Goal: Information Seeking & Learning: Learn about a topic

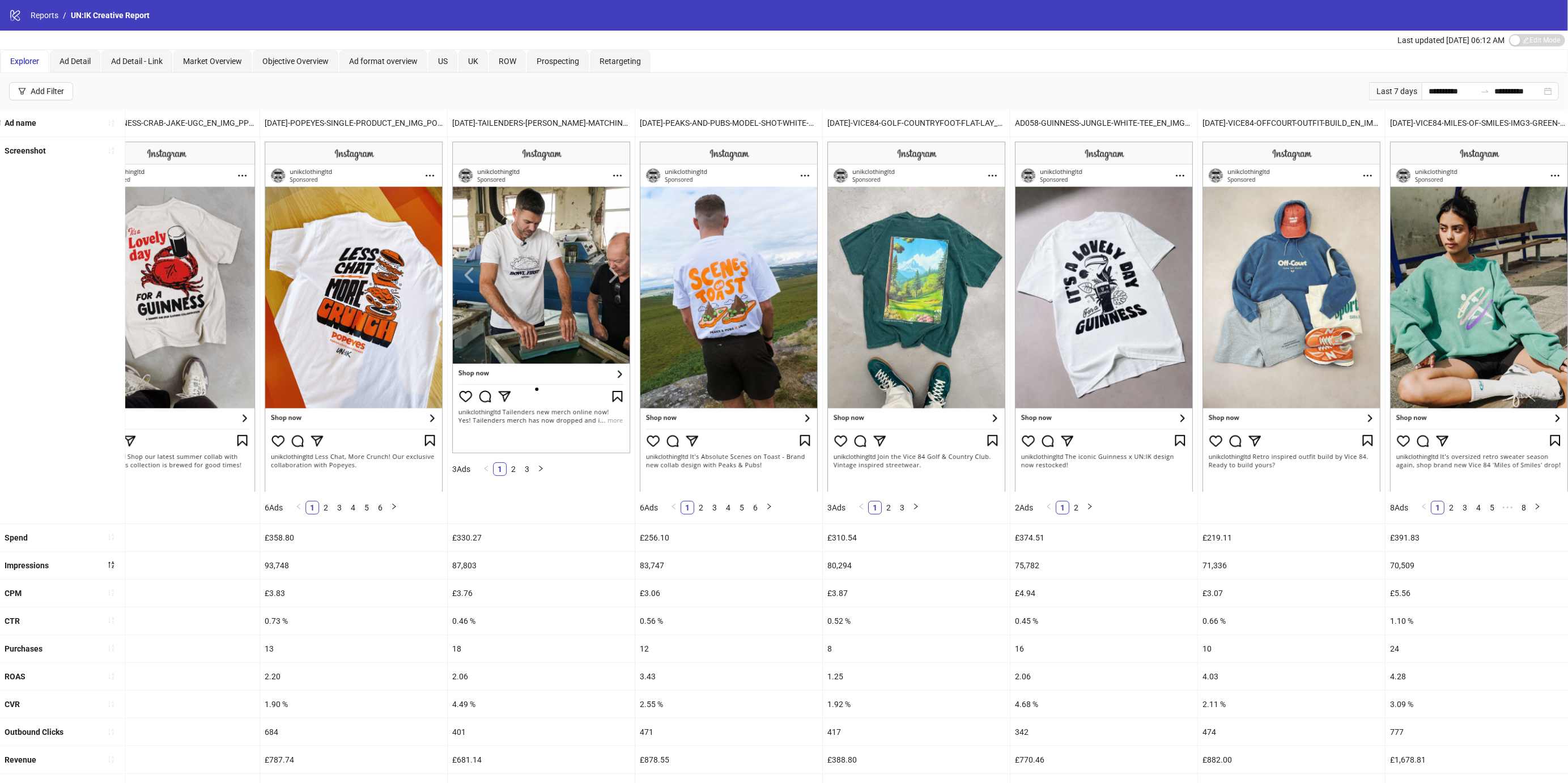
scroll to position [144, 0]
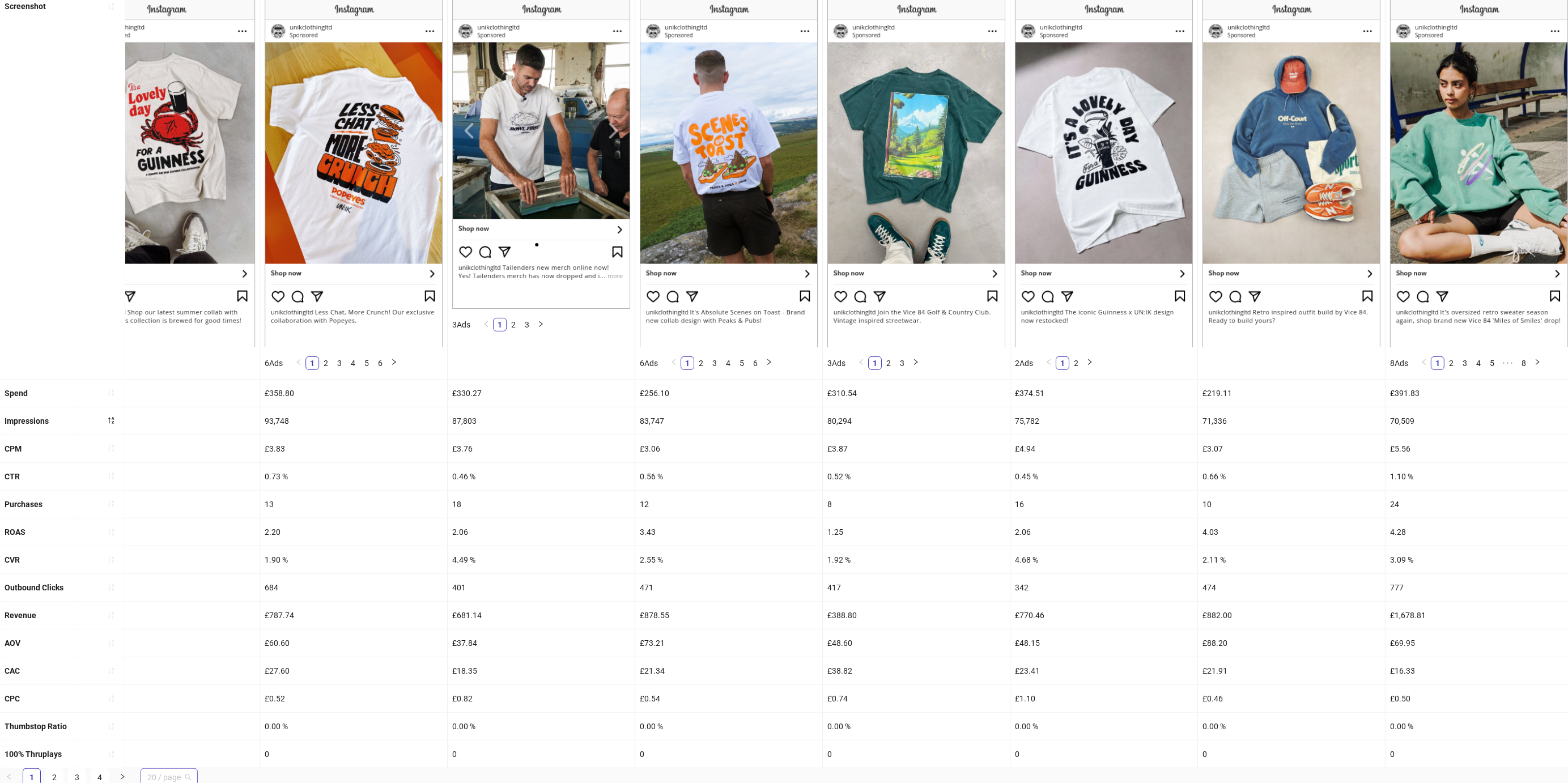
click at [173, 769] on span "20 / page" at bounding box center [168, 777] width 43 height 17
drag, startPoint x: 169, startPoint y: 747, endPoint x: 371, endPoint y: 726, distance: 203.1
click at [169, 748] on div "100 / page" at bounding box center [169, 755] width 39 height 12
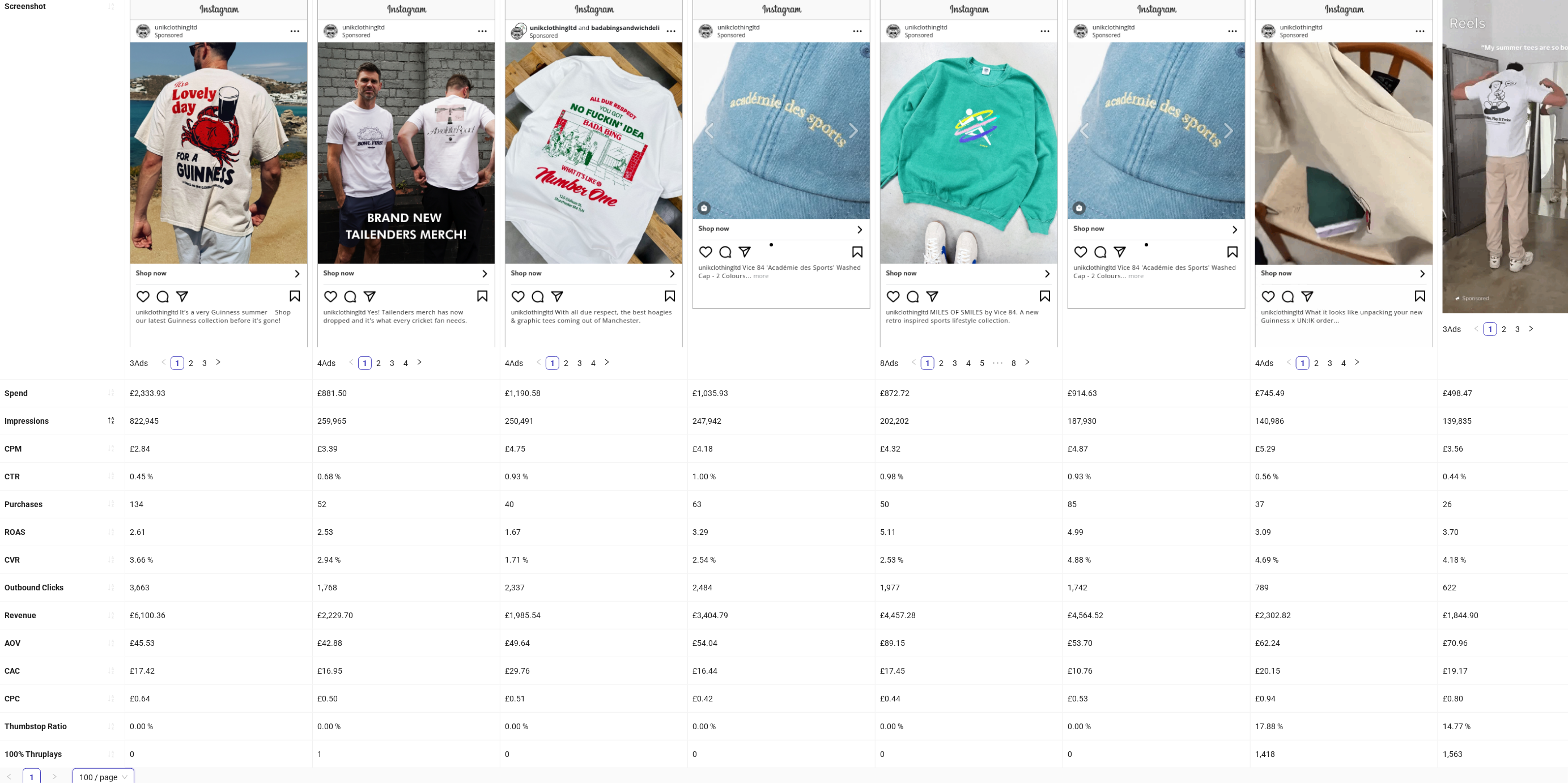
scroll to position [0, 0]
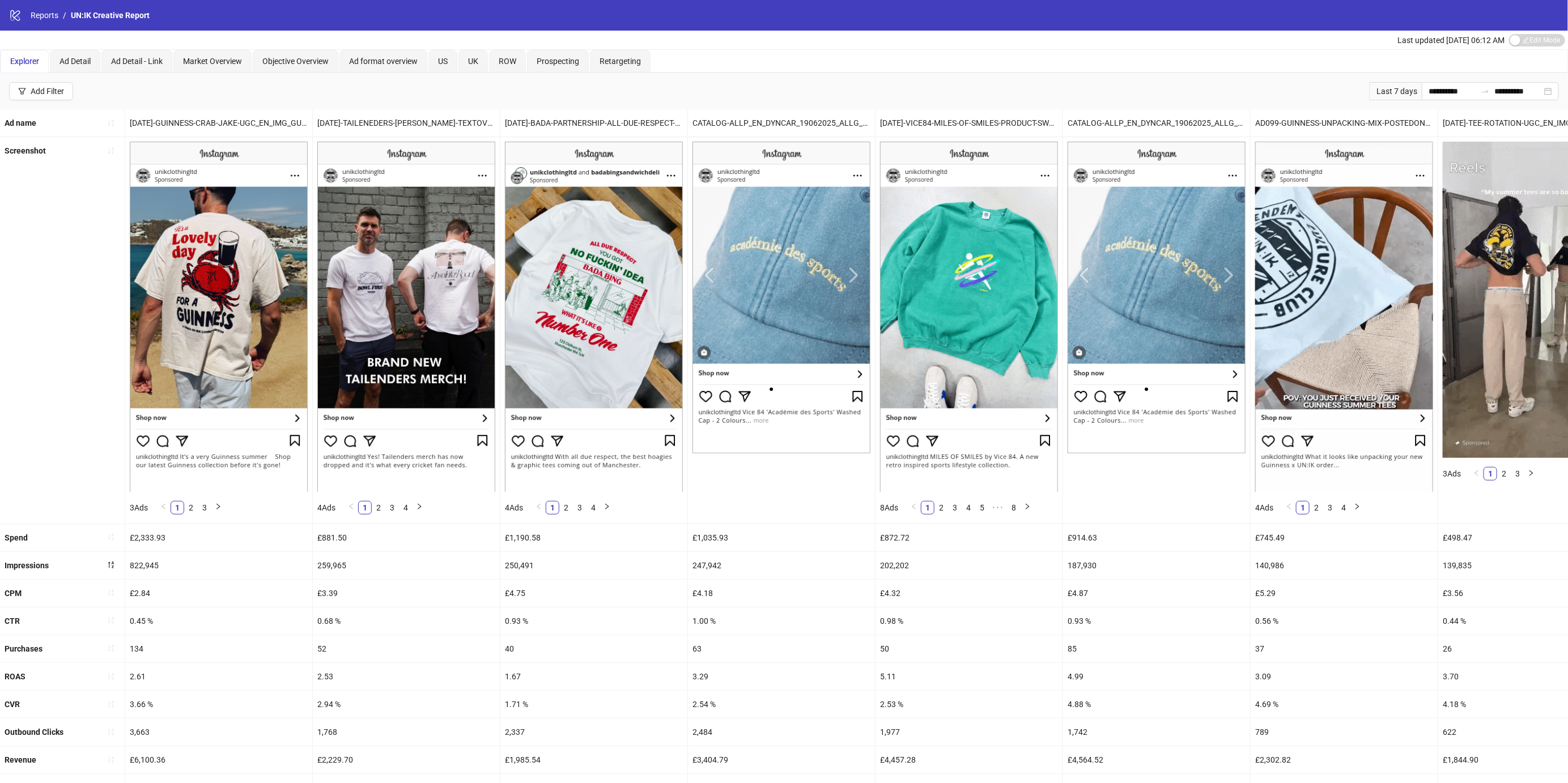
click at [562, 563] on div "250,491" at bounding box center [594, 565] width 187 height 27
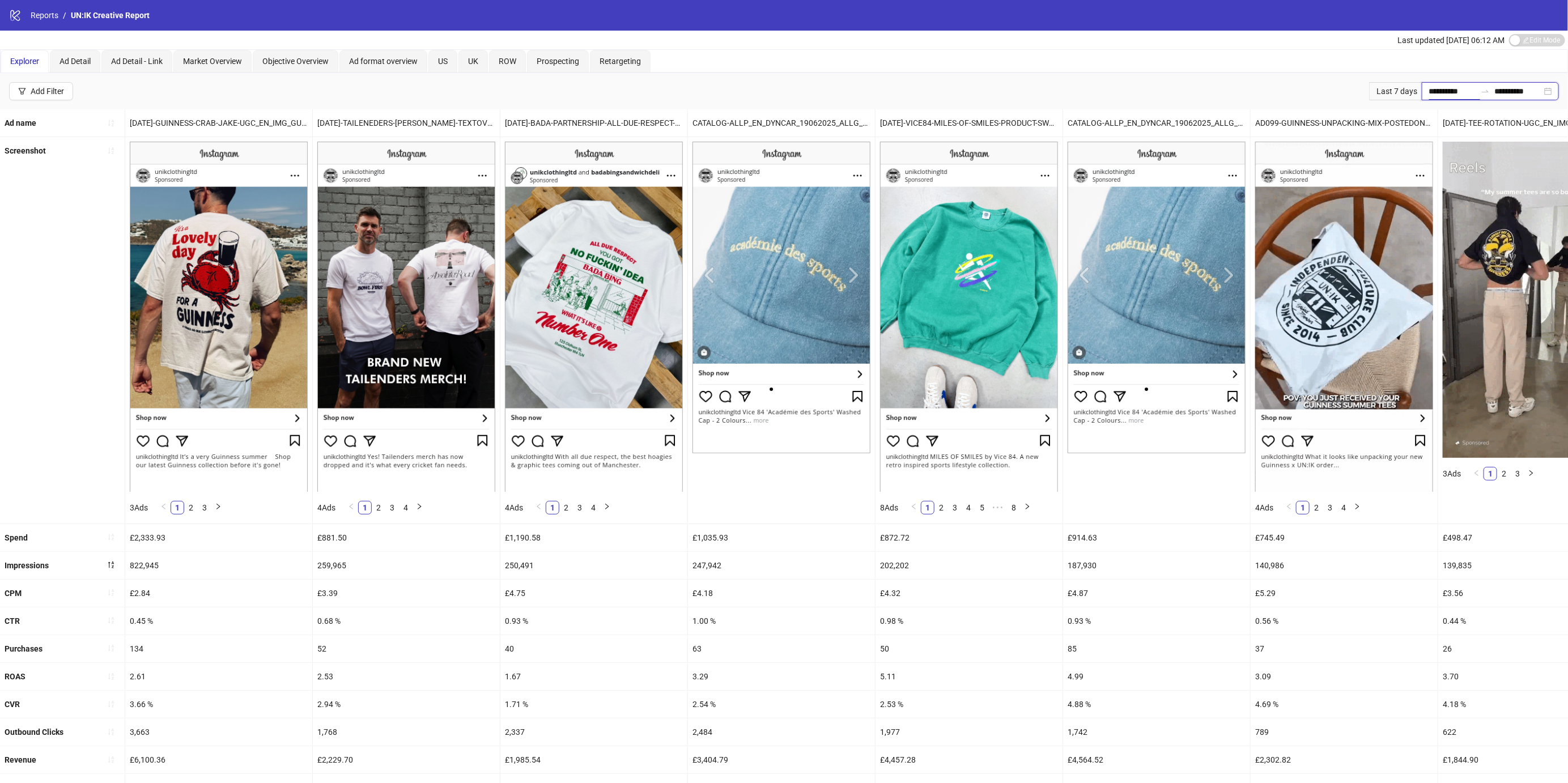
click at [1432, 88] on input "**********" at bounding box center [1452, 91] width 48 height 12
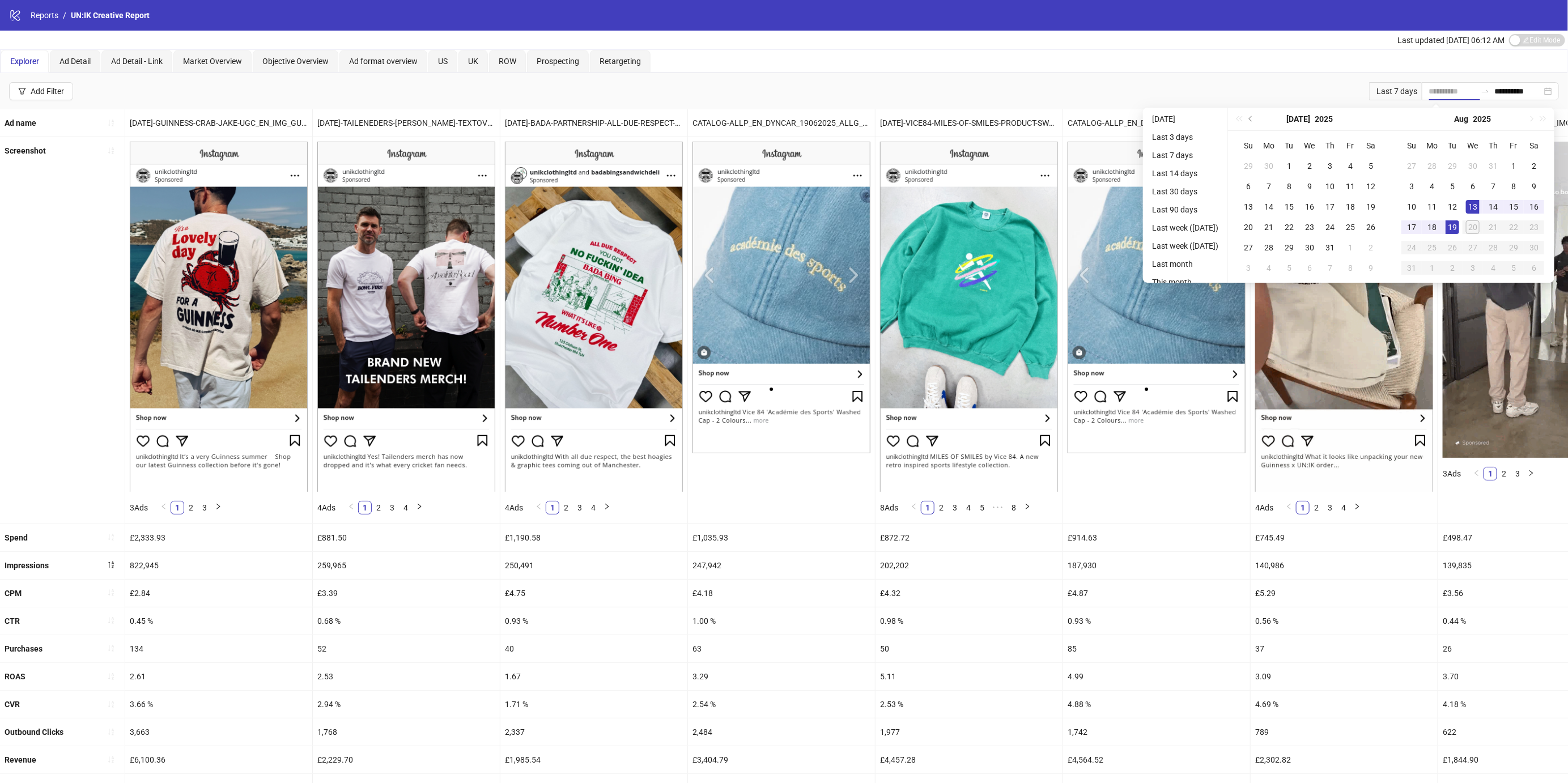
click at [1476, 206] on div "13" at bounding box center [1473, 207] width 14 height 14
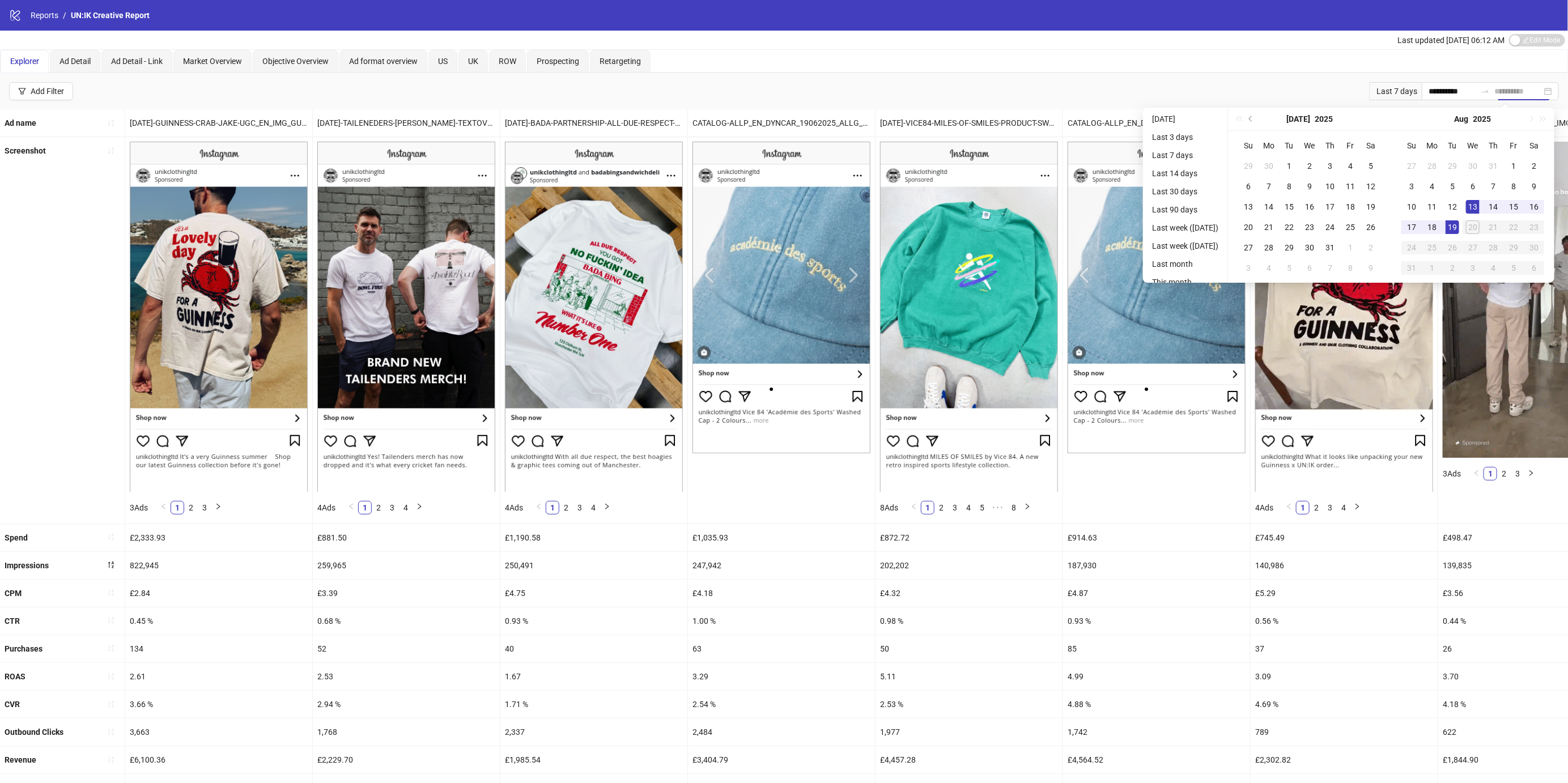
click at [1458, 231] on div "19" at bounding box center [1452, 227] width 14 height 14
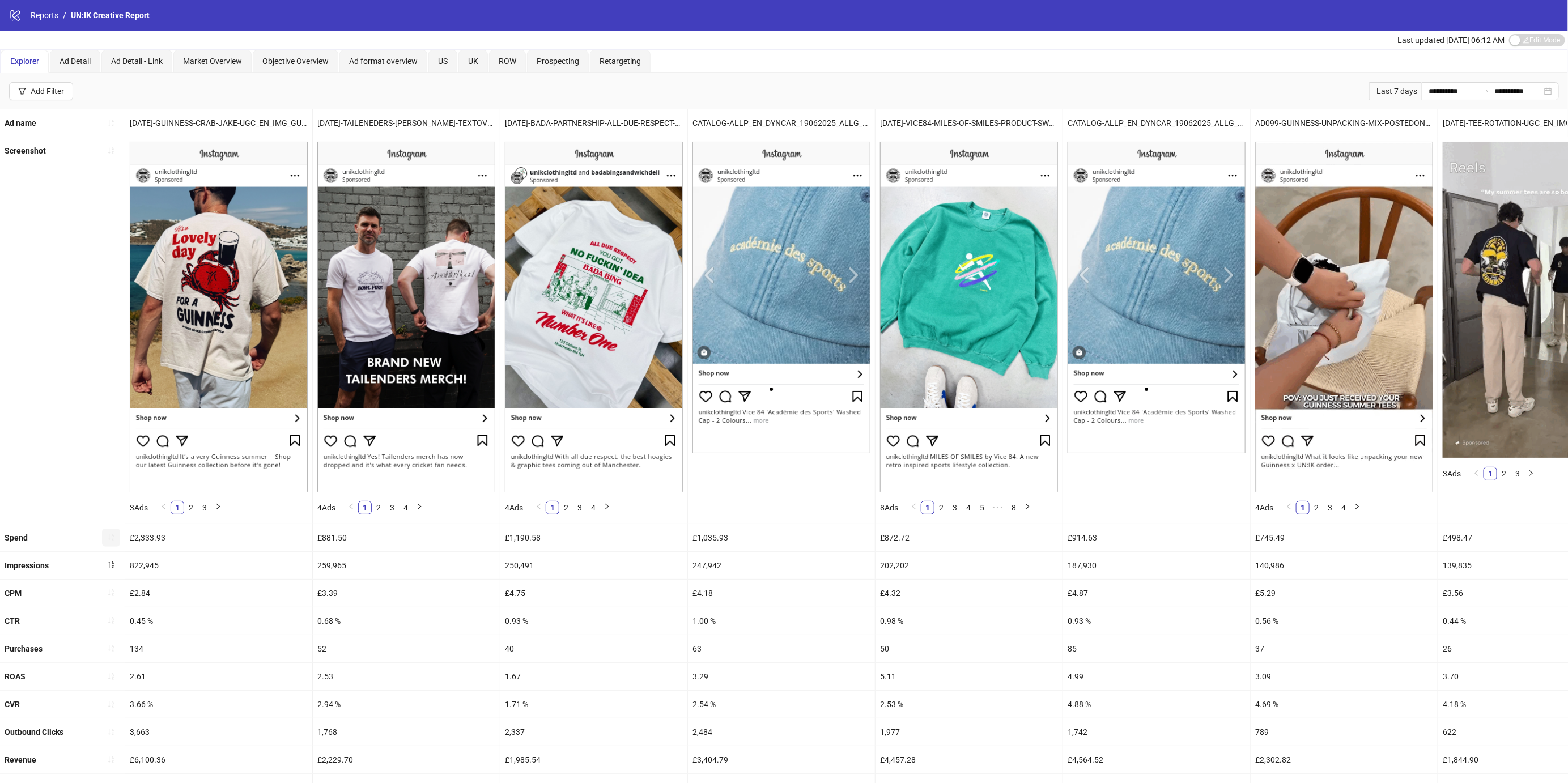
click at [109, 539] on icon "sort-ascending" at bounding box center [110, 536] width 8 height 8
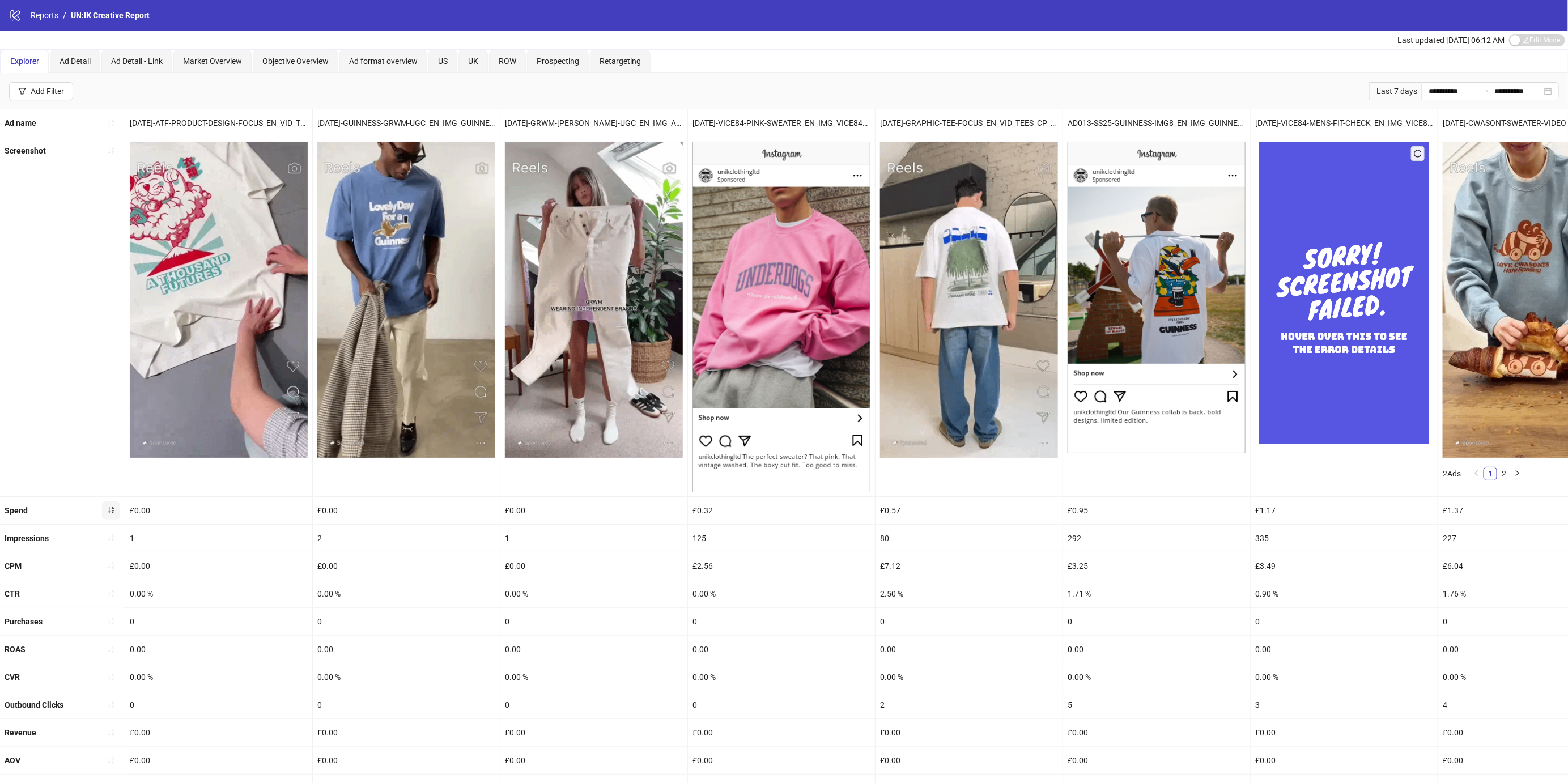
click at [112, 514] on button "button" at bounding box center [111, 510] width 18 height 18
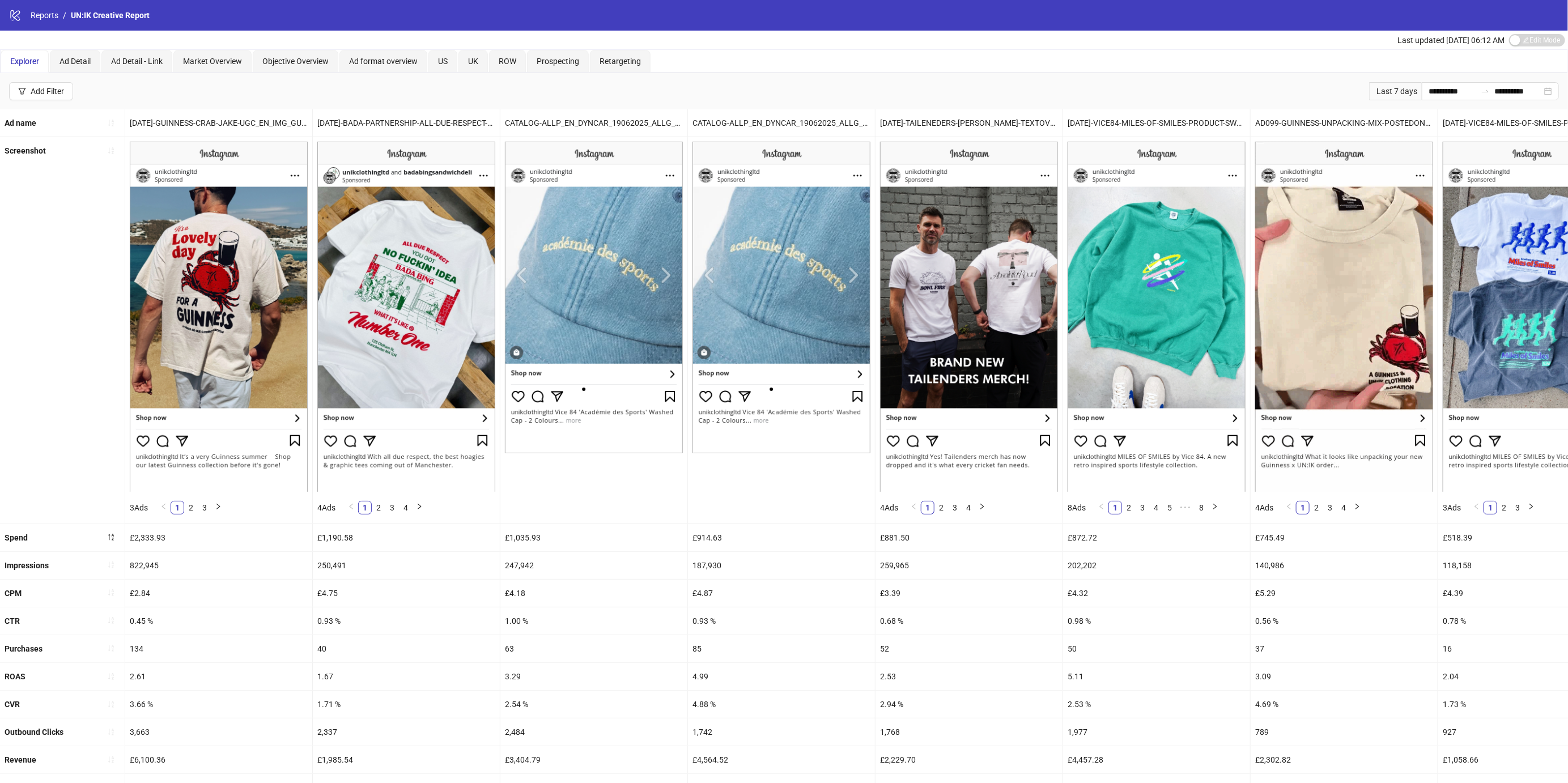
scroll to position [144, 0]
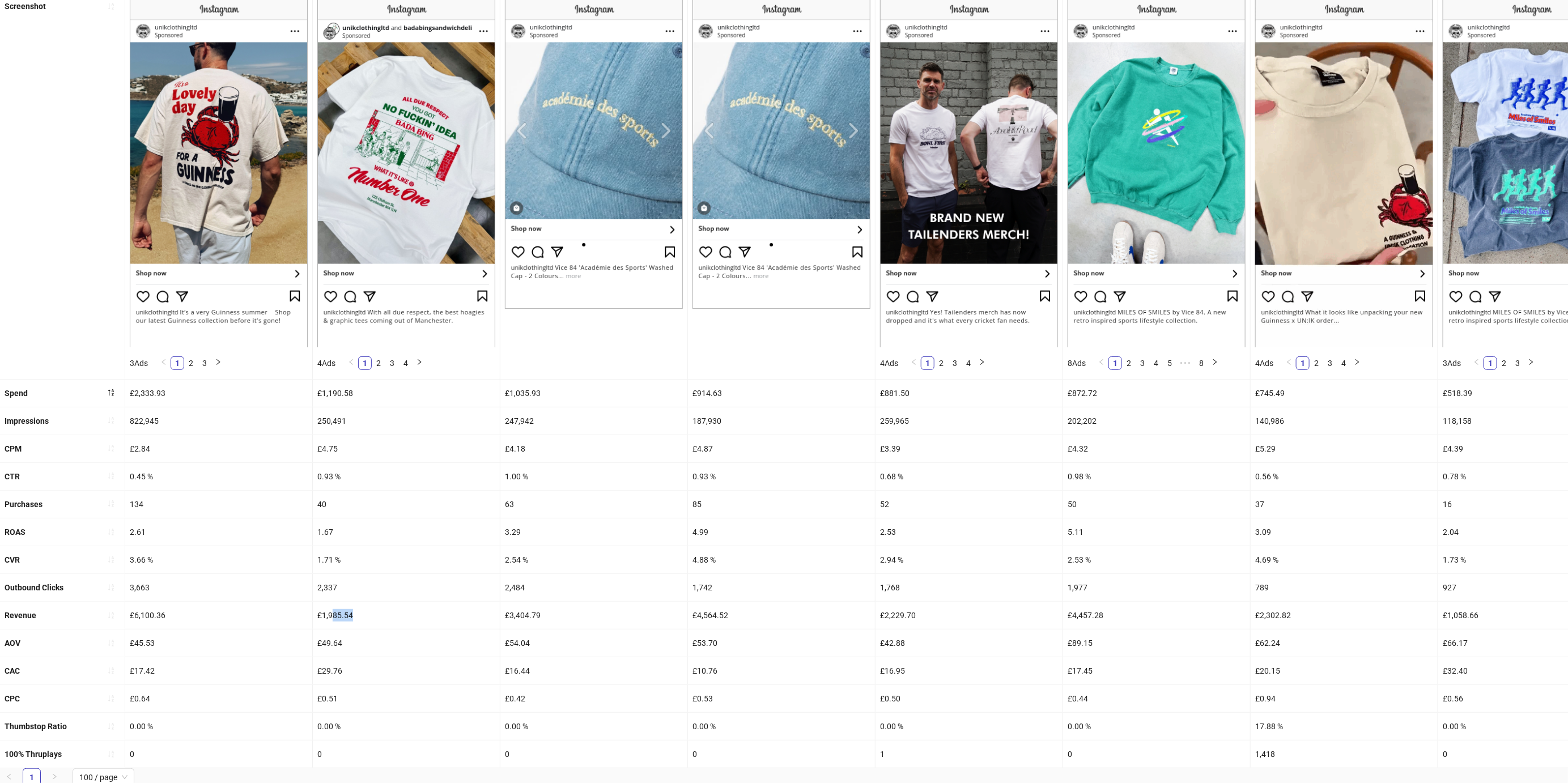
drag, startPoint x: 331, startPoint y: 608, endPoint x: 383, endPoint y: 608, distance: 52.0
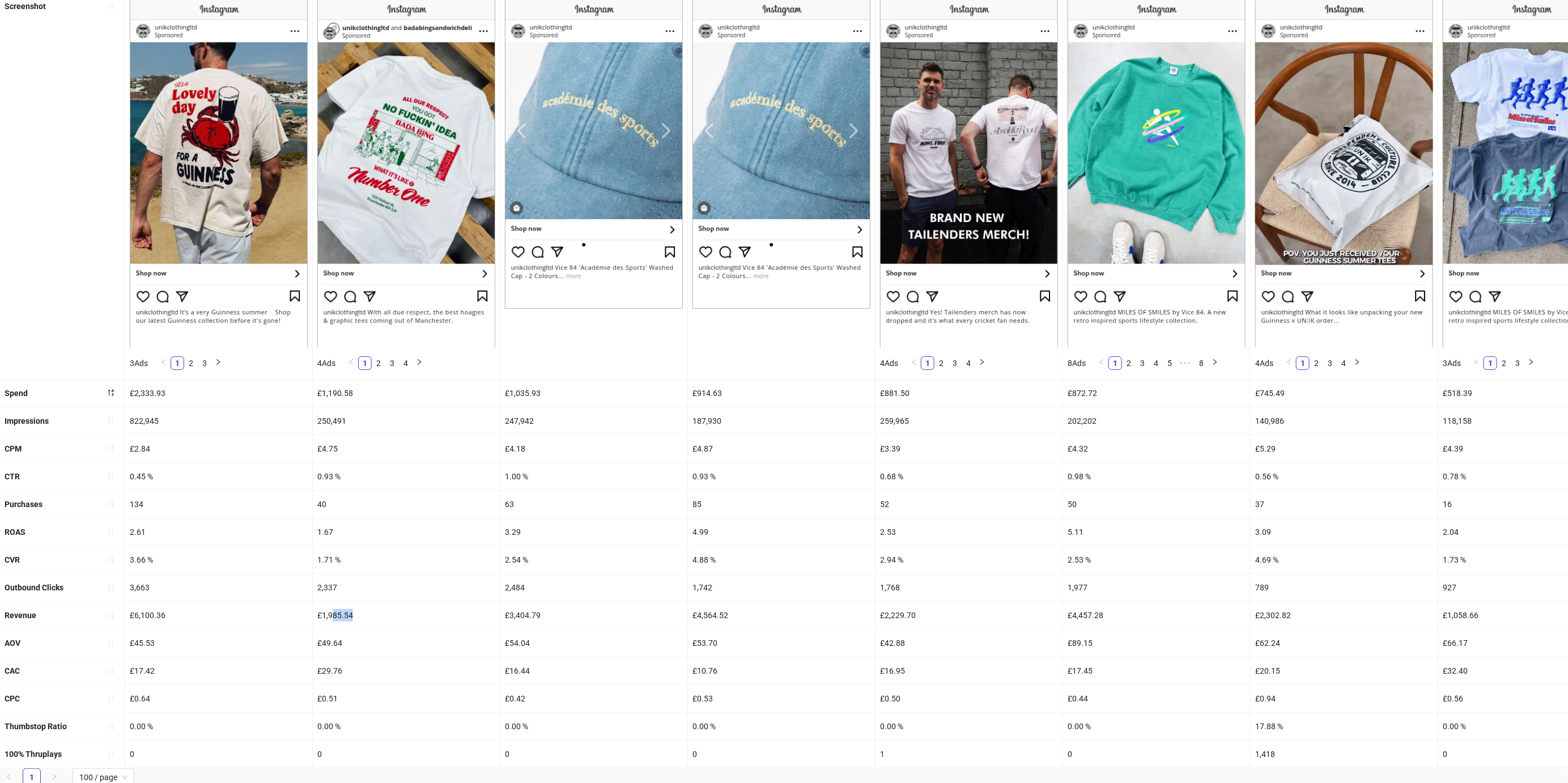
click at [383, 608] on div "£1,985.54" at bounding box center [406, 615] width 187 height 27
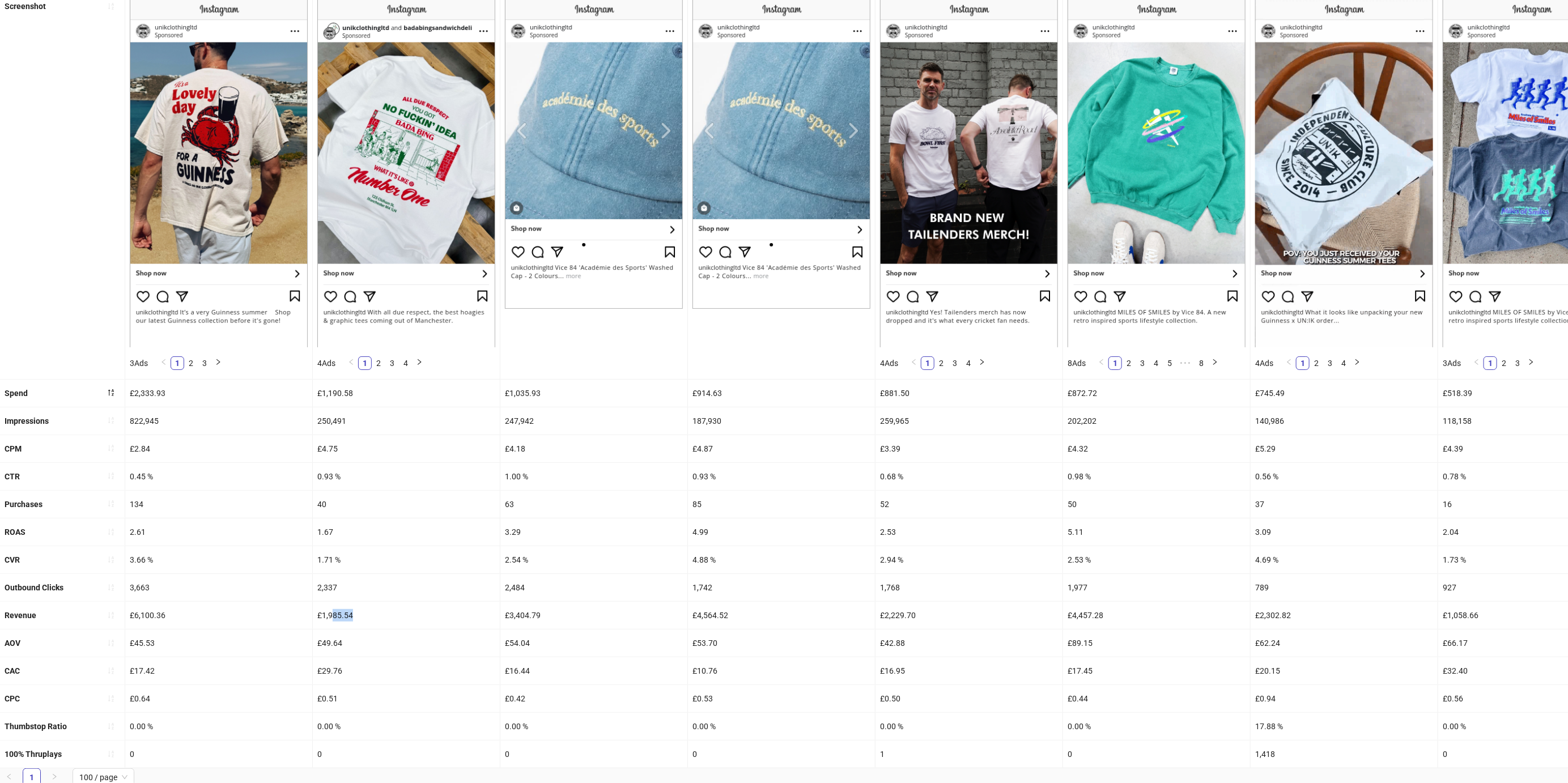
click at [383, 608] on div "£1,985.54" at bounding box center [406, 615] width 187 height 27
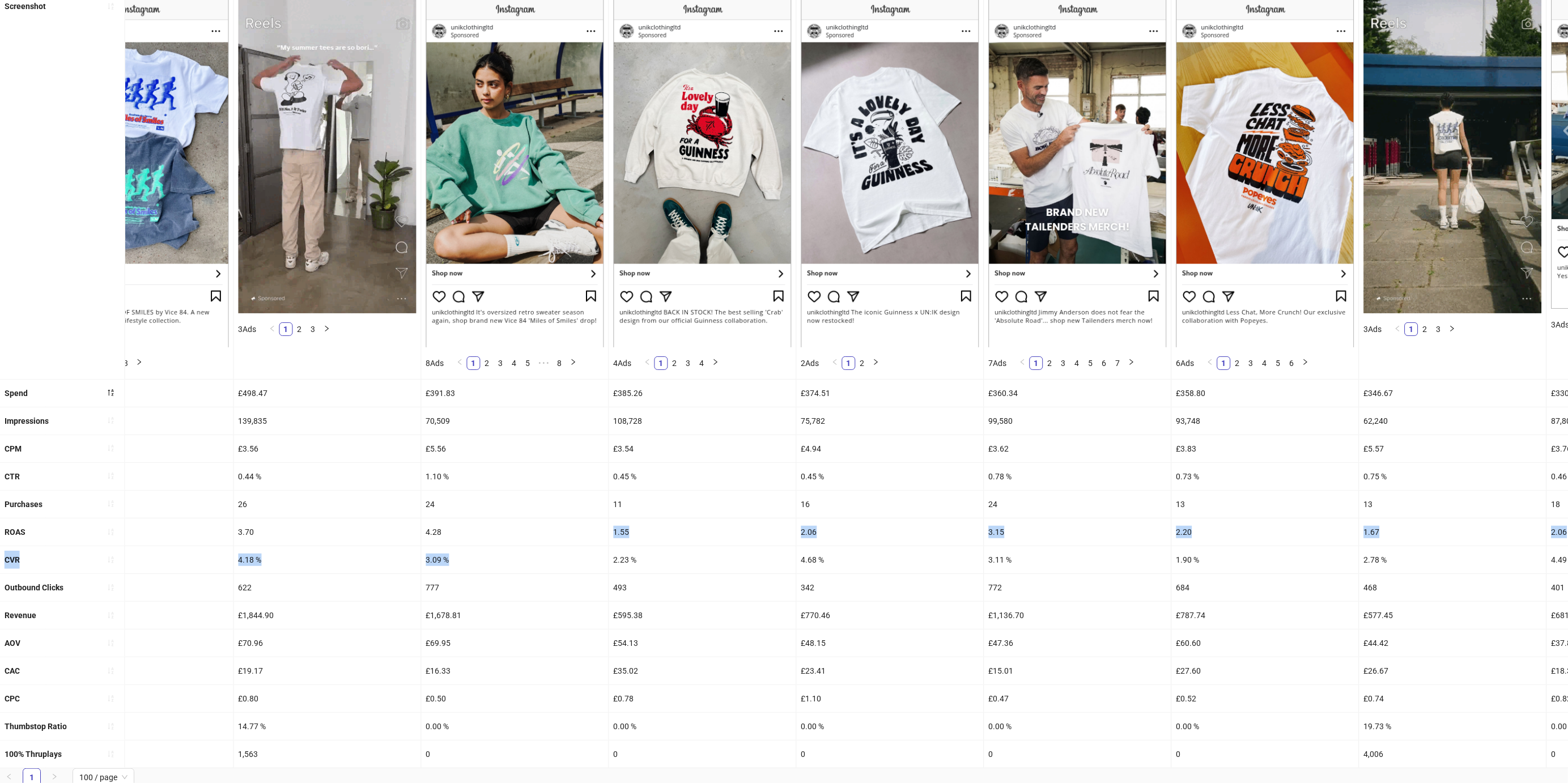
click at [638, 521] on ul "Ad name [DATE]-GUINNESS-CRAB-JAKE-UGC_EN_IMG_GUINNESS_CP_17072025_ALLG_CC_SC1_N…" at bounding box center [784, 367] width 1568 height 804
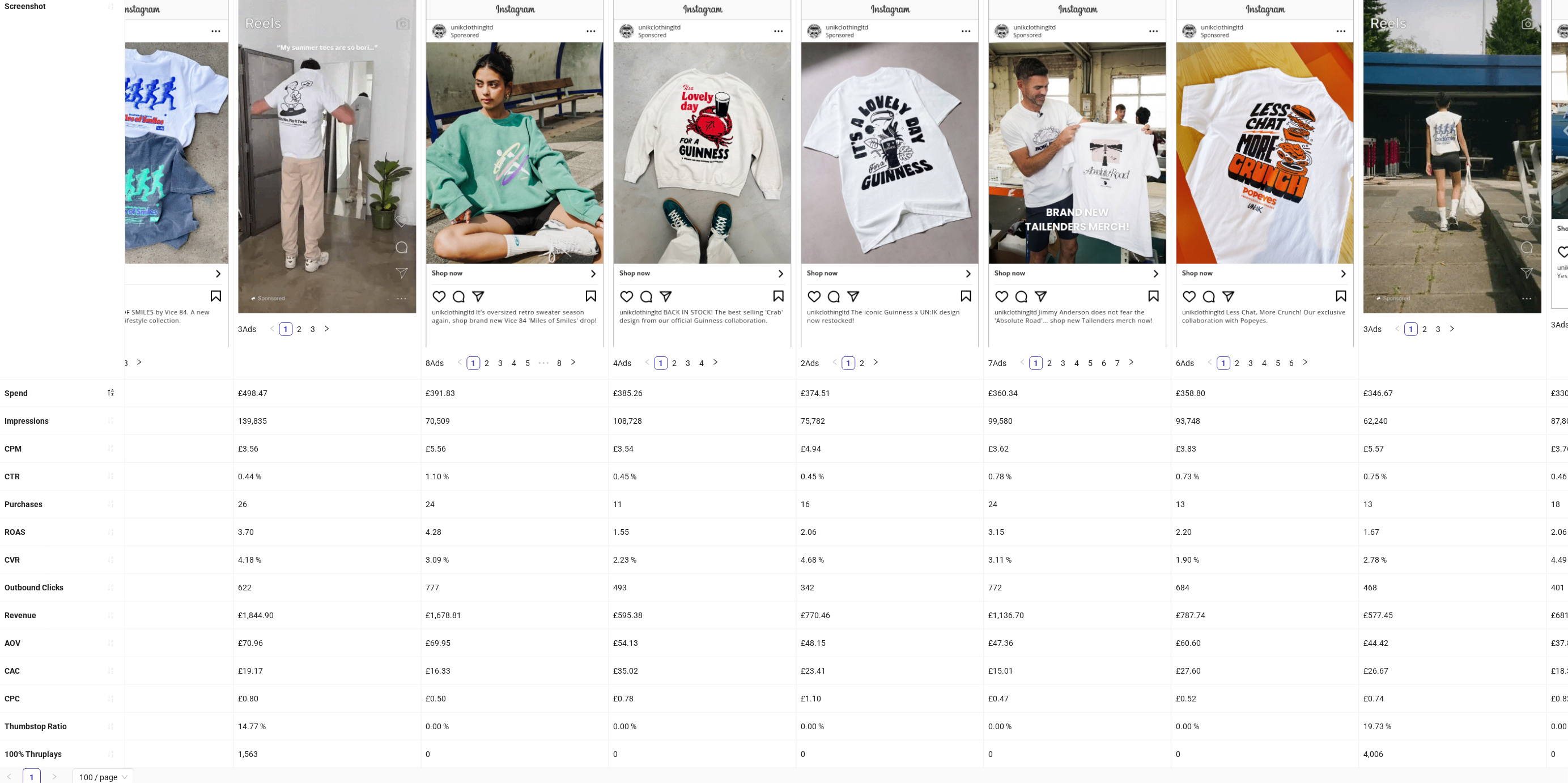
click at [638, 521] on div "1.55" at bounding box center [702, 532] width 187 height 27
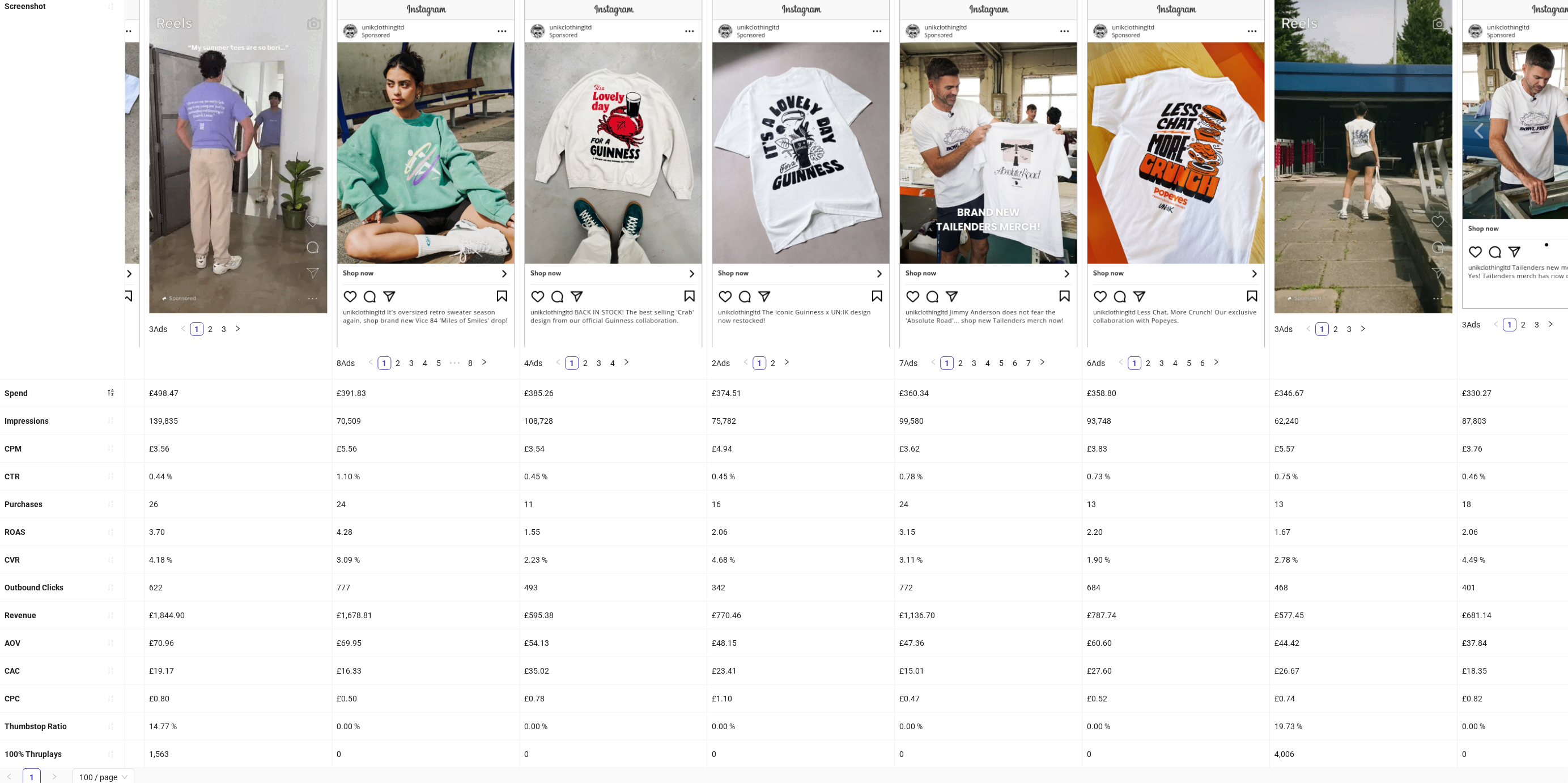
scroll to position [0, 1647]
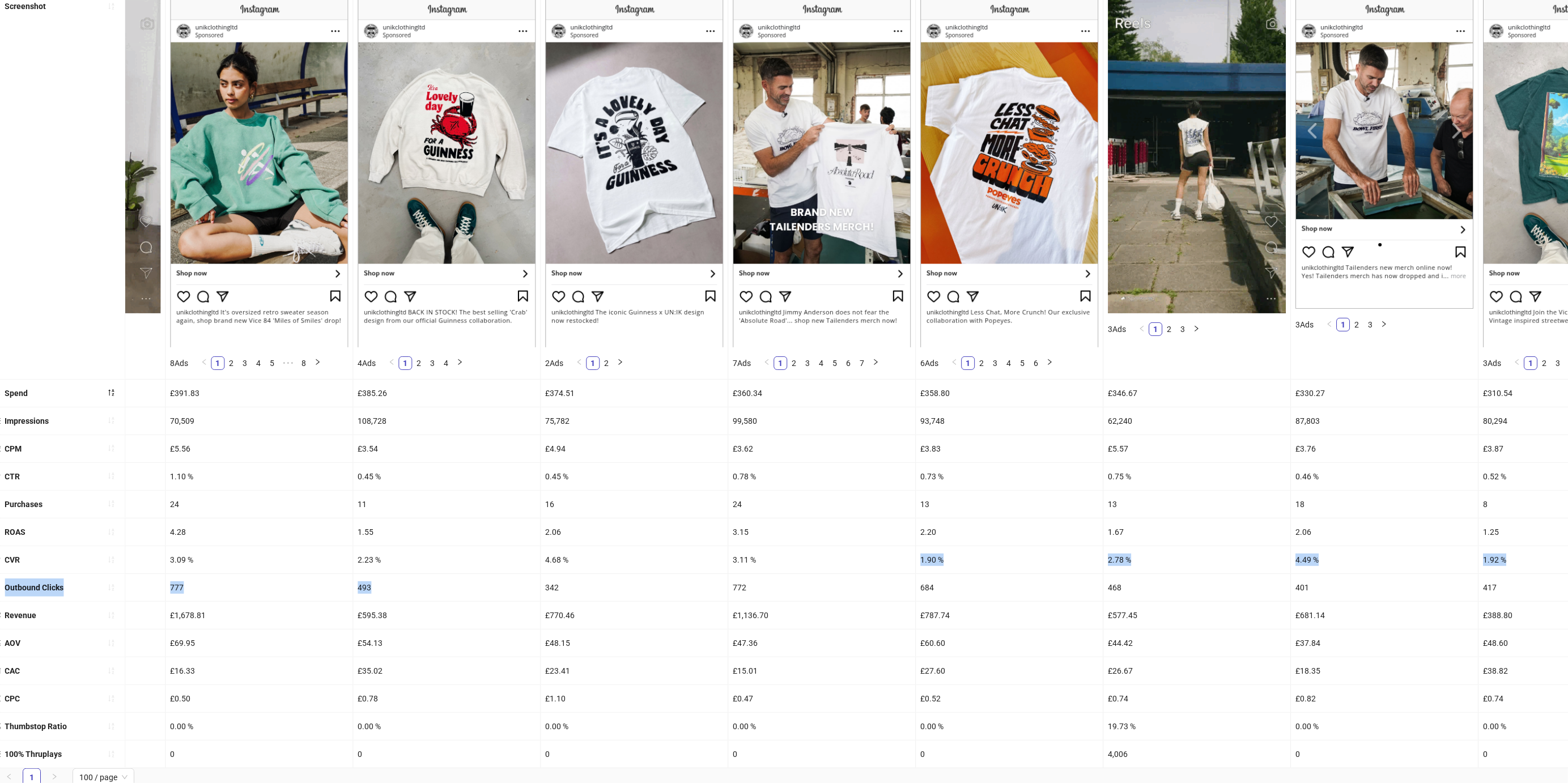
drag, startPoint x: 721, startPoint y: 576, endPoint x: 797, endPoint y: 570, distance: 76.2
click at [797, 570] on ul "Ad name [DATE]-GUINNESS-CRAB-JAKE-UGC_EN_IMG_GUINNESS_CP_17072025_ALLG_CC_SC1_N…" at bounding box center [784, 367] width 1568 height 804
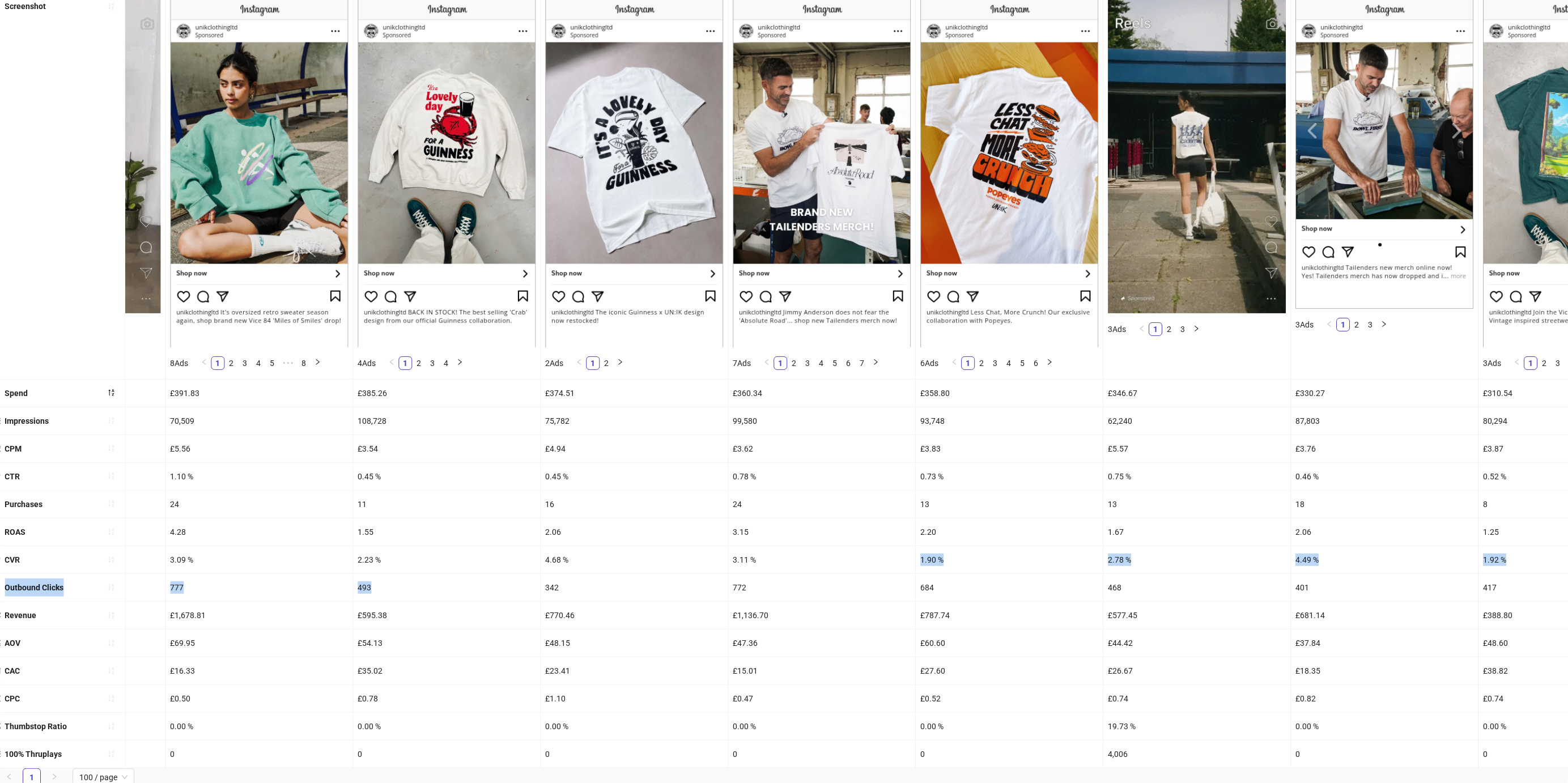
click at [797, 570] on div "3.11 %" at bounding box center [821, 559] width 187 height 27
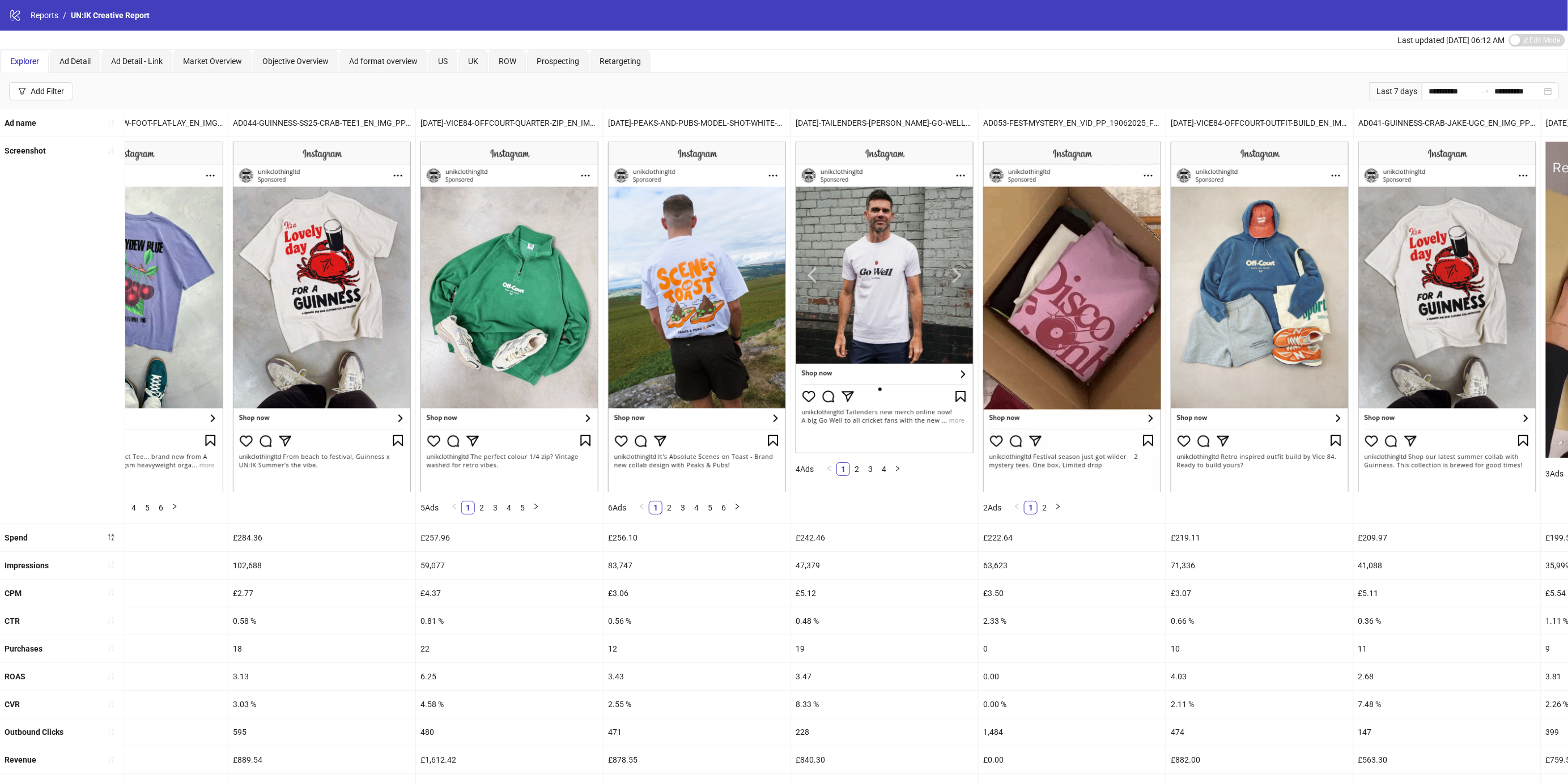
scroll to position [0, 3458]
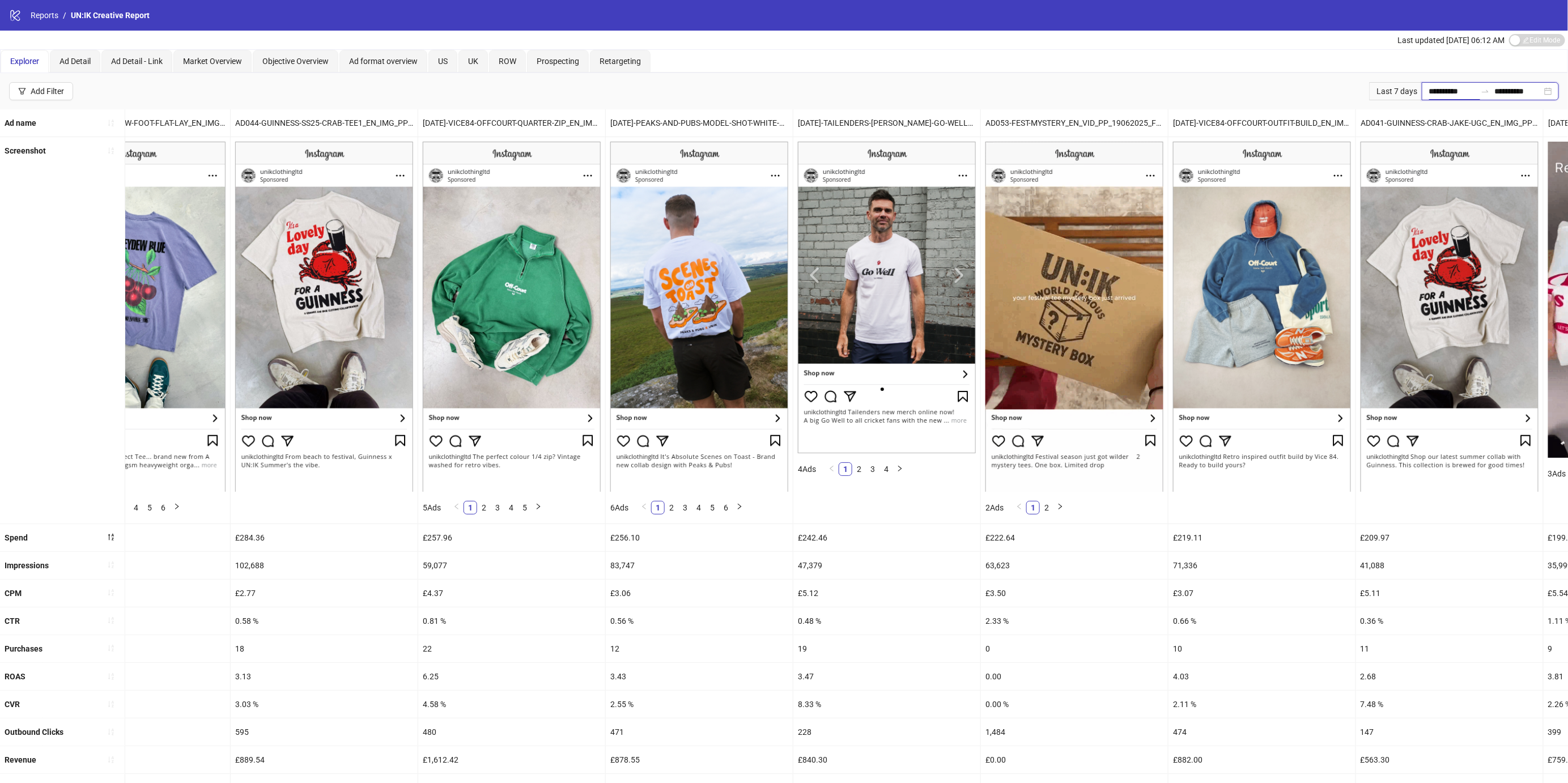
click at [1439, 88] on input "**********" at bounding box center [1452, 91] width 48 height 12
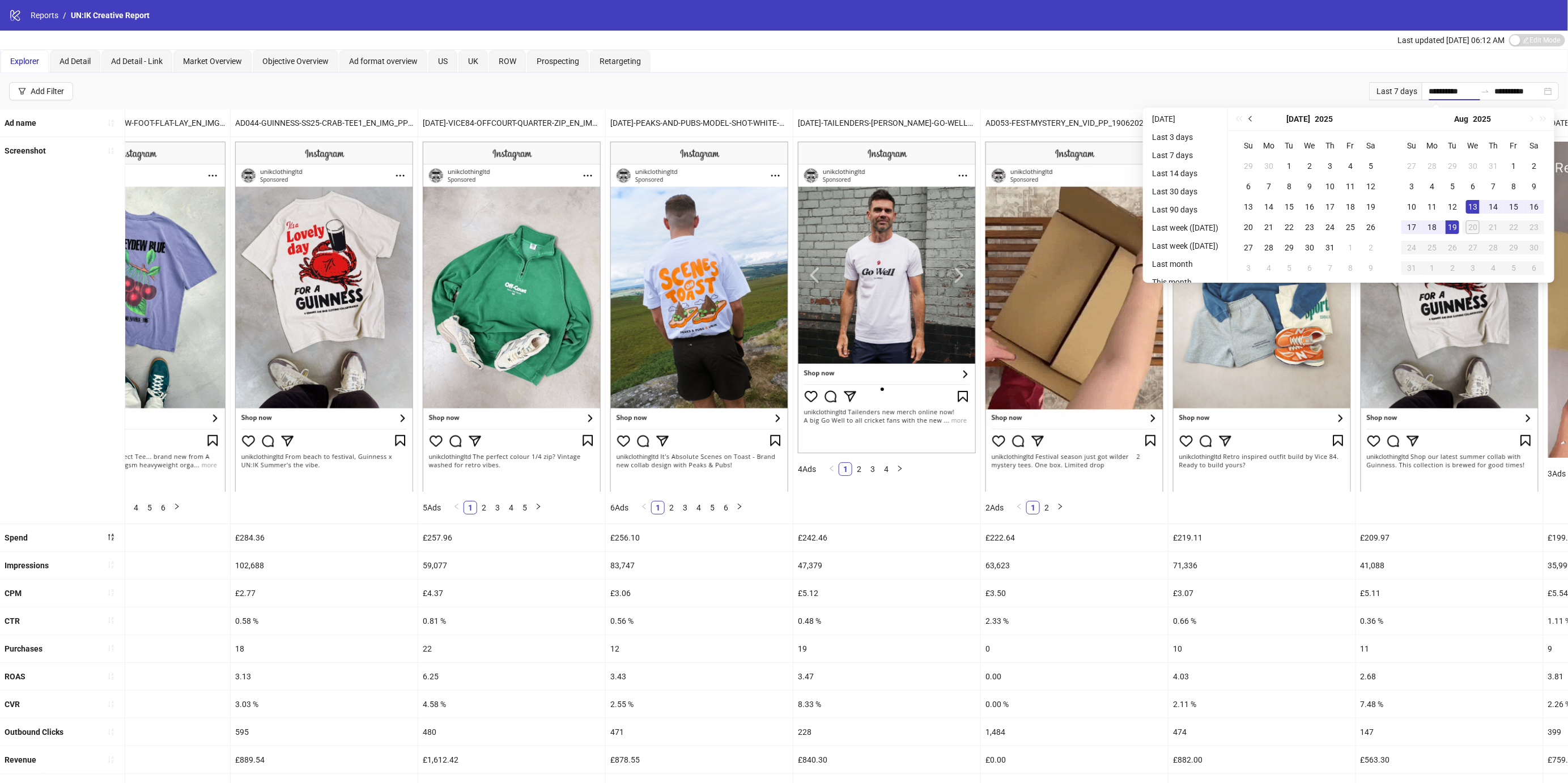
click at [1254, 118] on span "Previous month (PageUp)" at bounding box center [1252, 119] width 6 height 6
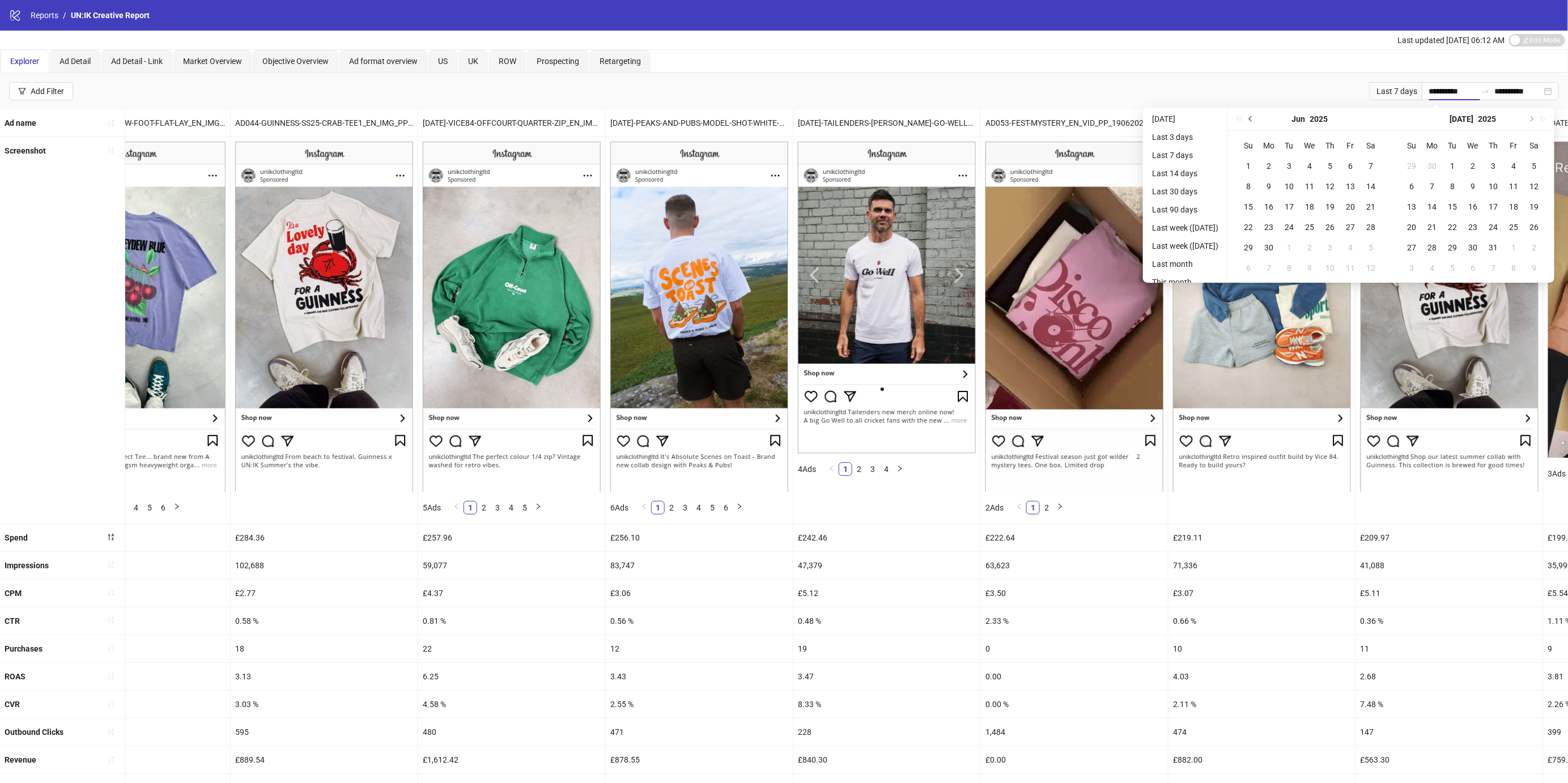
click at [1254, 118] on span "Previous month (PageUp)" at bounding box center [1252, 119] width 6 height 6
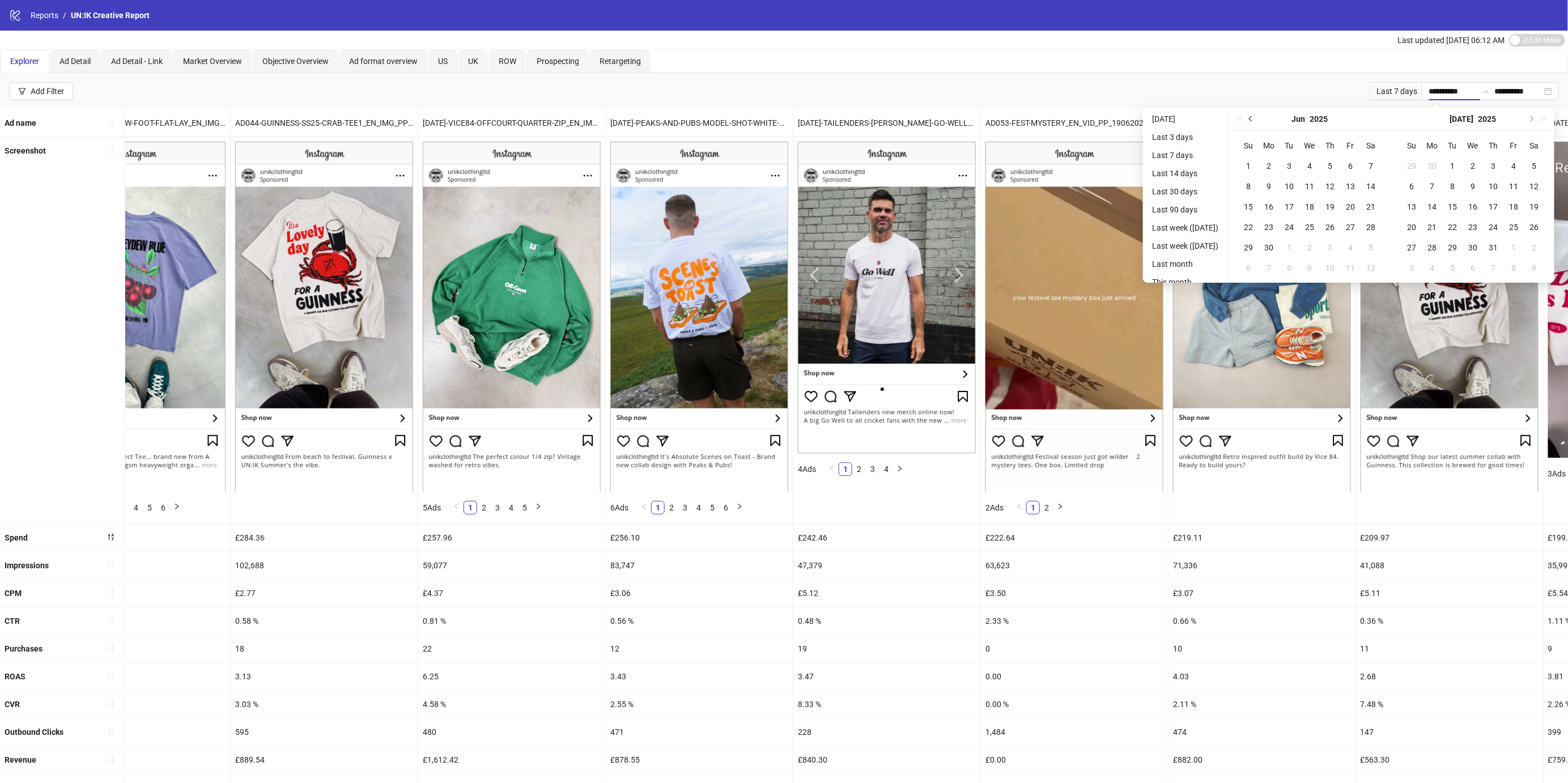
click at [1254, 118] on span "Previous month (PageUp)" at bounding box center [1252, 119] width 6 height 6
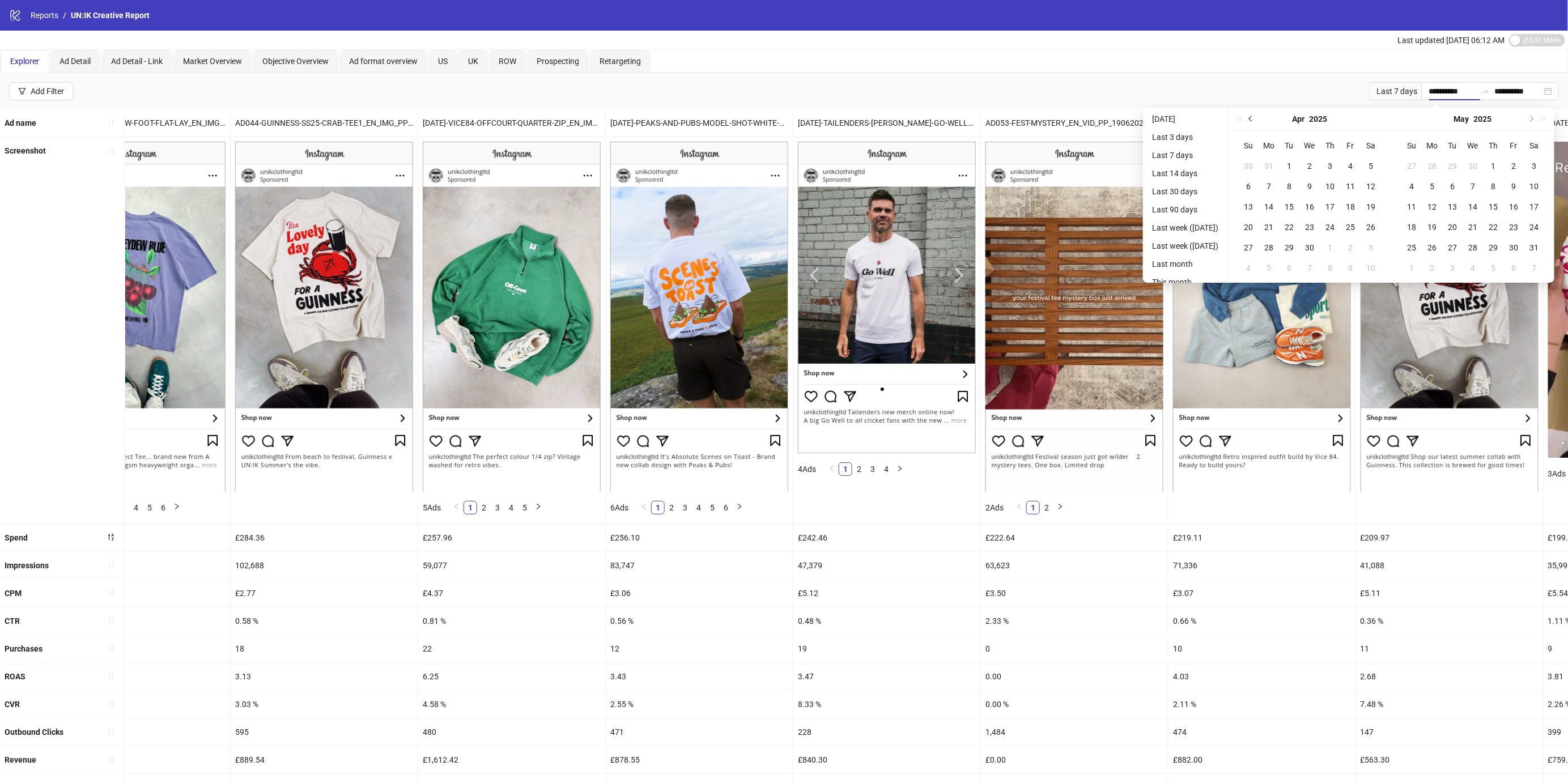
click at [1254, 118] on span "Previous month (PageUp)" at bounding box center [1252, 119] width 6 height 6
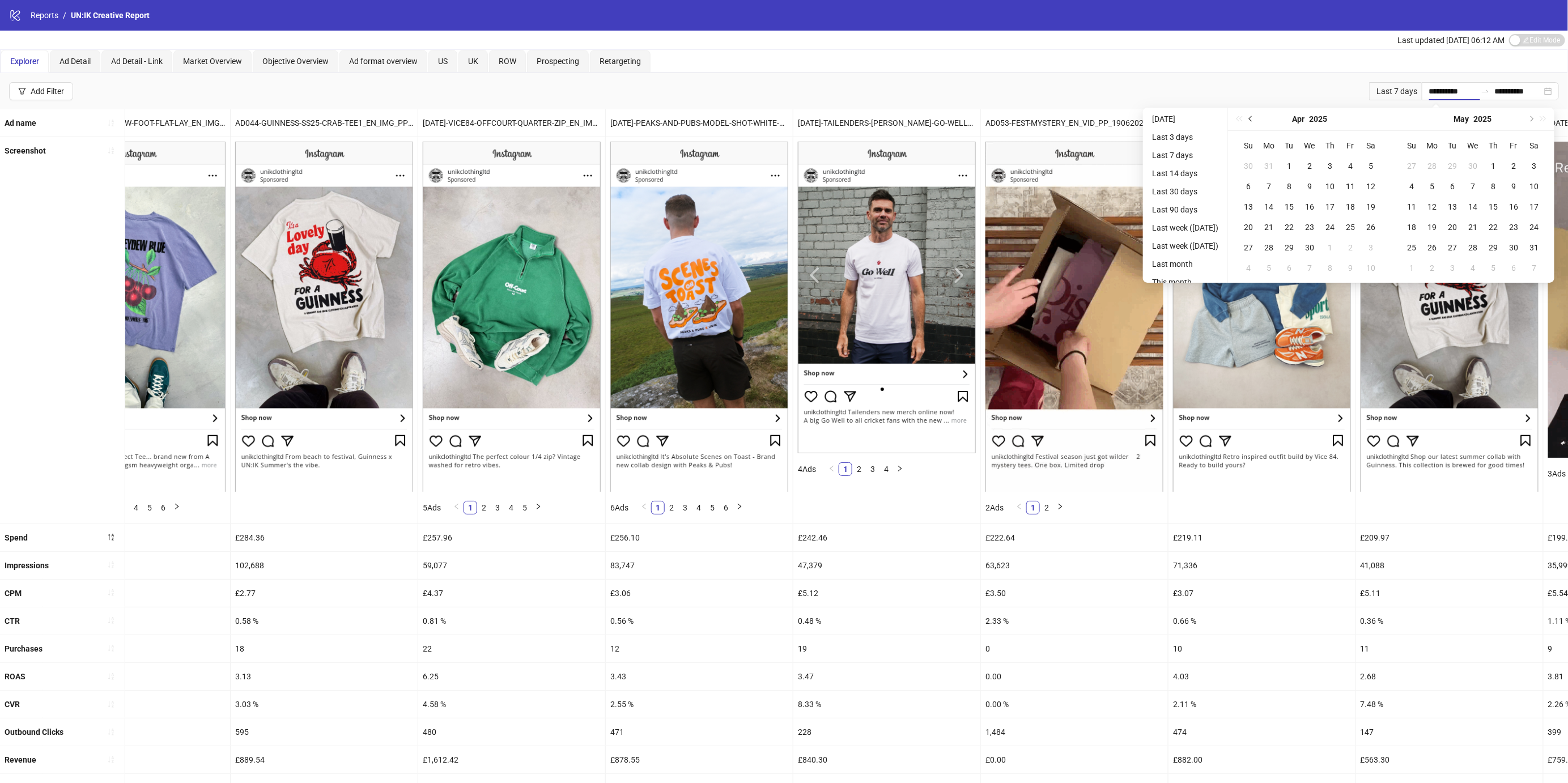
click at [1254, 118] on span "Previous month (PageUp)" at bounding box center [1252, 119] width 6 height 6
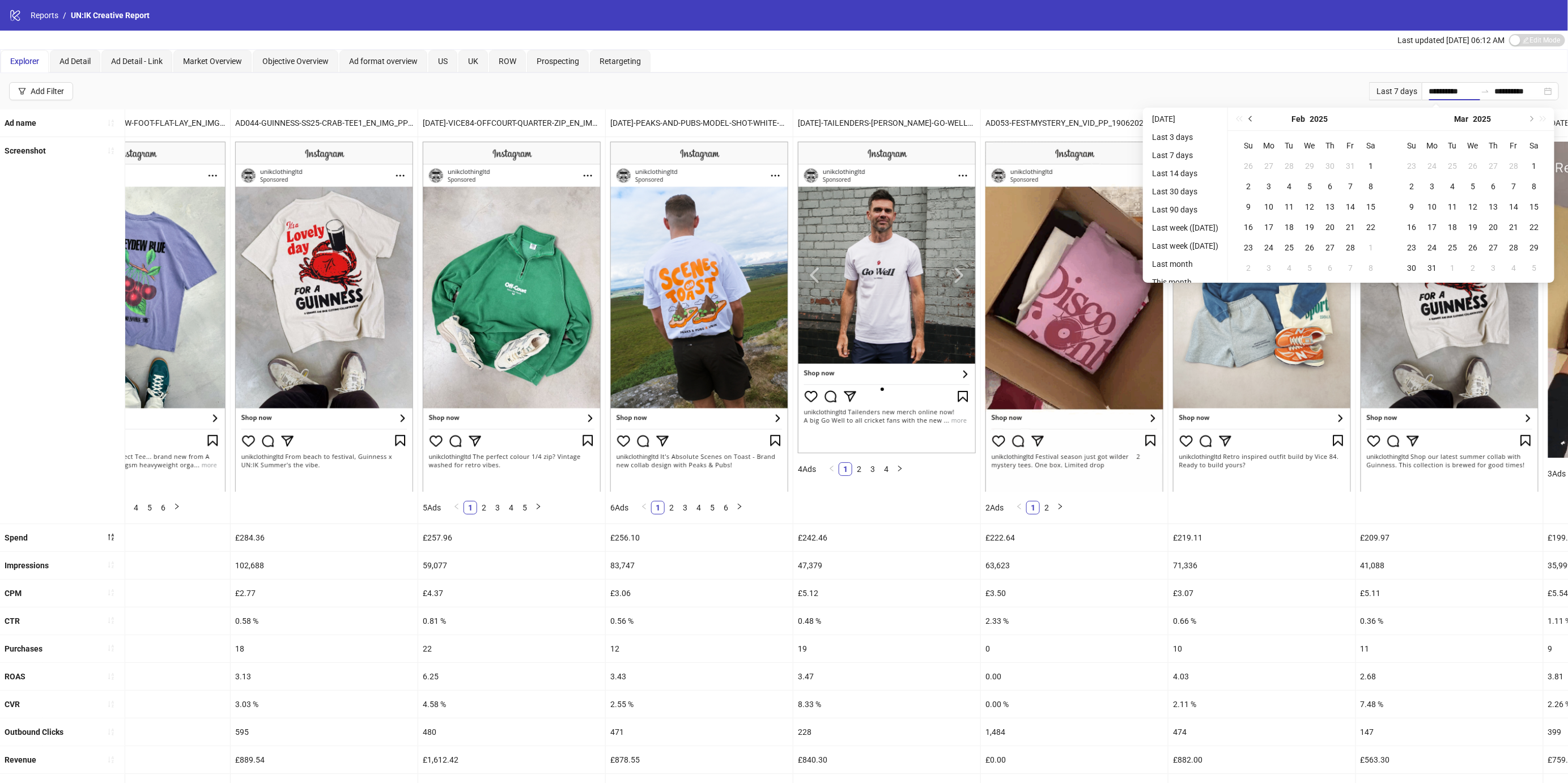
click at [1254, 118] on span "Previous month (PageUp)" at bounding box center [1252, 119] width 6 height 6
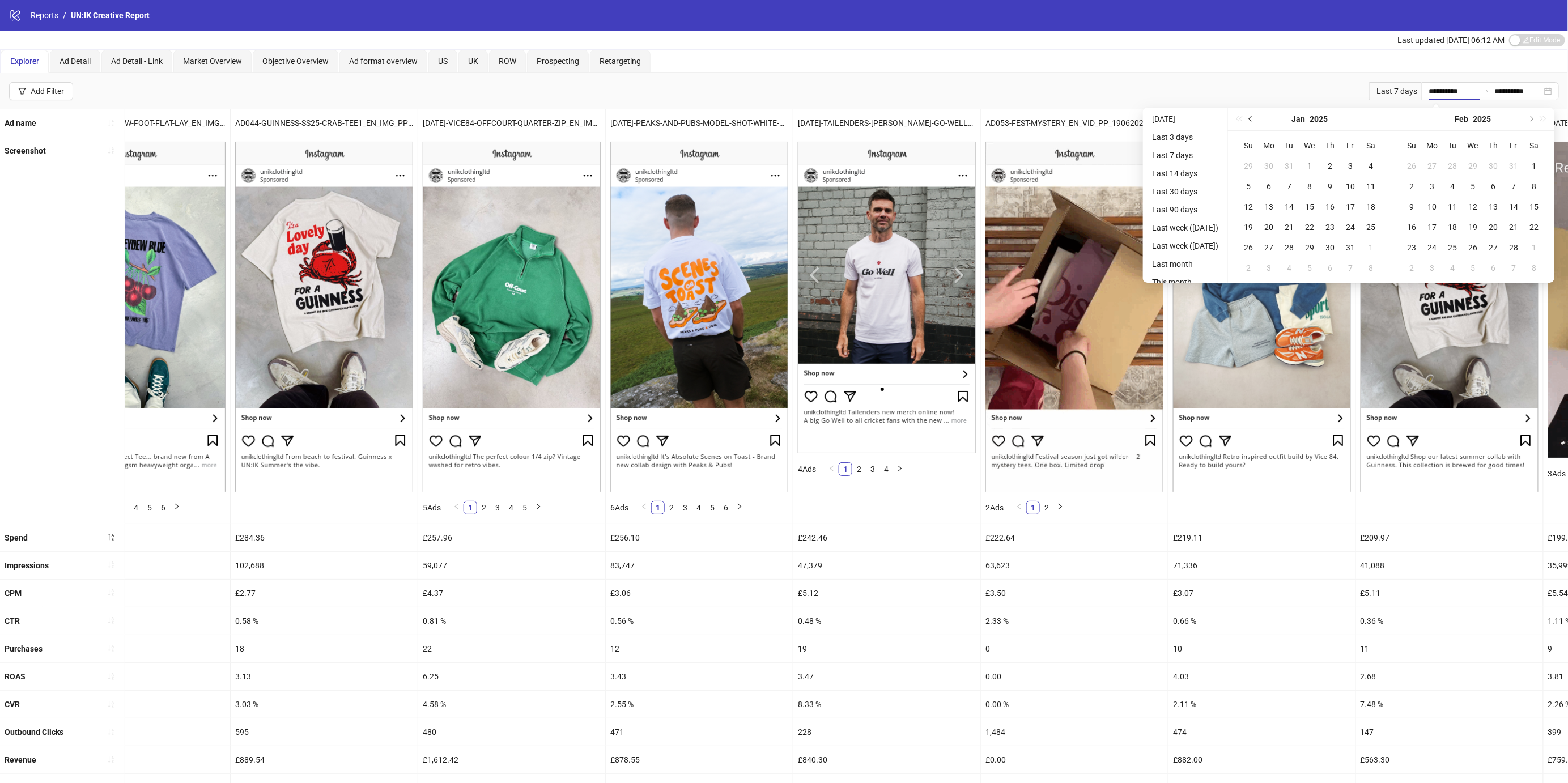
click at [1254, 118] on span "Previous month (PageUp)" at bounding box center [1252, 119] width 6 height 6
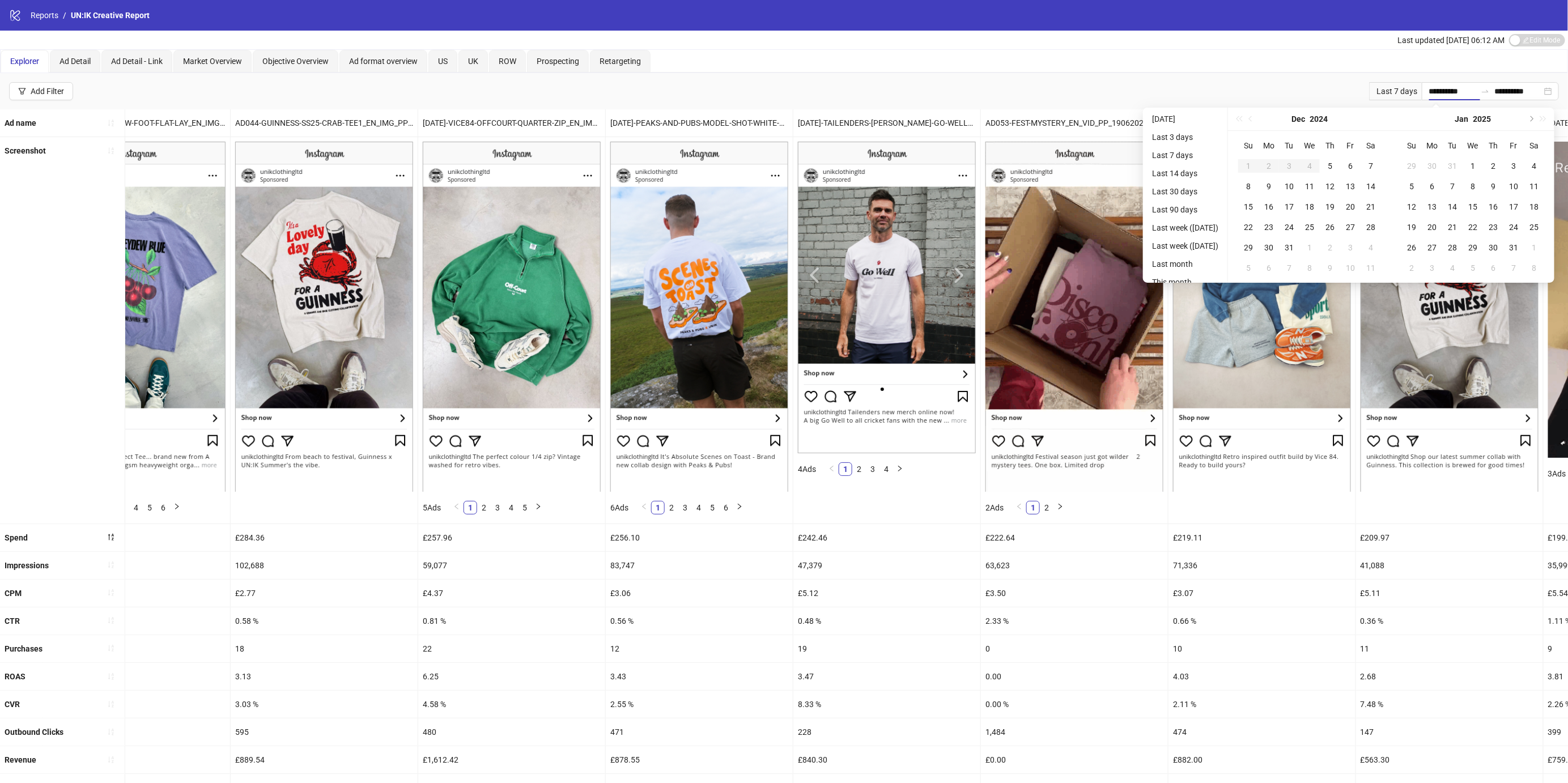
click at [1261, 120] on div "[DATE]" at bounding box center [1309, 119] width 163 height 23
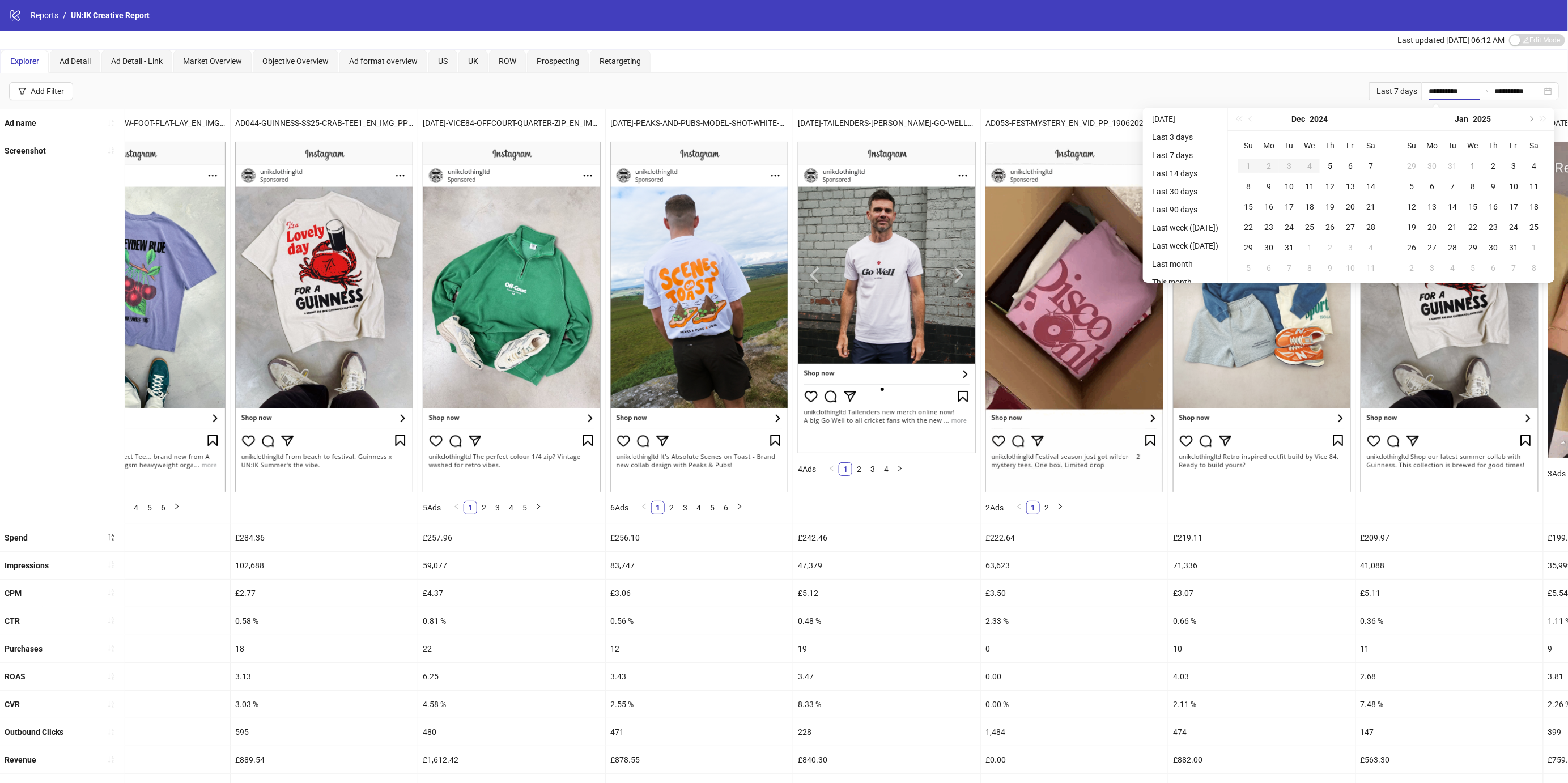
click at [1257, 118] on div "[DATE]" at bounding box center [1309, 119] width 163 height 23
click at [1253, 118] on div "[DATE]" at bounding box center [1309, 119] width 163 height 23
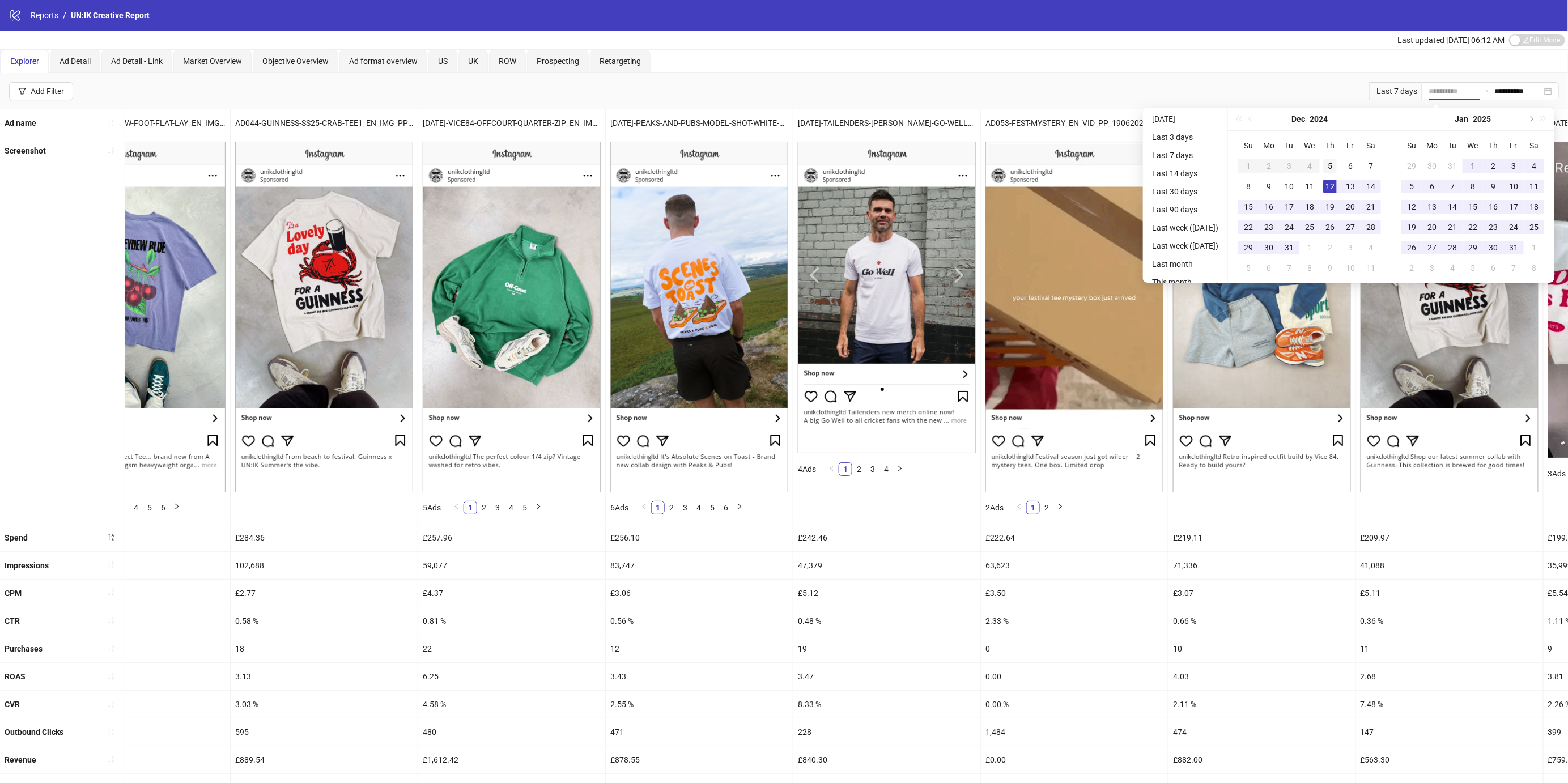
type input "**********"
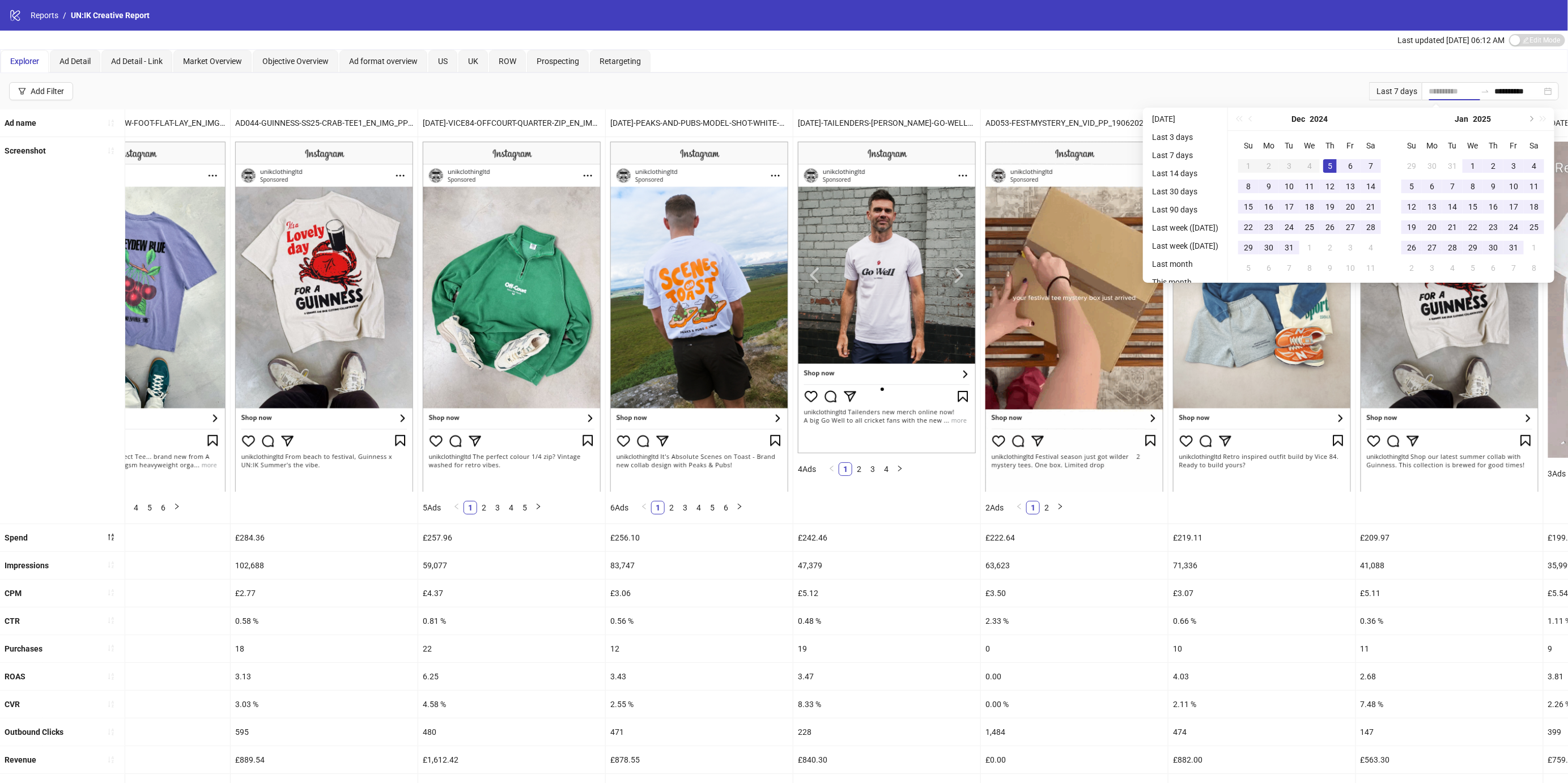
click at [1335, 166] on div "5" at bounding box center [1330, 166] width 14 height 14
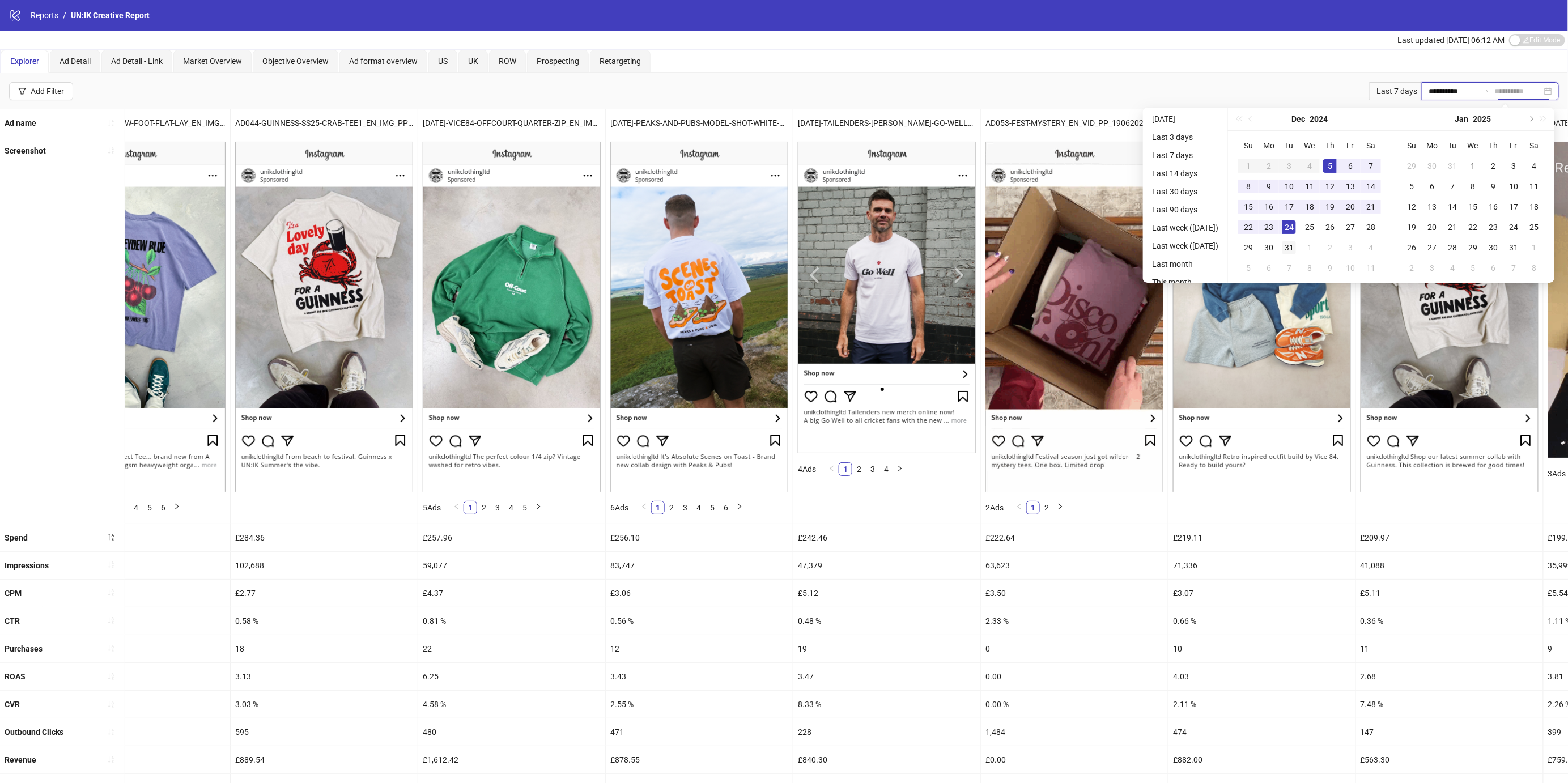
type input "**********"
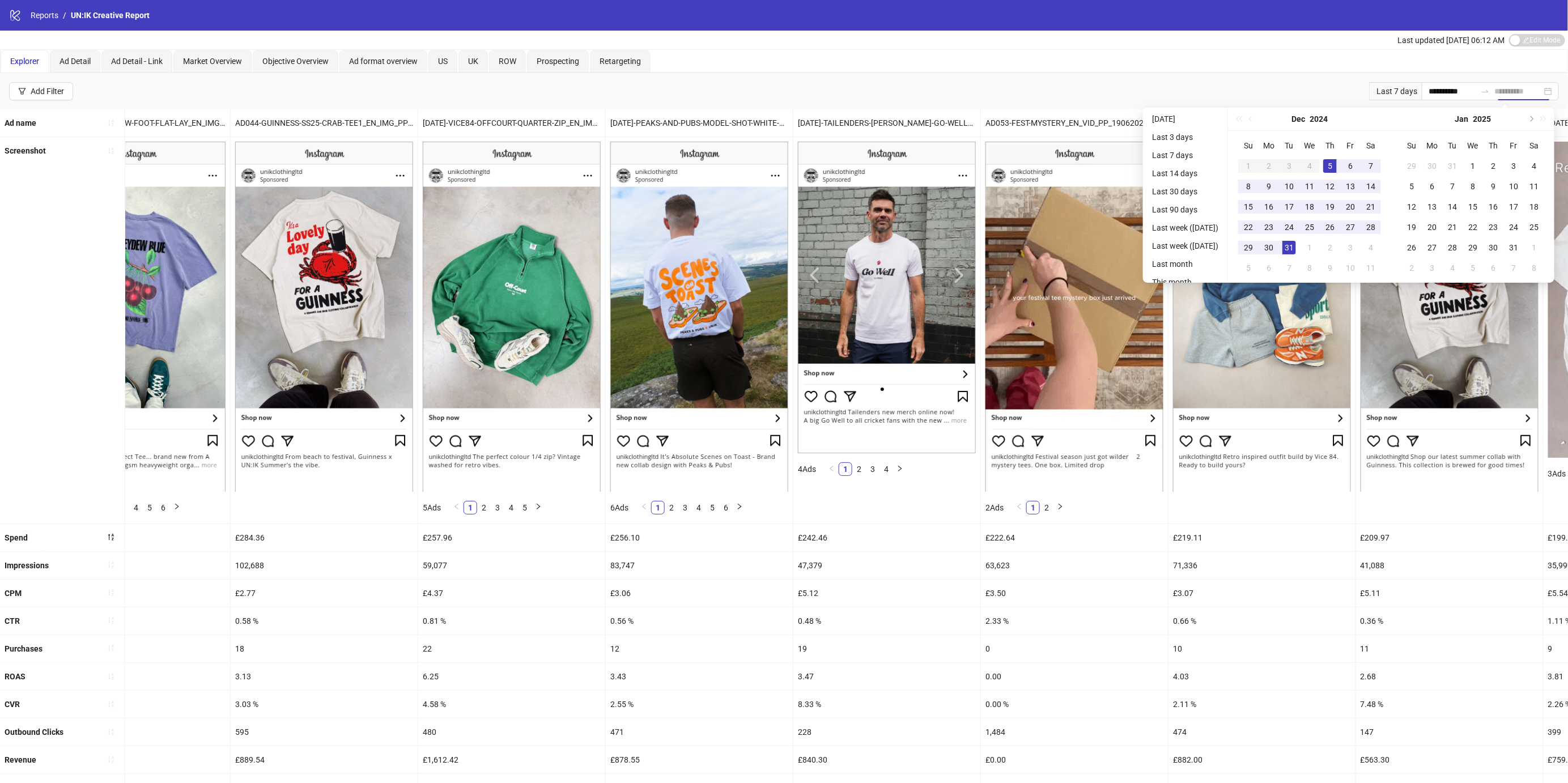
click at [1293, 244] on div "31" at bounding box center [1289, 248] width 14 height 14
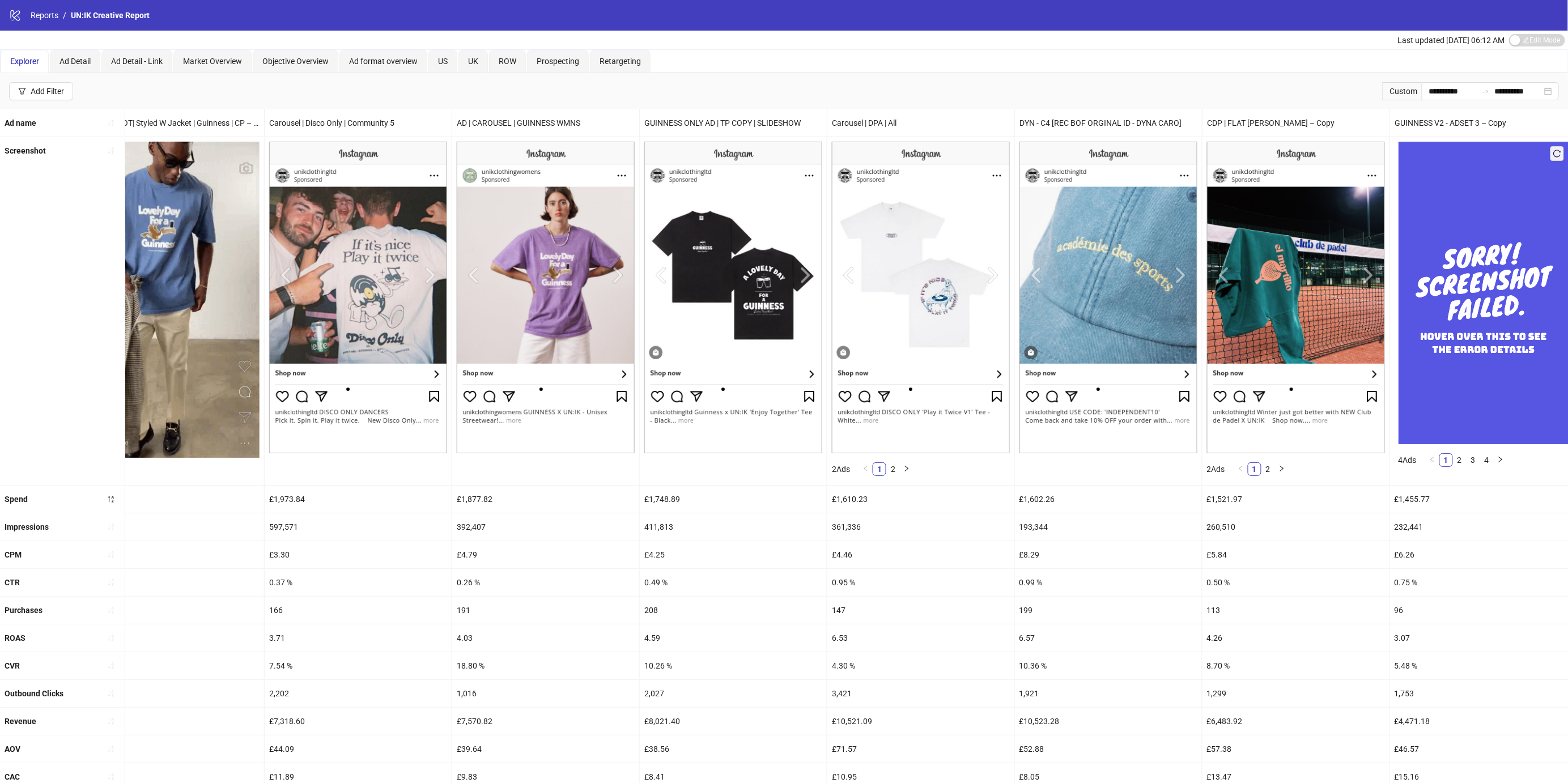
scroll to position [0, 395]
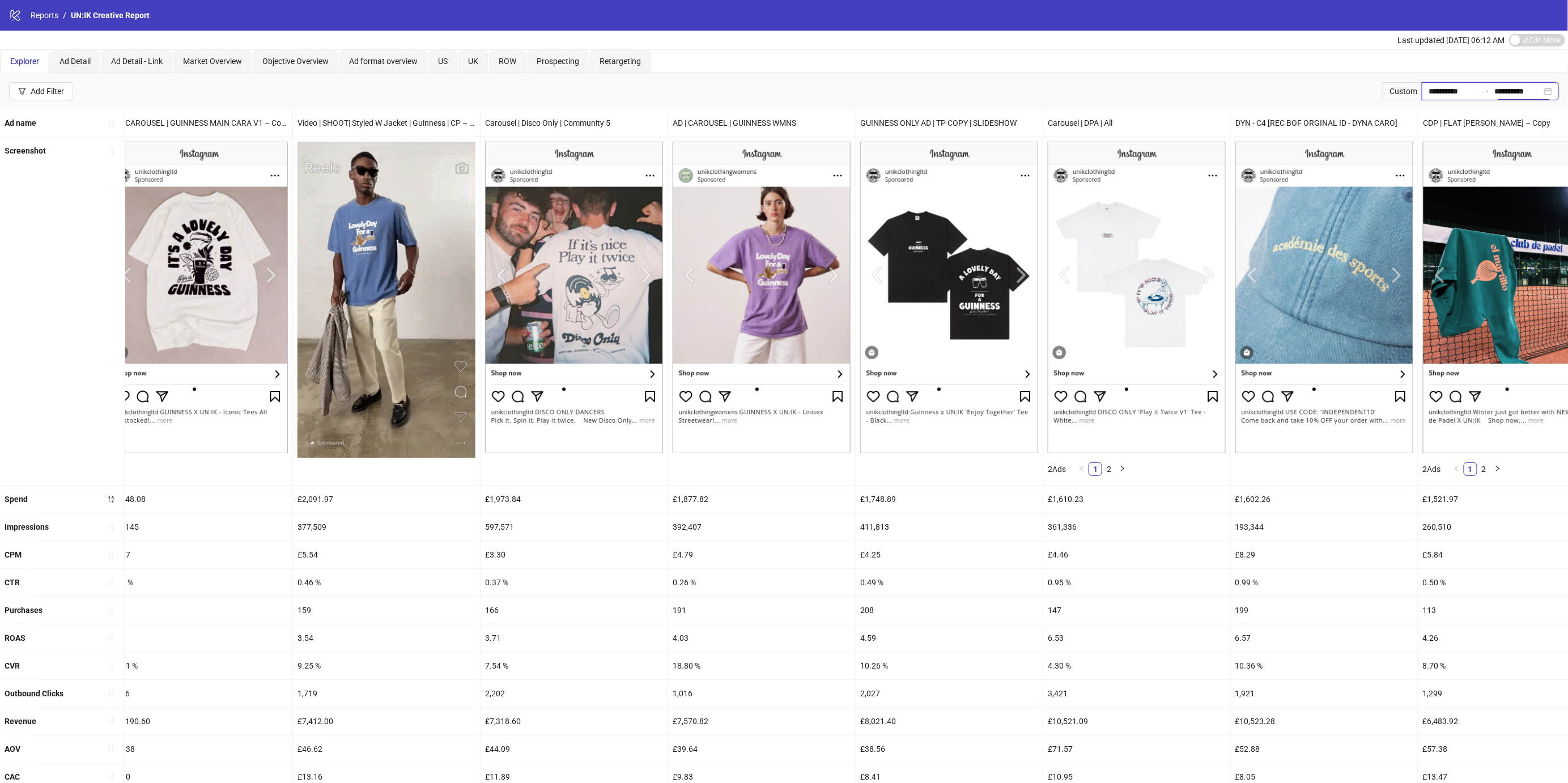
click at [1433, 87] on input "**********" at bounding box center [1452, 91] width 48 height 12
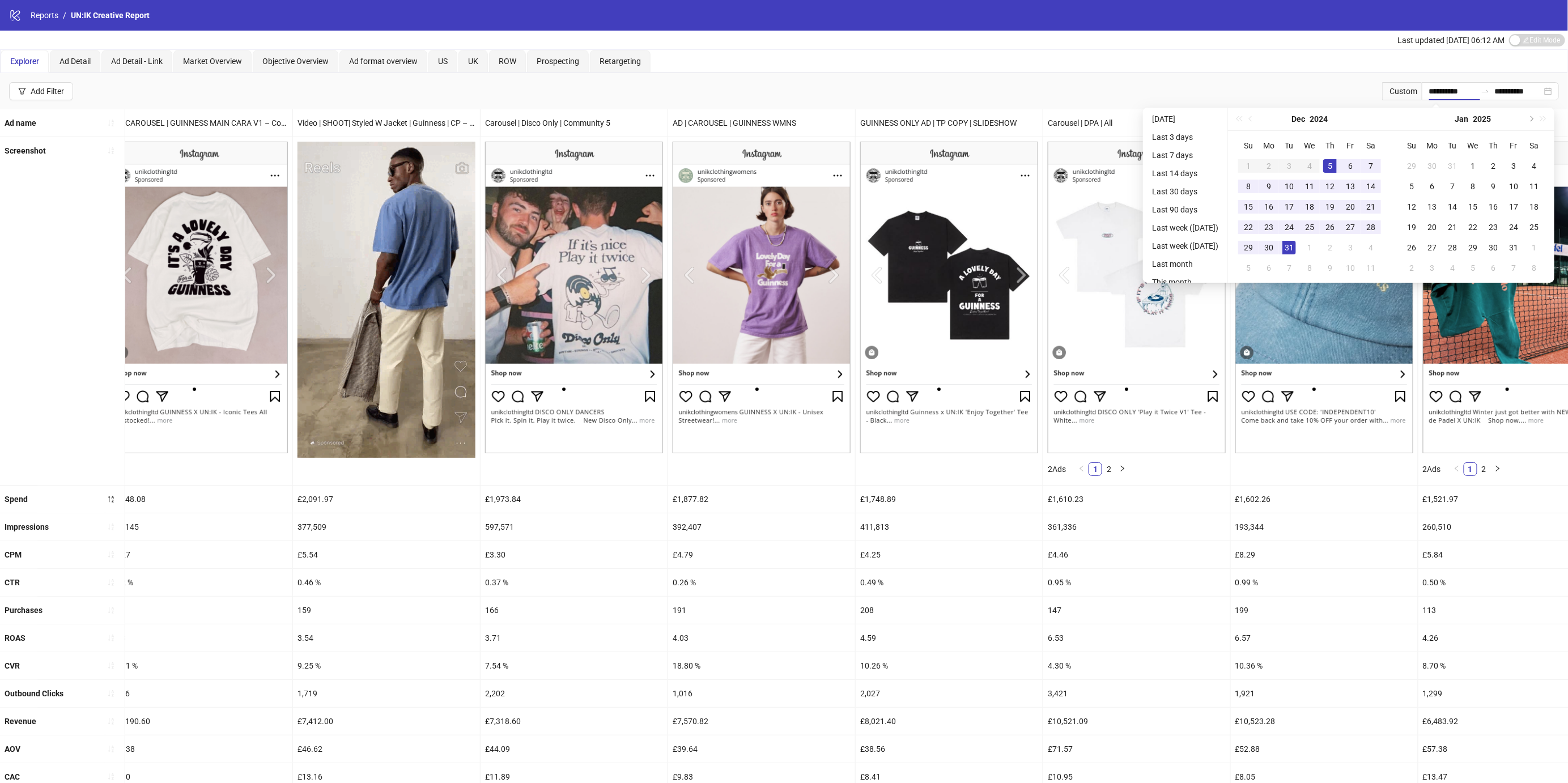
click at [1524, 117] on div "[DATE]" at bounding box center [1472, 119] width 103 height 23
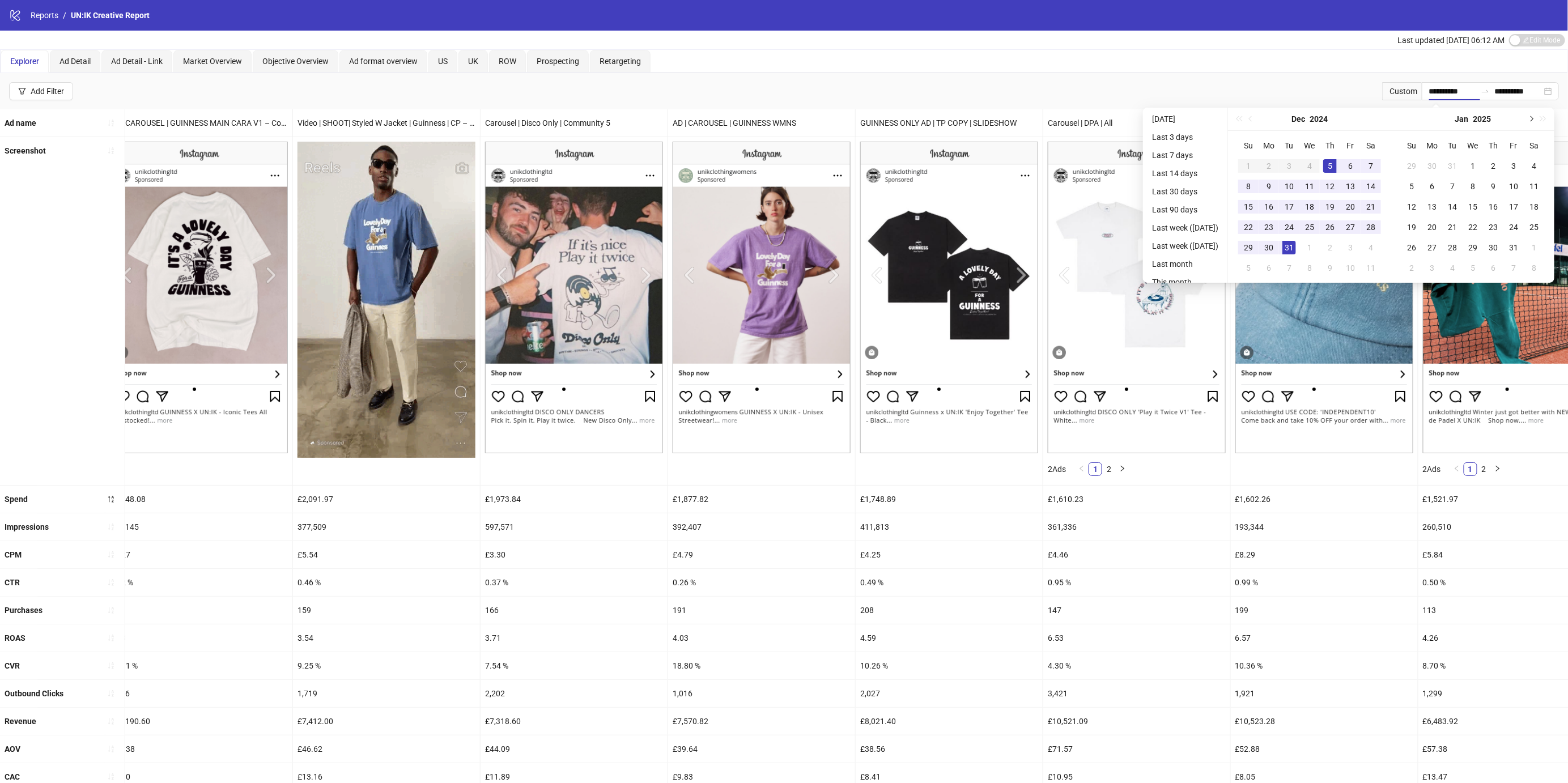
click at [1533, 119] on span "Next month (PageDown)" at bounding box center [1530, 119] width 6 height 6
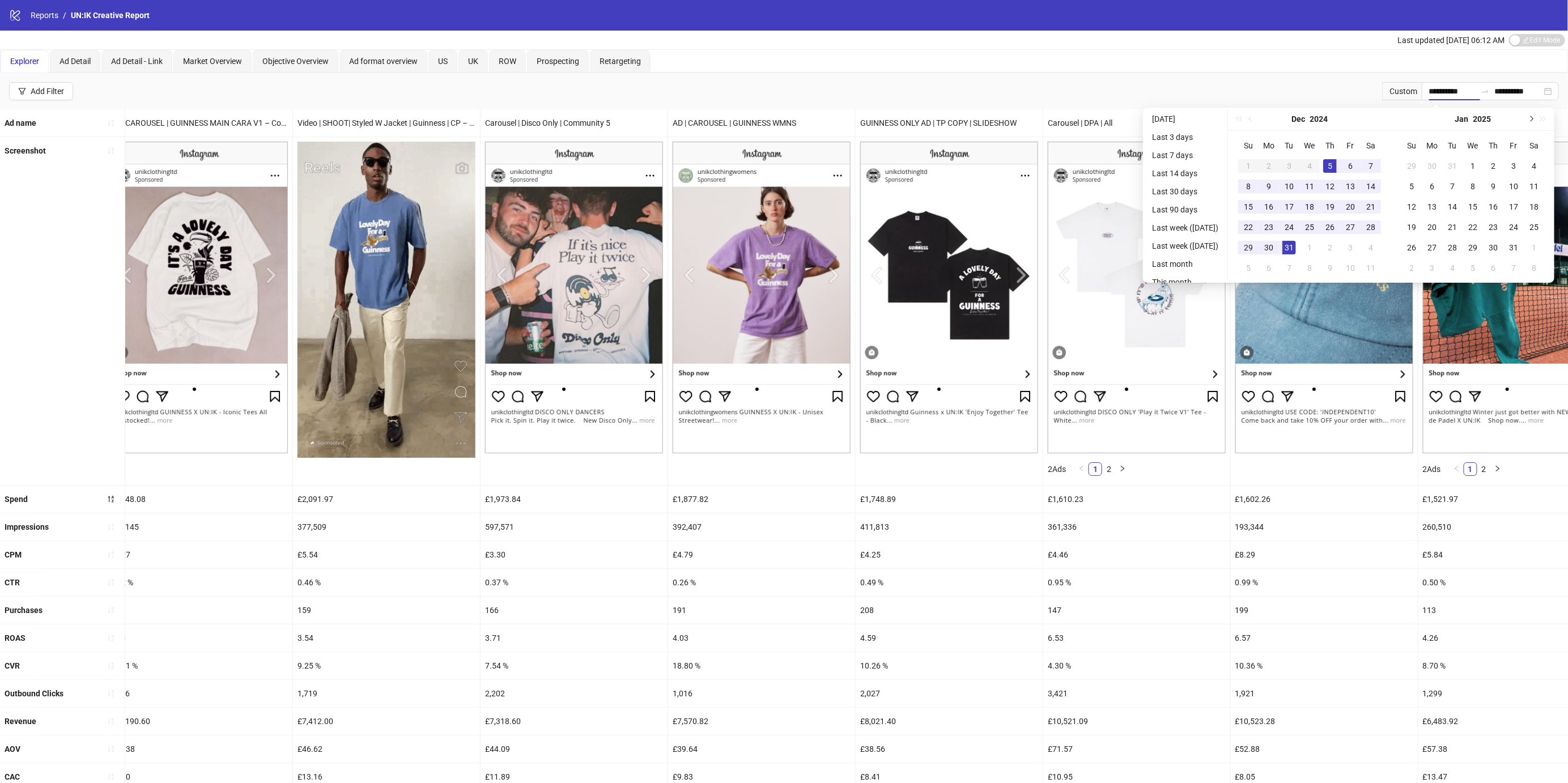
click at [1533, 119] on span "Next month (PageDown)" at bounding box center [1530, 119] width 6 height 6
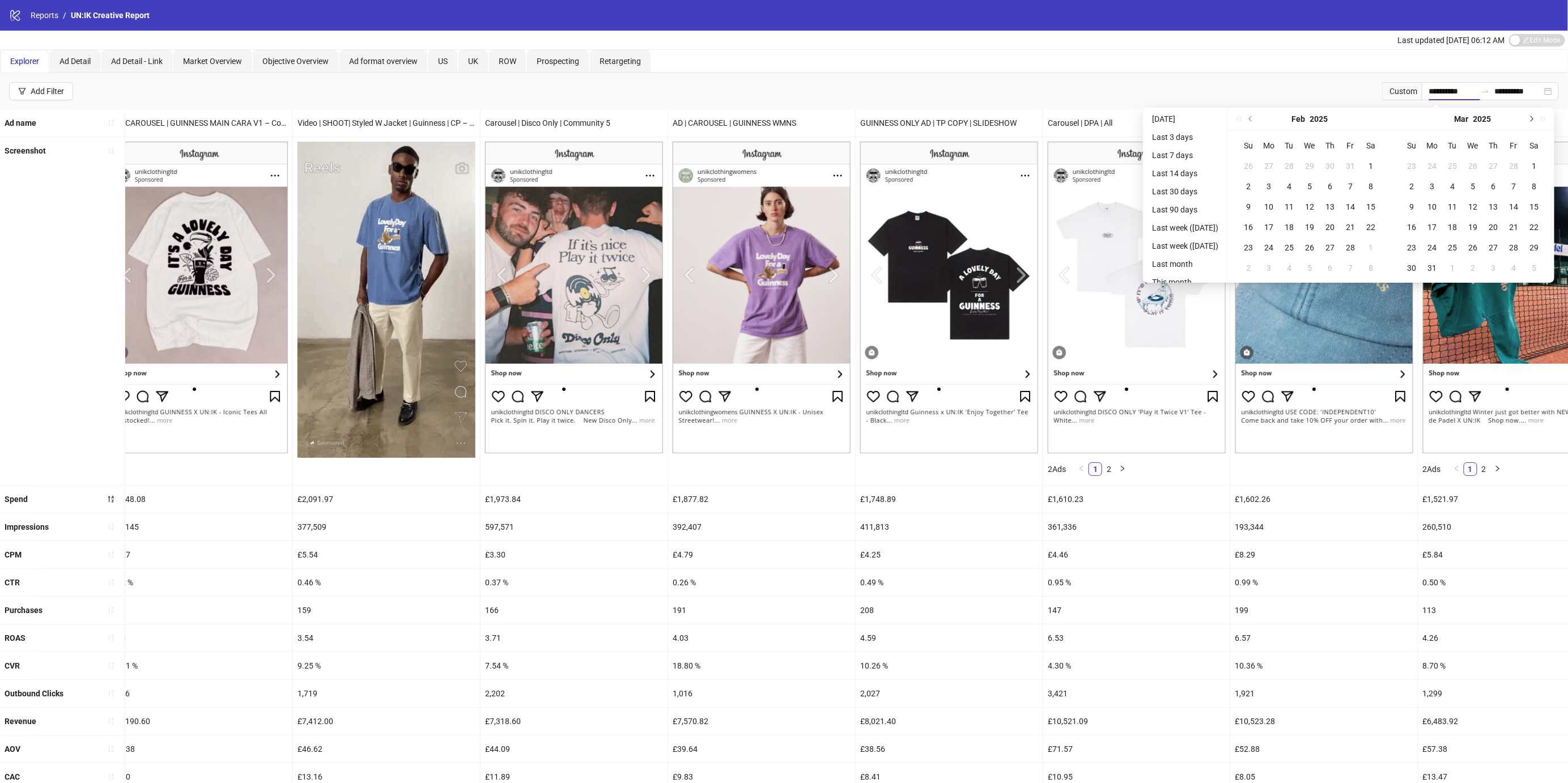
click at [1533, 119] on span "Next month (PageDown)" at bounding box center [1530, 119] width 6 height 6
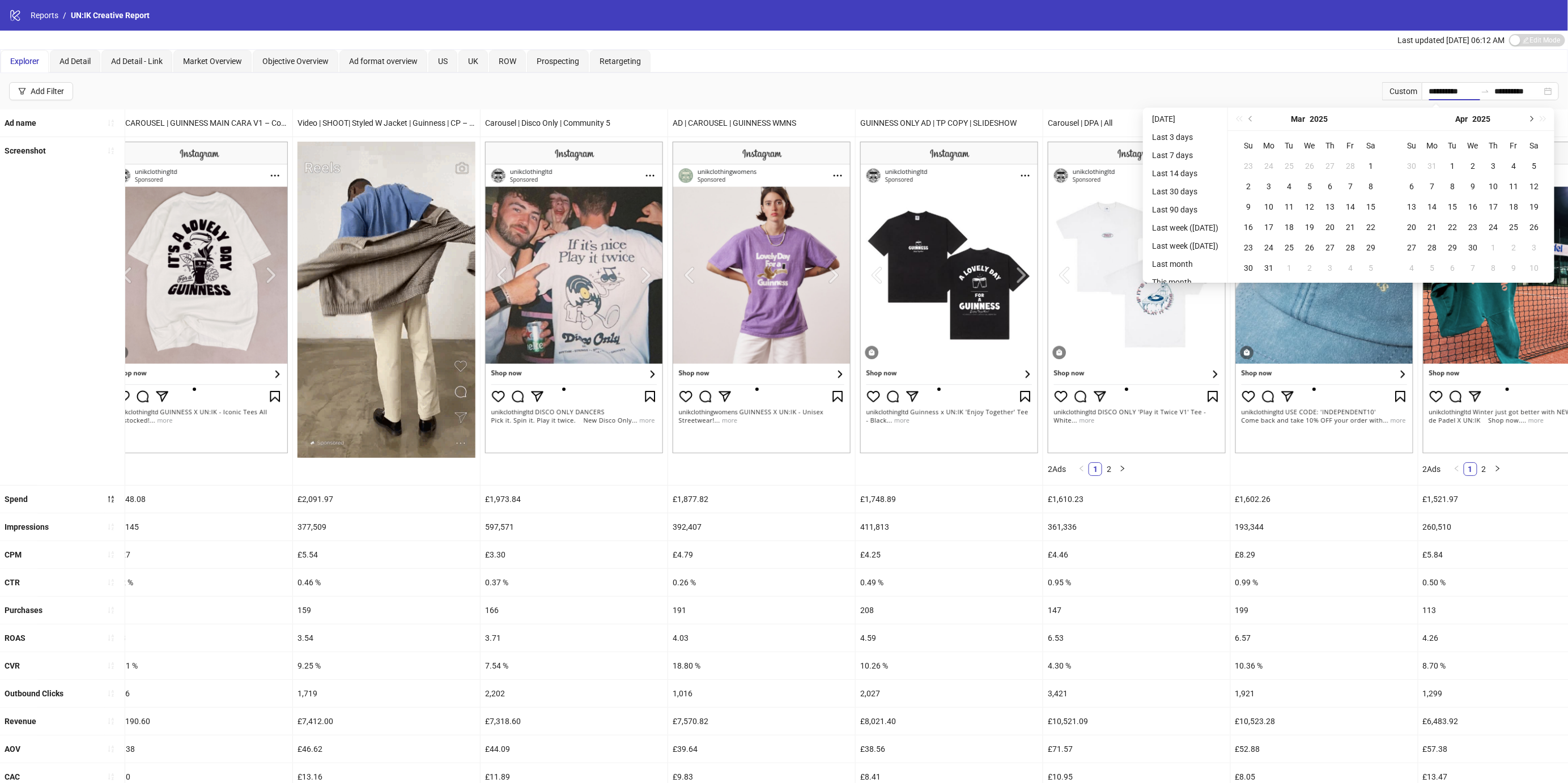
click at [1533, 119] on span "Next month (PageDown)" at bounding box center [1530, 119] width 6 height 6
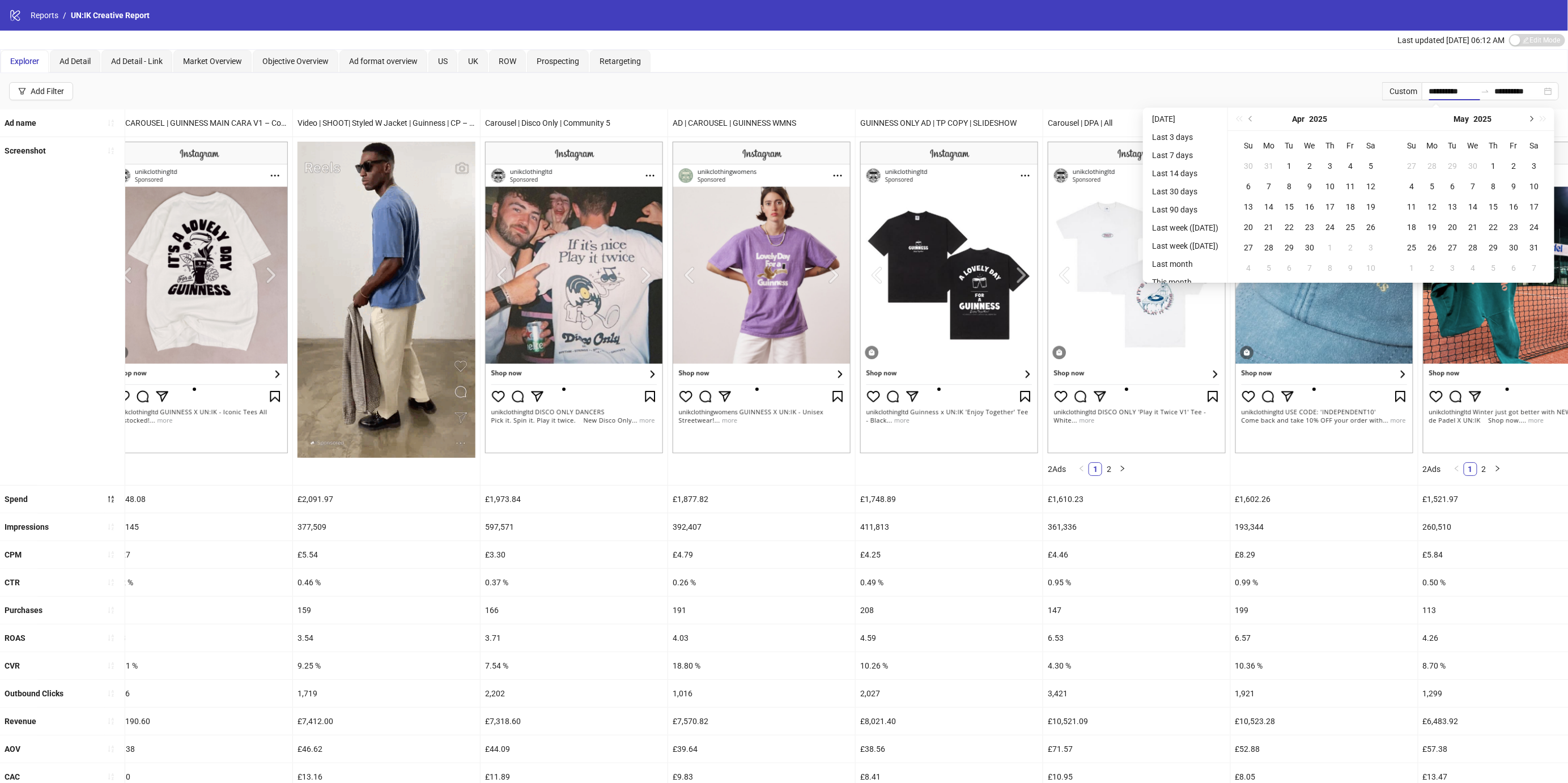
click at [1533, 119] on span "Next month (PageDown)" at bounding box center [1530, 119] width 6 height 6
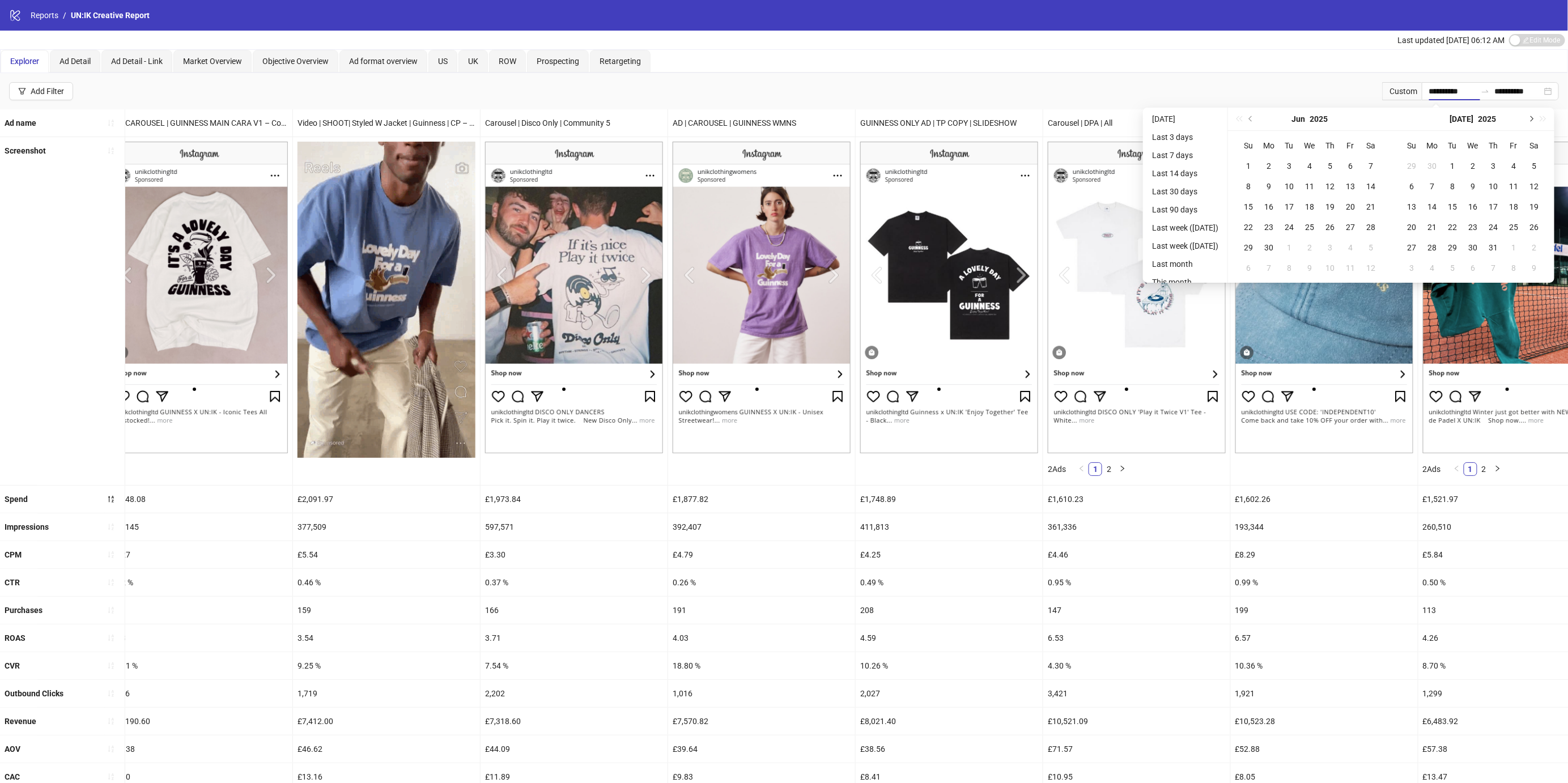
click at [1533, 119] on span "Next month (PageDown)" at bounding box center [1530, 119] width 6 height 6
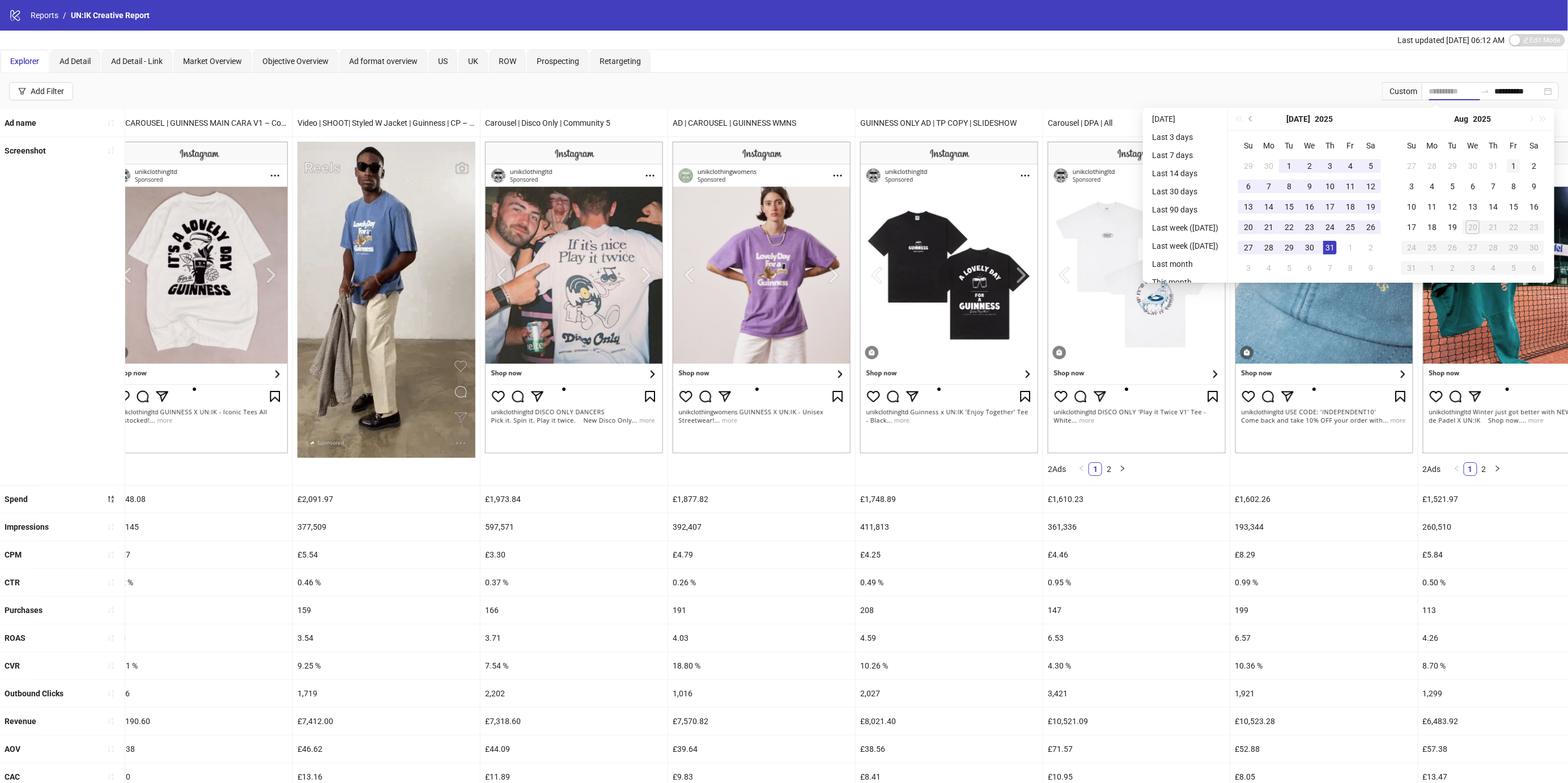
type input "**********"
click at [1511, 163] on div "1" at bounding box center [1513, 166] width 14 height 14
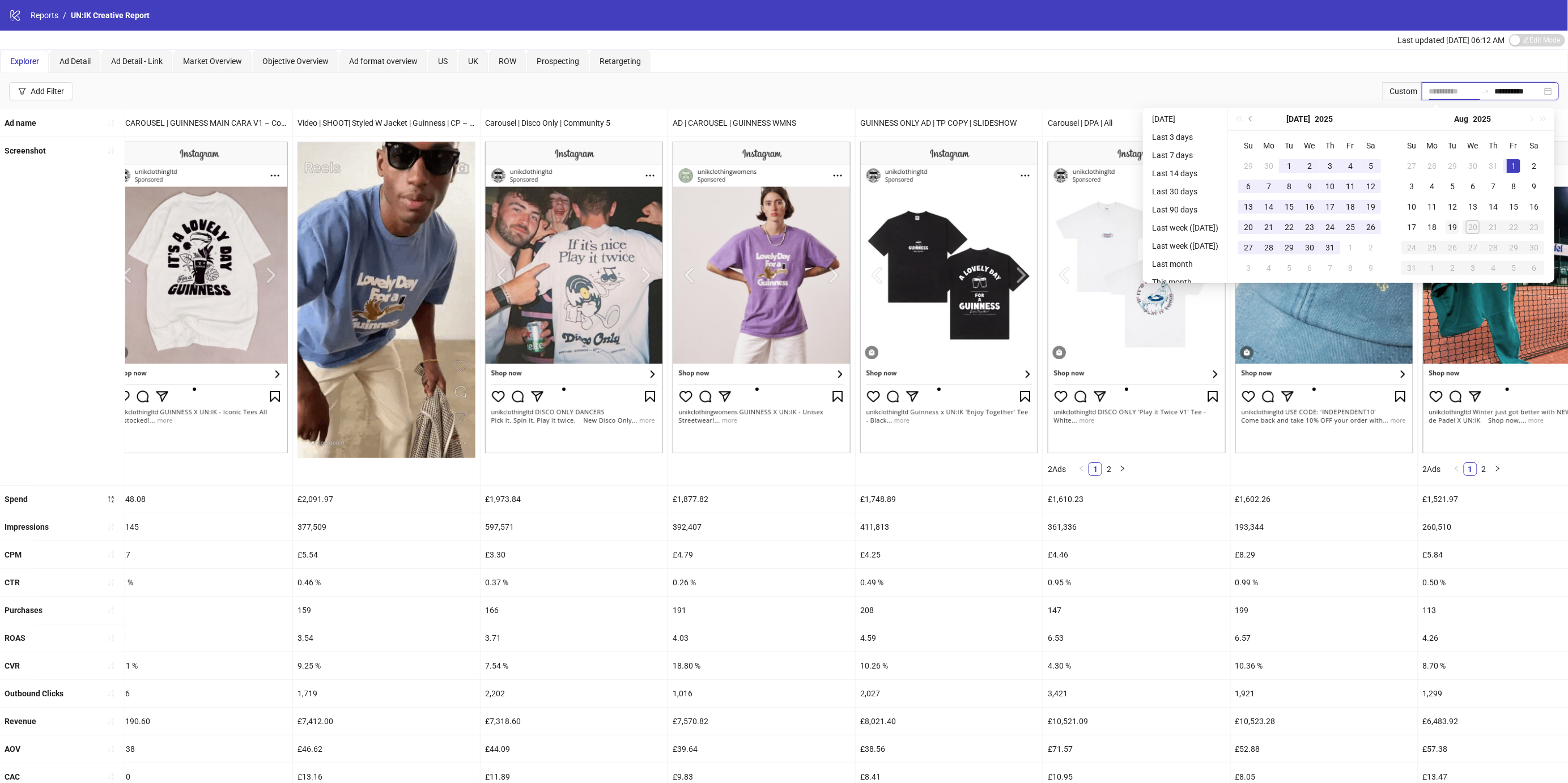
type input "**********"
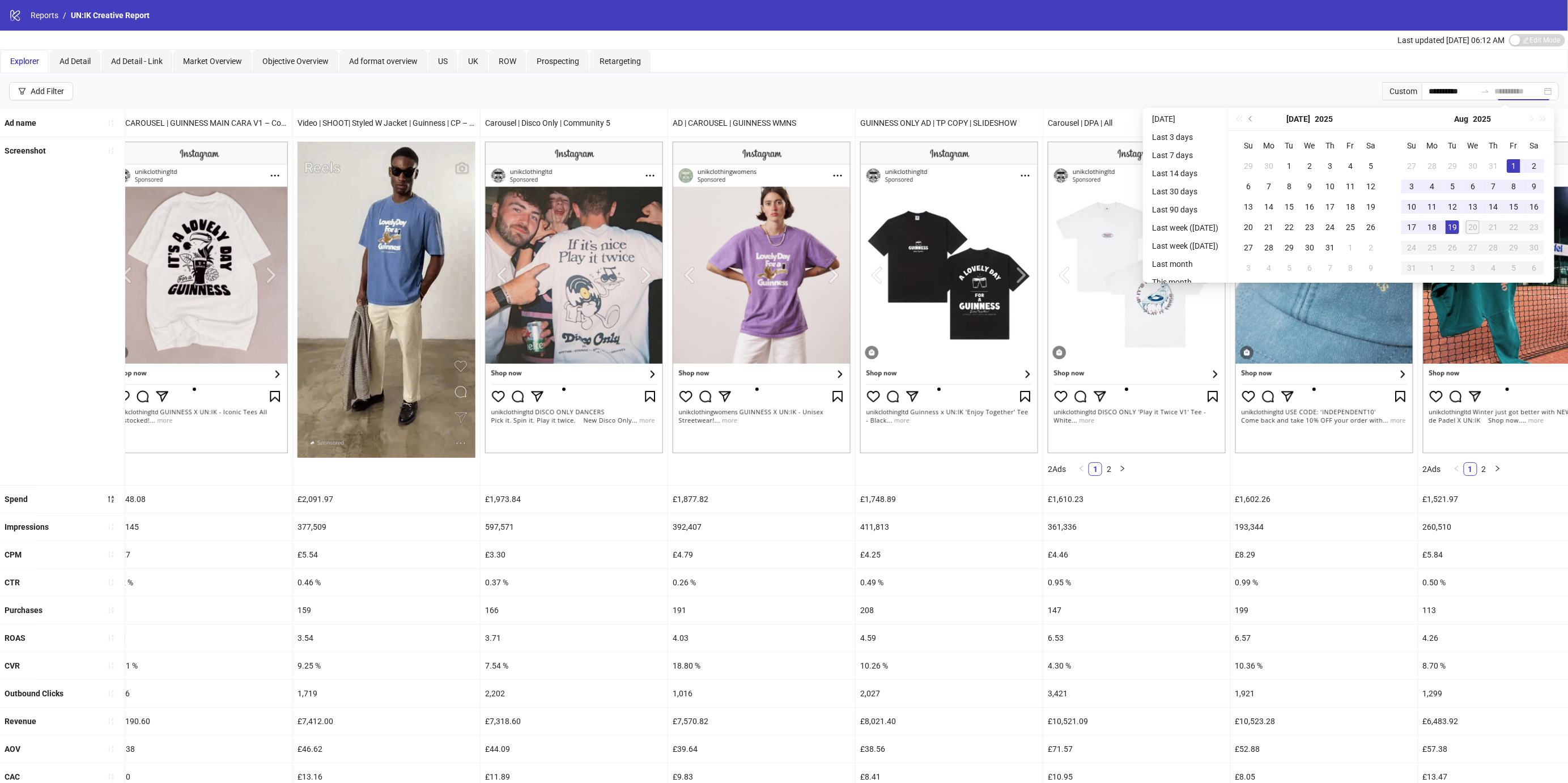
click at [1451, 226] on div "19" at bounding box center [1452, 227] width 14 height 14
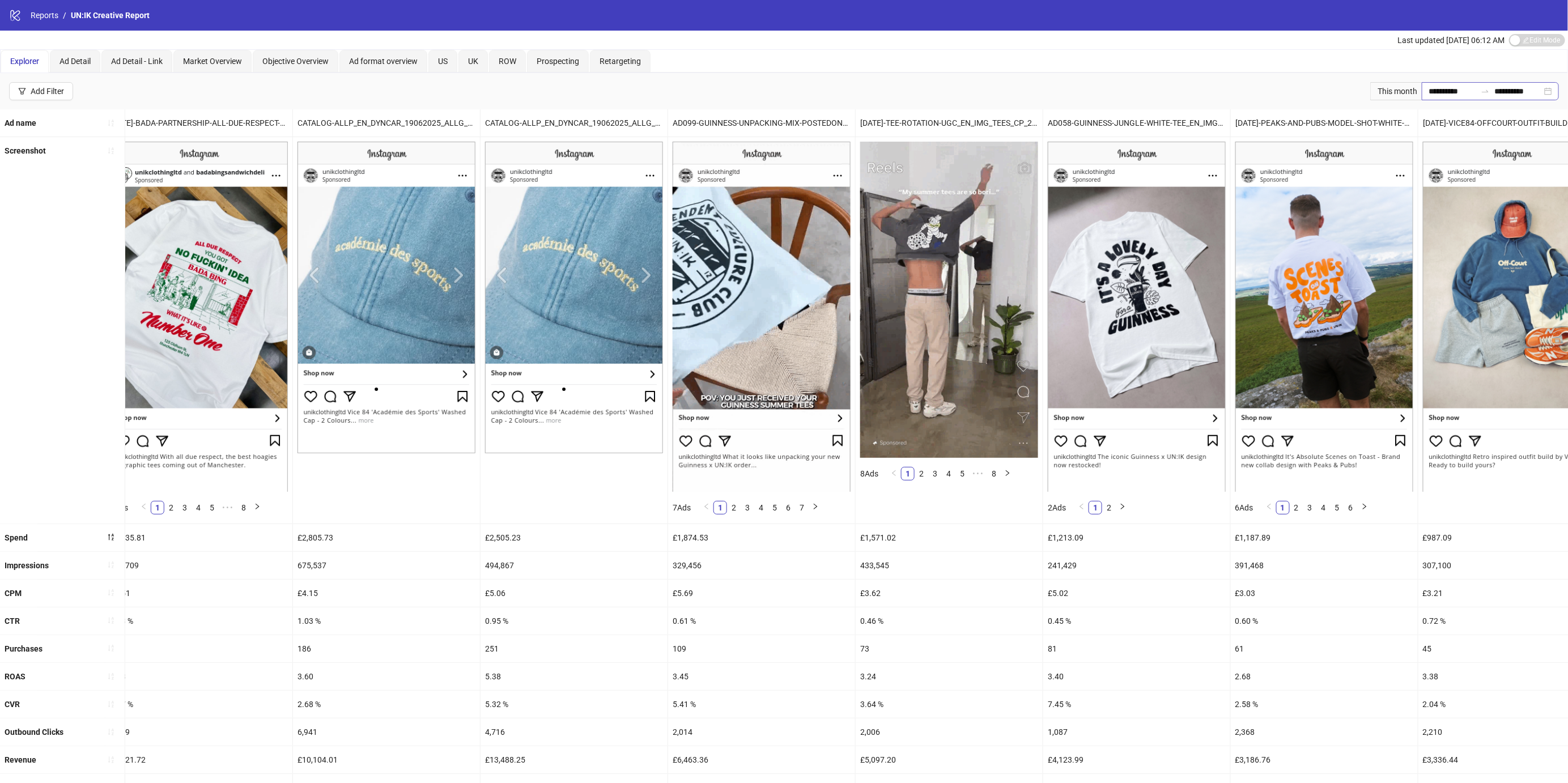
click at [1549, 90] on div "**********" at bounding box center [1490, 91] width 137 height 18
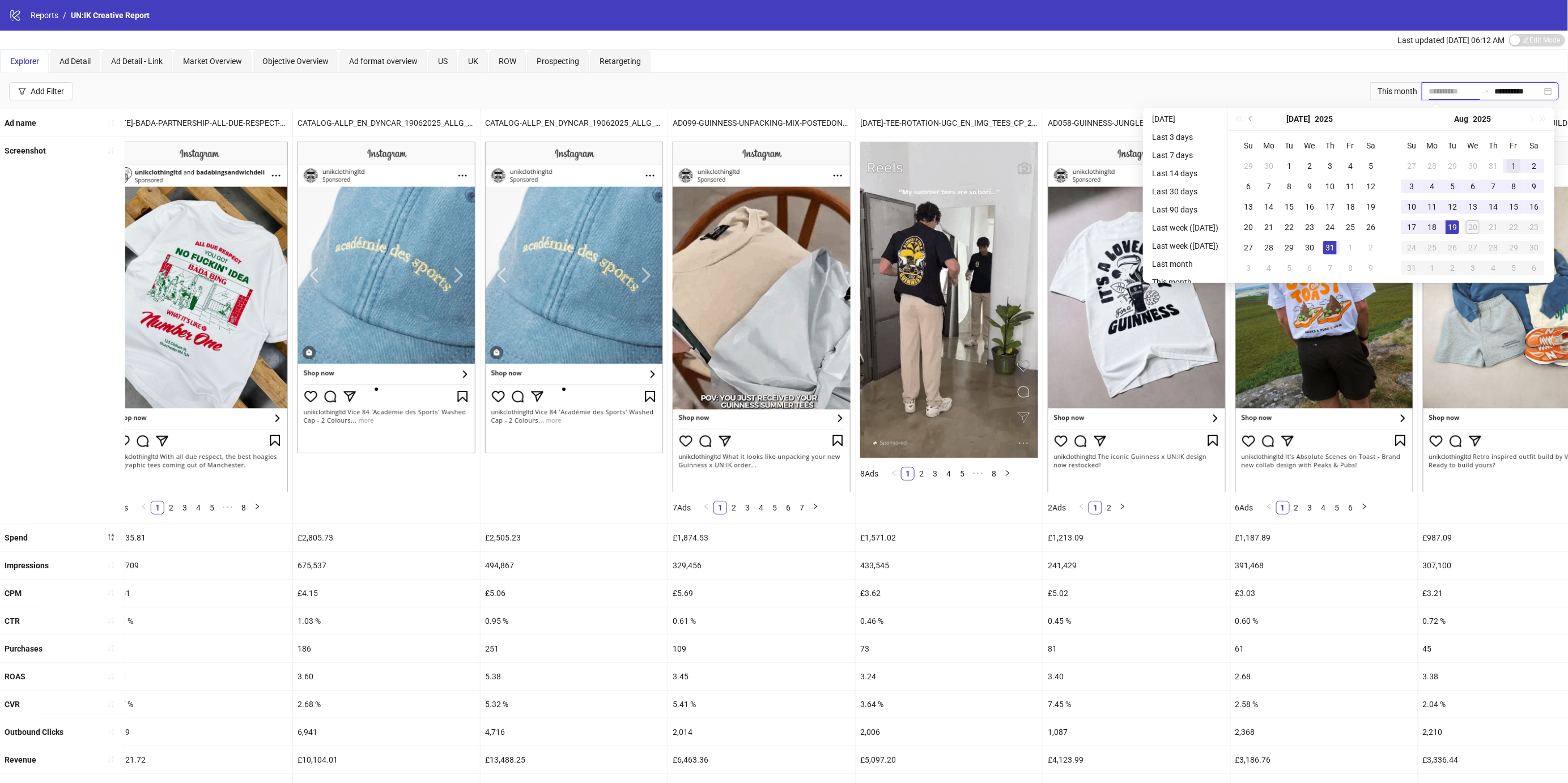
type input "**********"
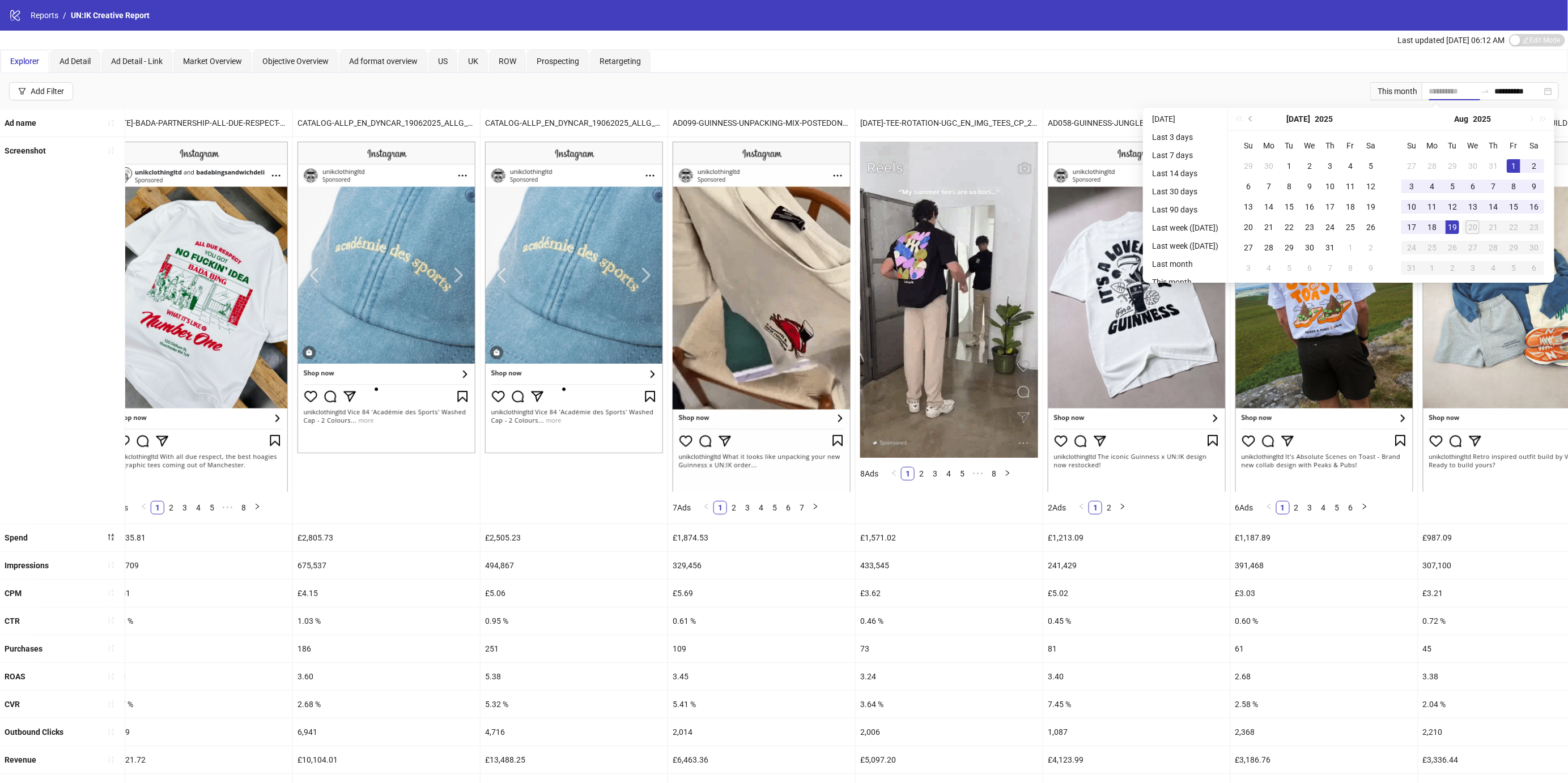
click at [1514, 164] on div "1" at bounding box center [1513, 166] width 14 height 14
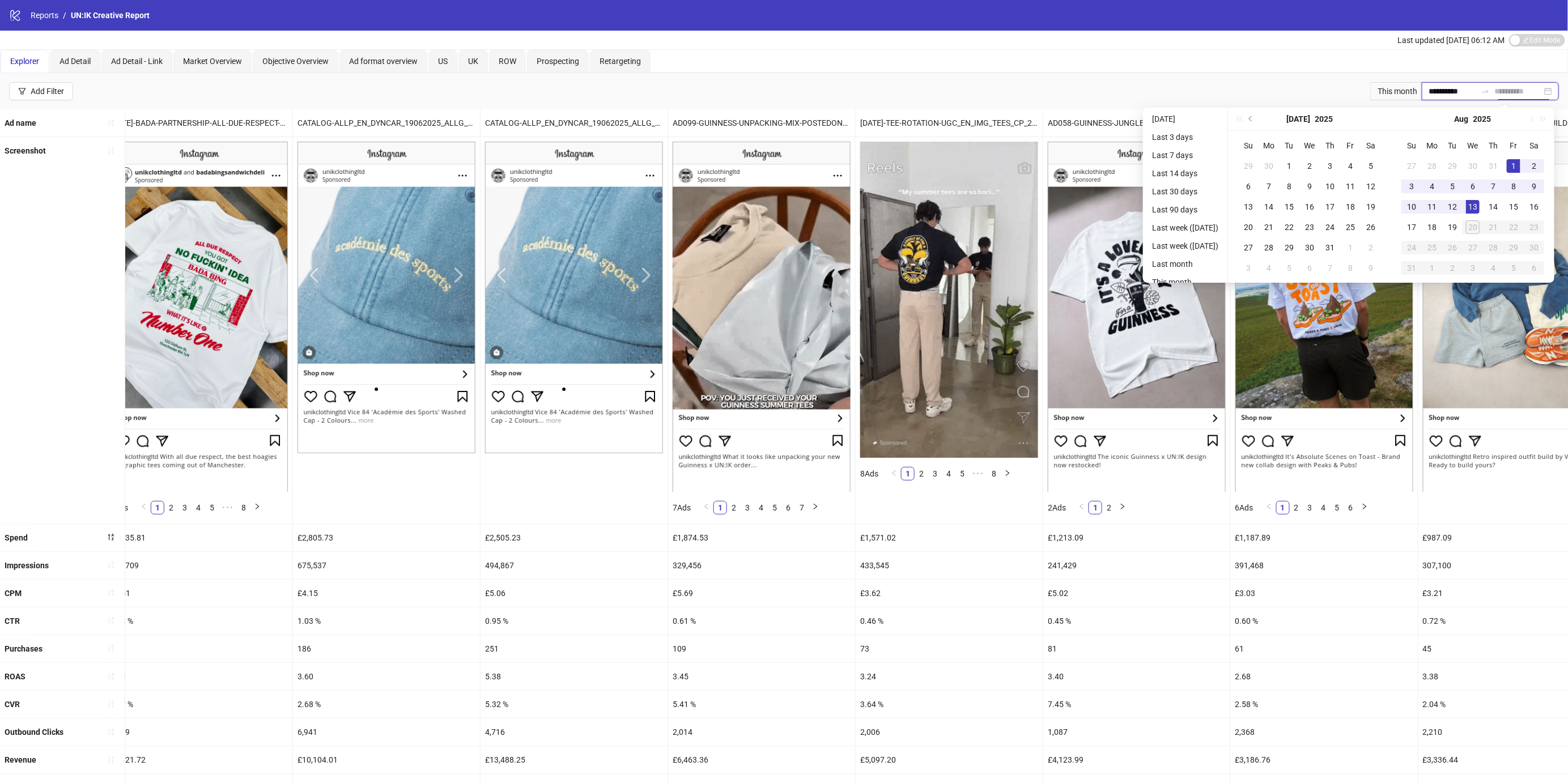
type input "**********"
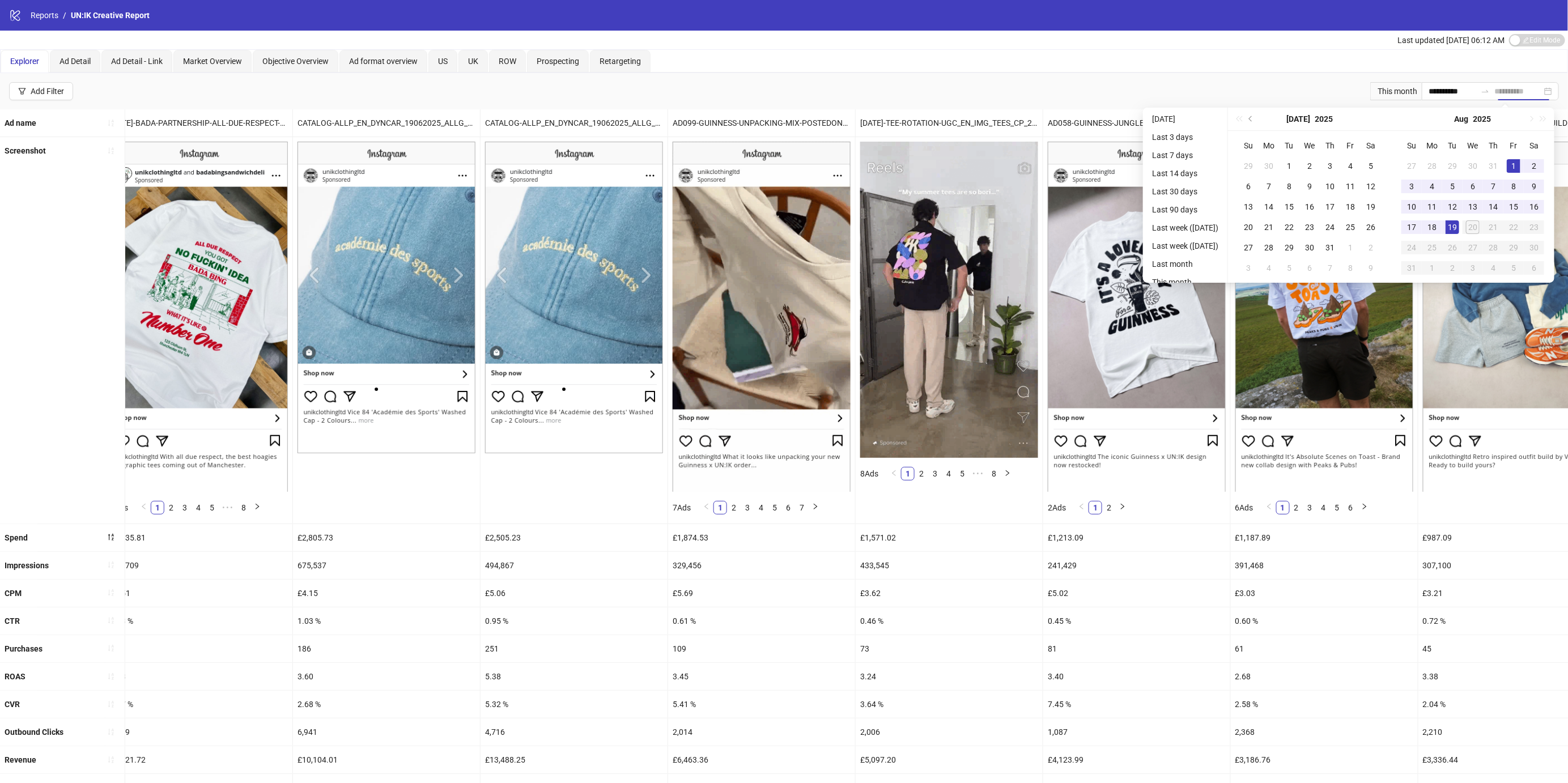
click at [1459, 228] on div "19" at bounding box center [1452, 227] width 14 height 14
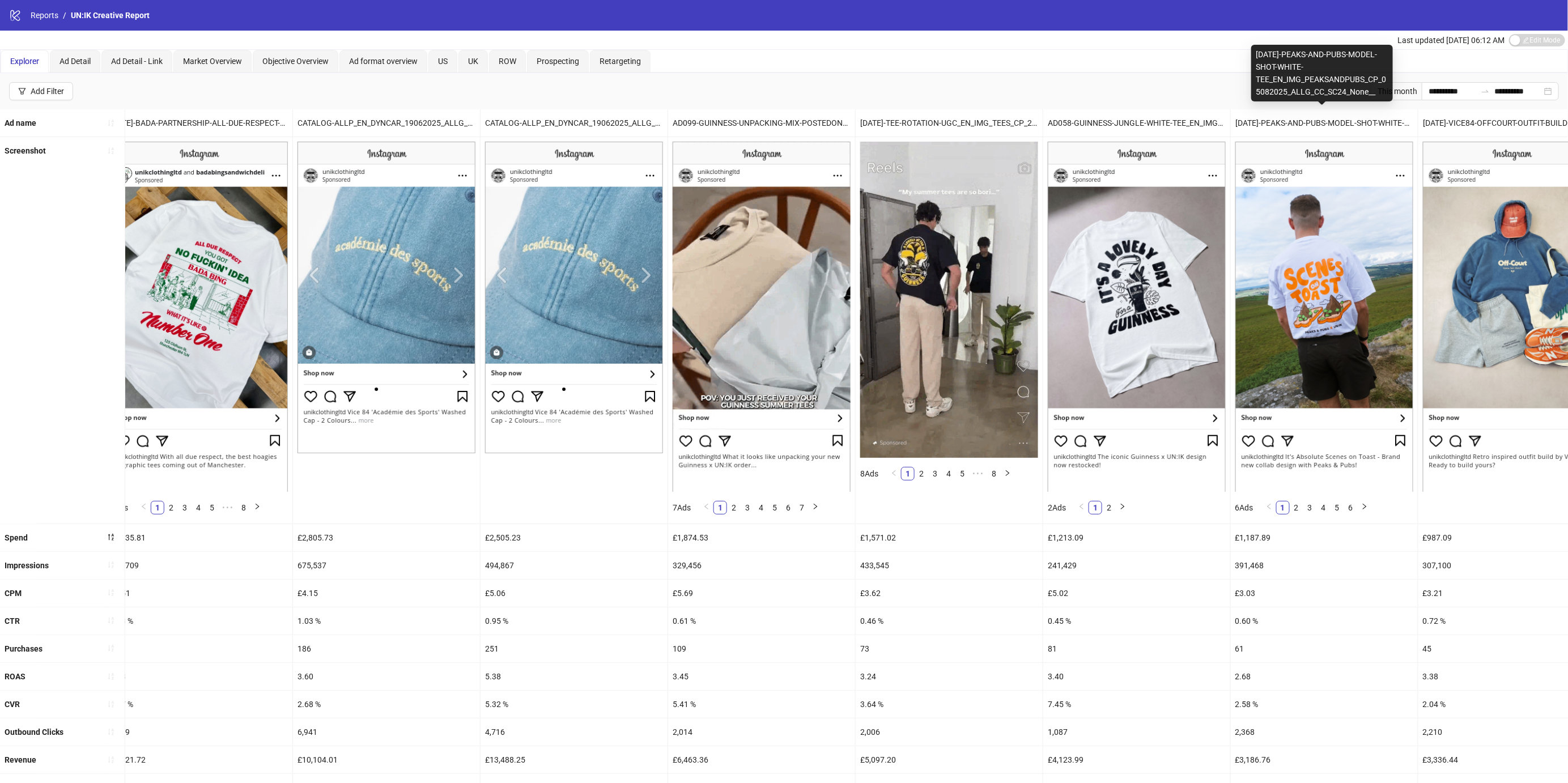
click at [1335, 126] on div "[DATE]-PEAKS-AND-PUBS-MODEL-SHOT-WHITE-TEE_EN_IMG_PEAKSANDPUBS_CP_05082025_ALLG…" at bounding box center [1324, 122] width 187 height 27
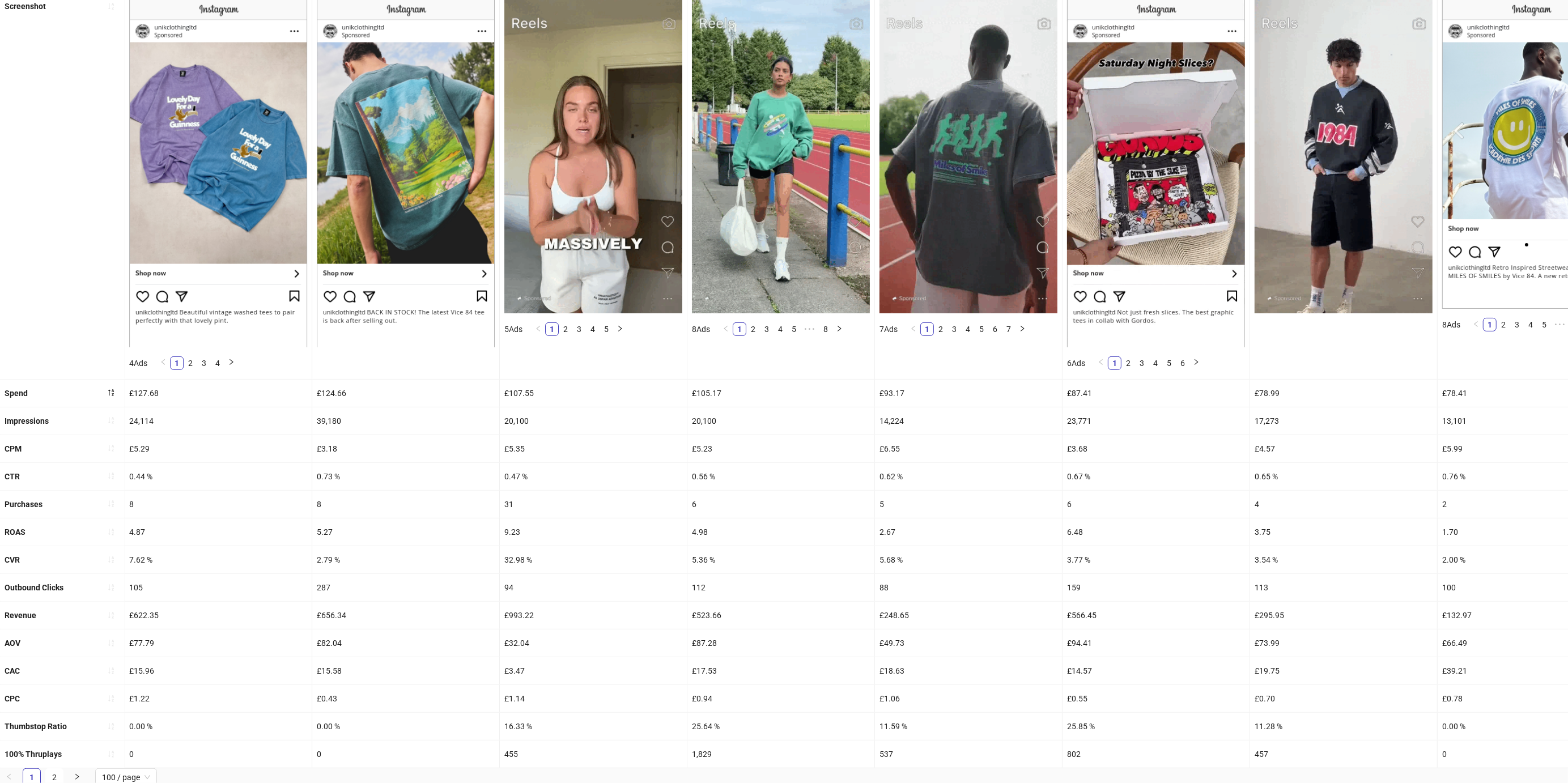
scroll to position [0, 8818]
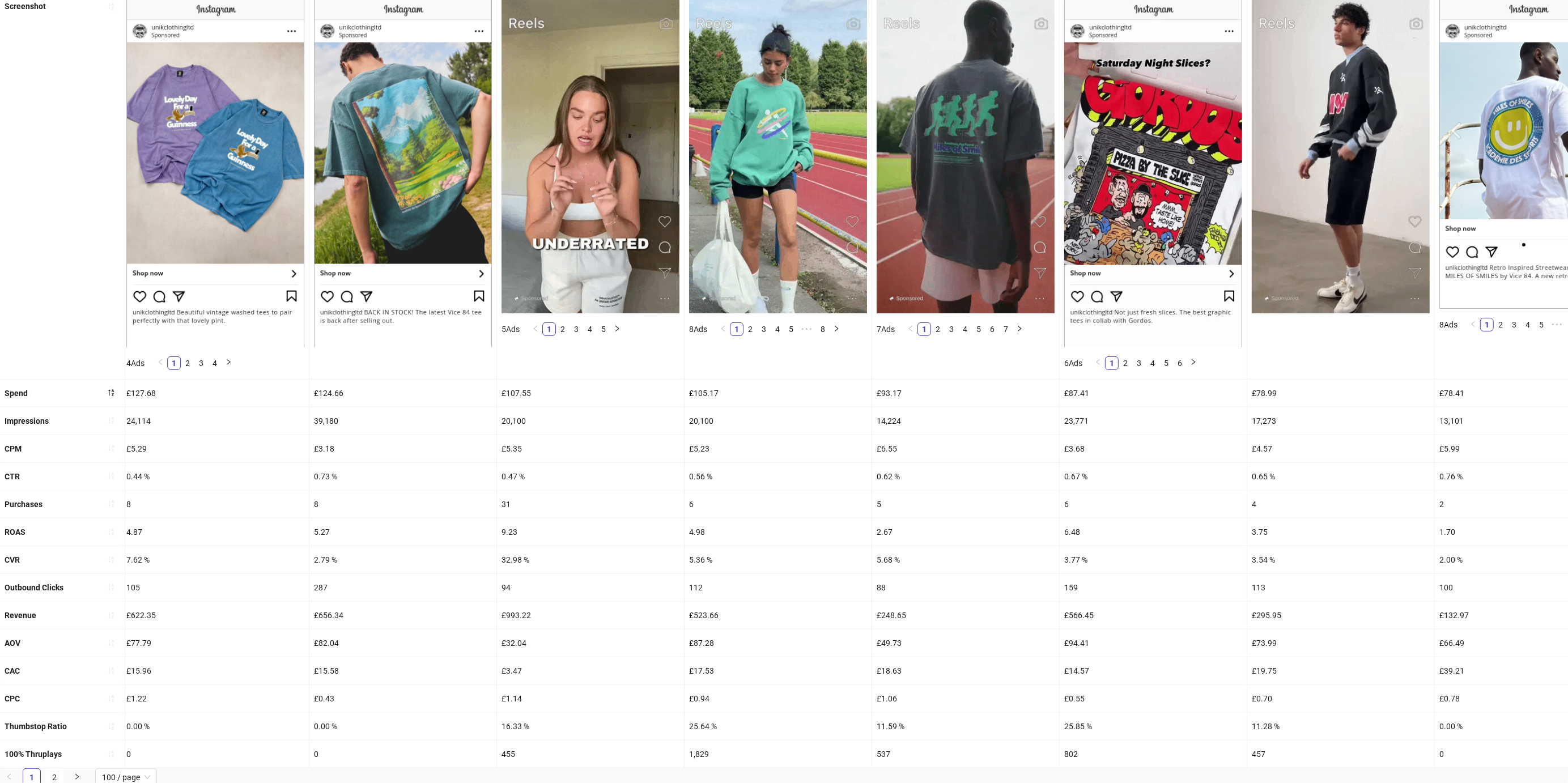
drag, startPoint x: 532, startPoint y: 400, endPoint x: 516, endPoint y: 398, distance: 16.1
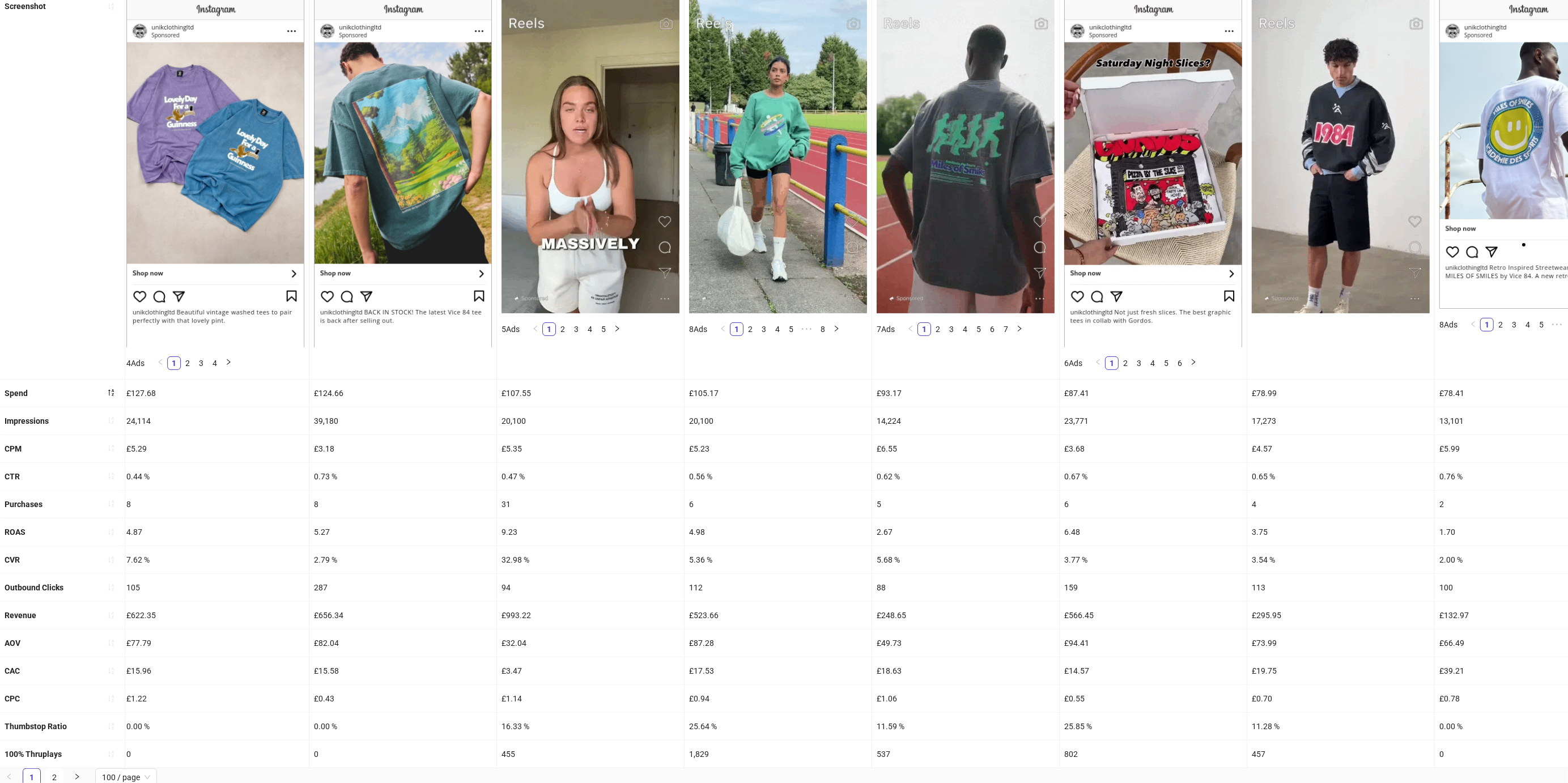
click at [516, 398] on div "£107.55" at bounding box center [590, 393] width 187 height 27
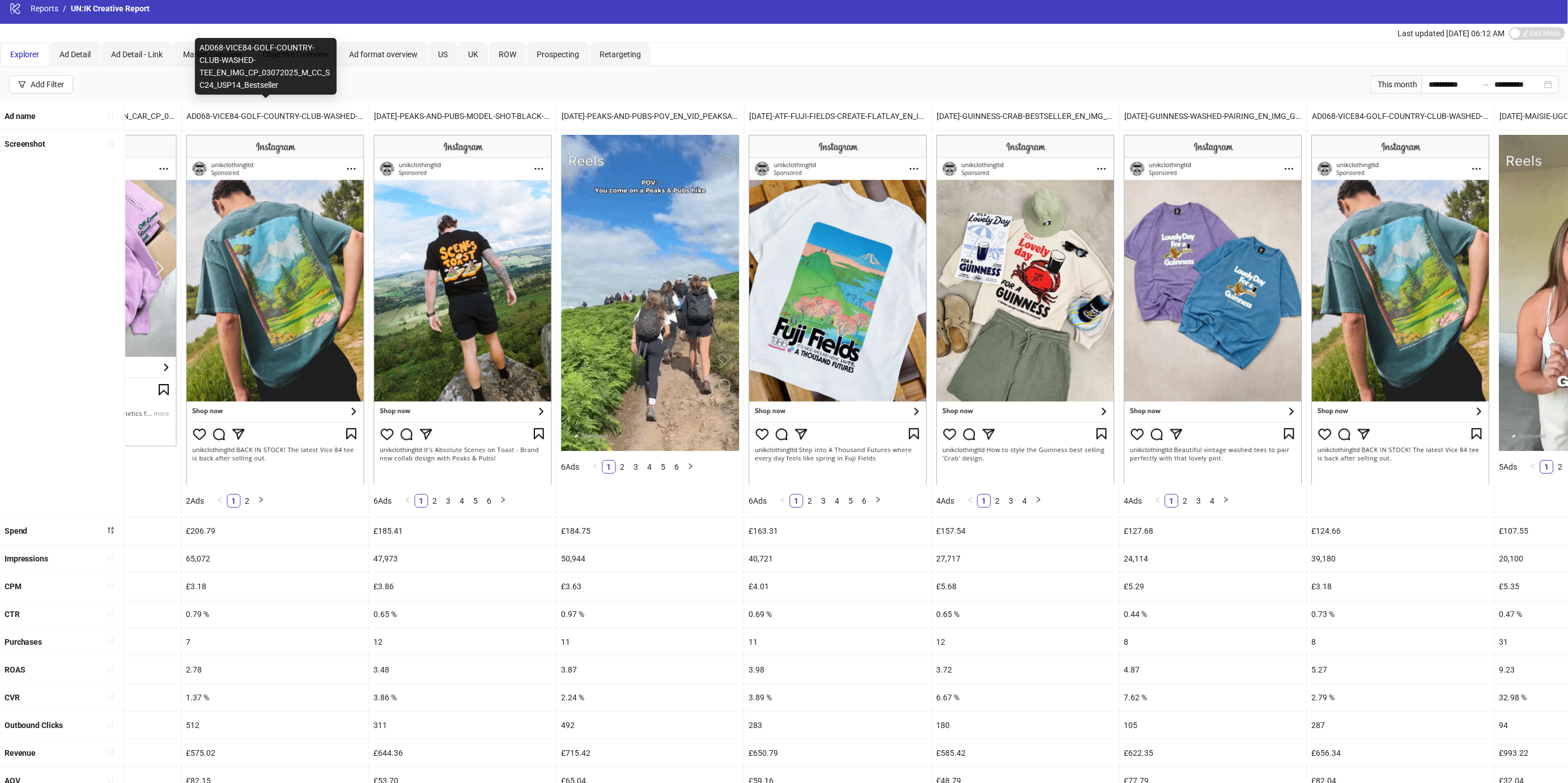
scroll to position [6, 0]
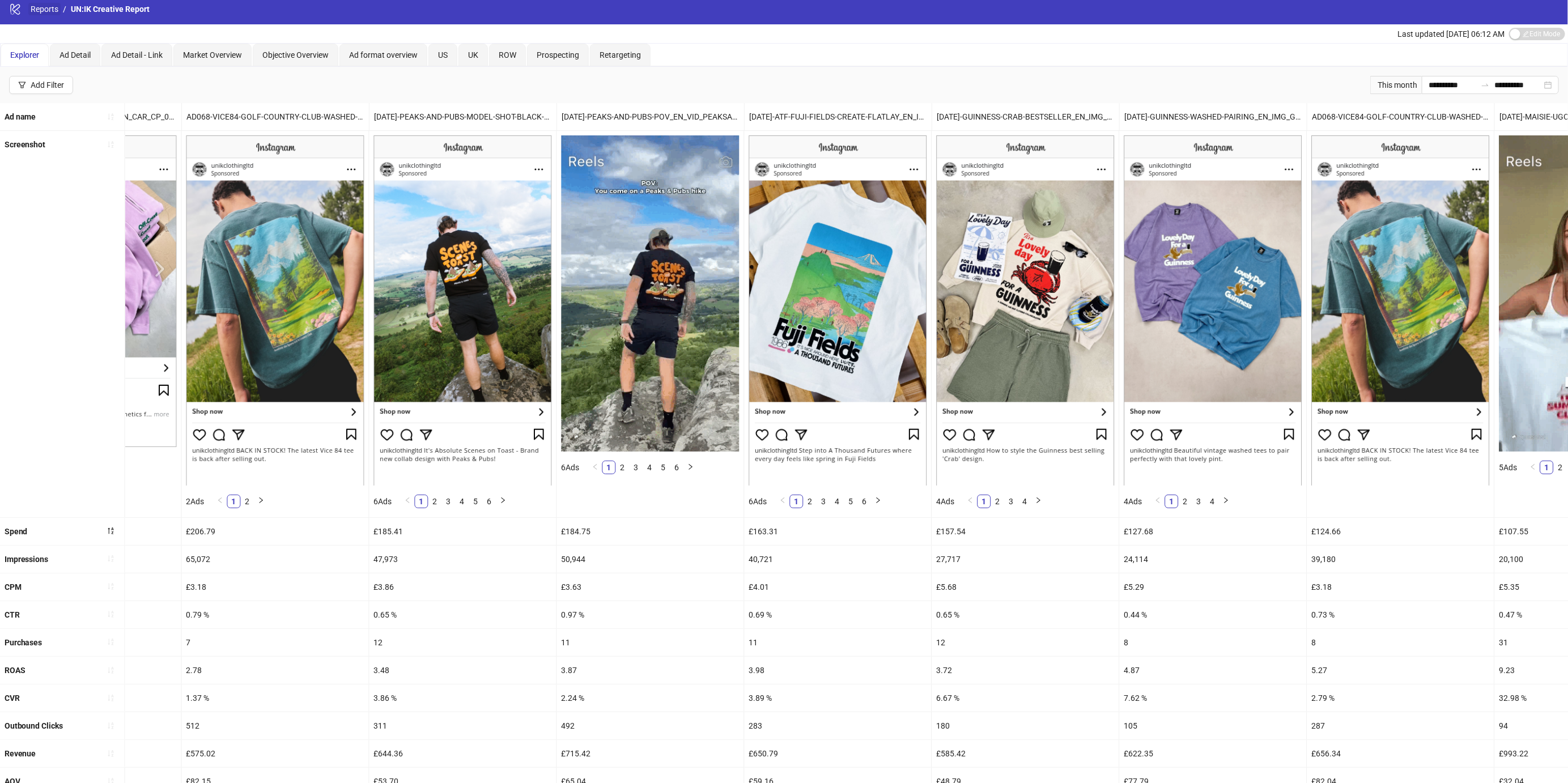
click at [37, 10] on link "Reports" at bounding box center [44, 9] width 32 height 12
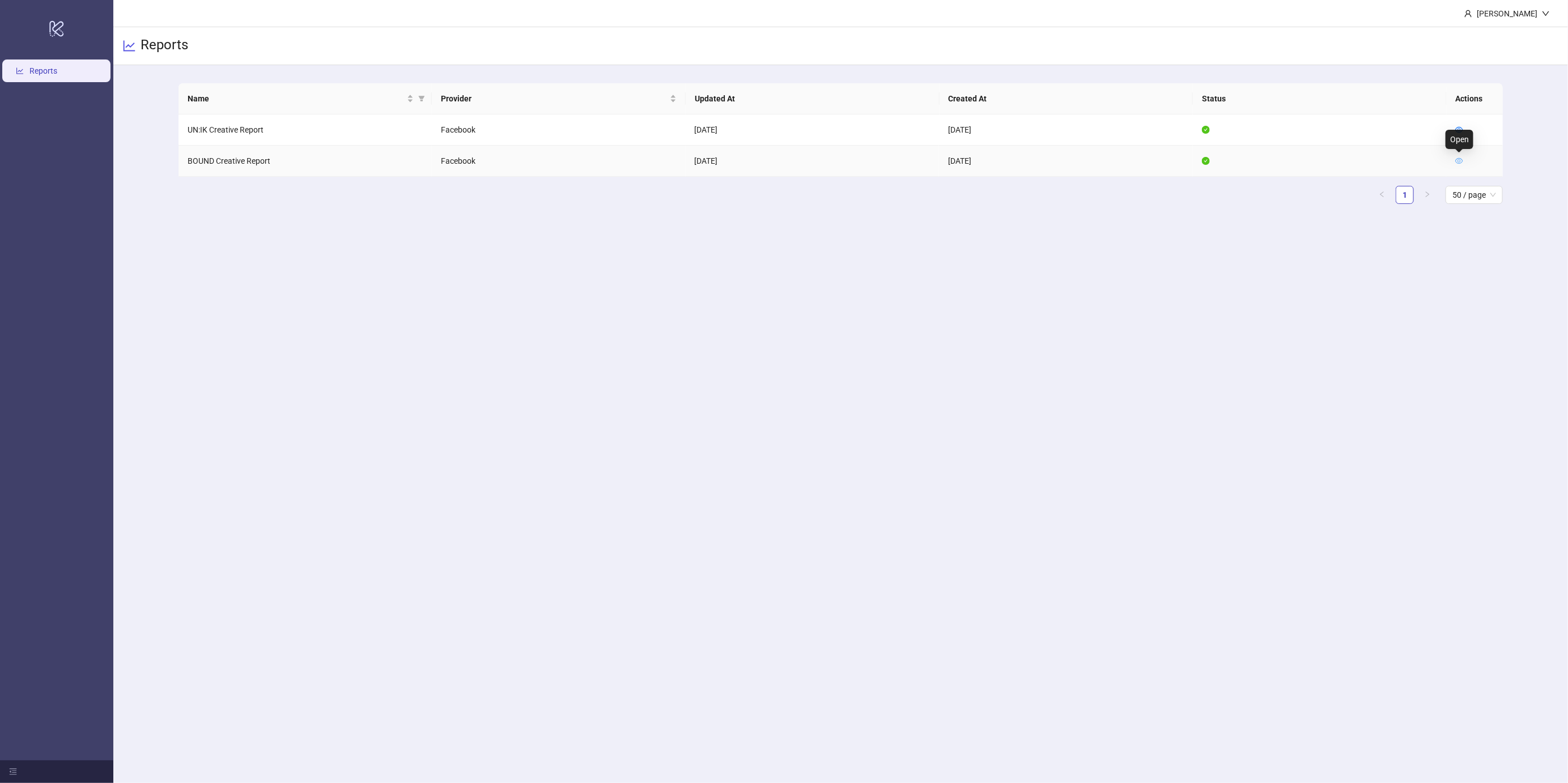
click at [1457, 159] on icon "eye" at bounding box center [1458, 160] width 8 height 8
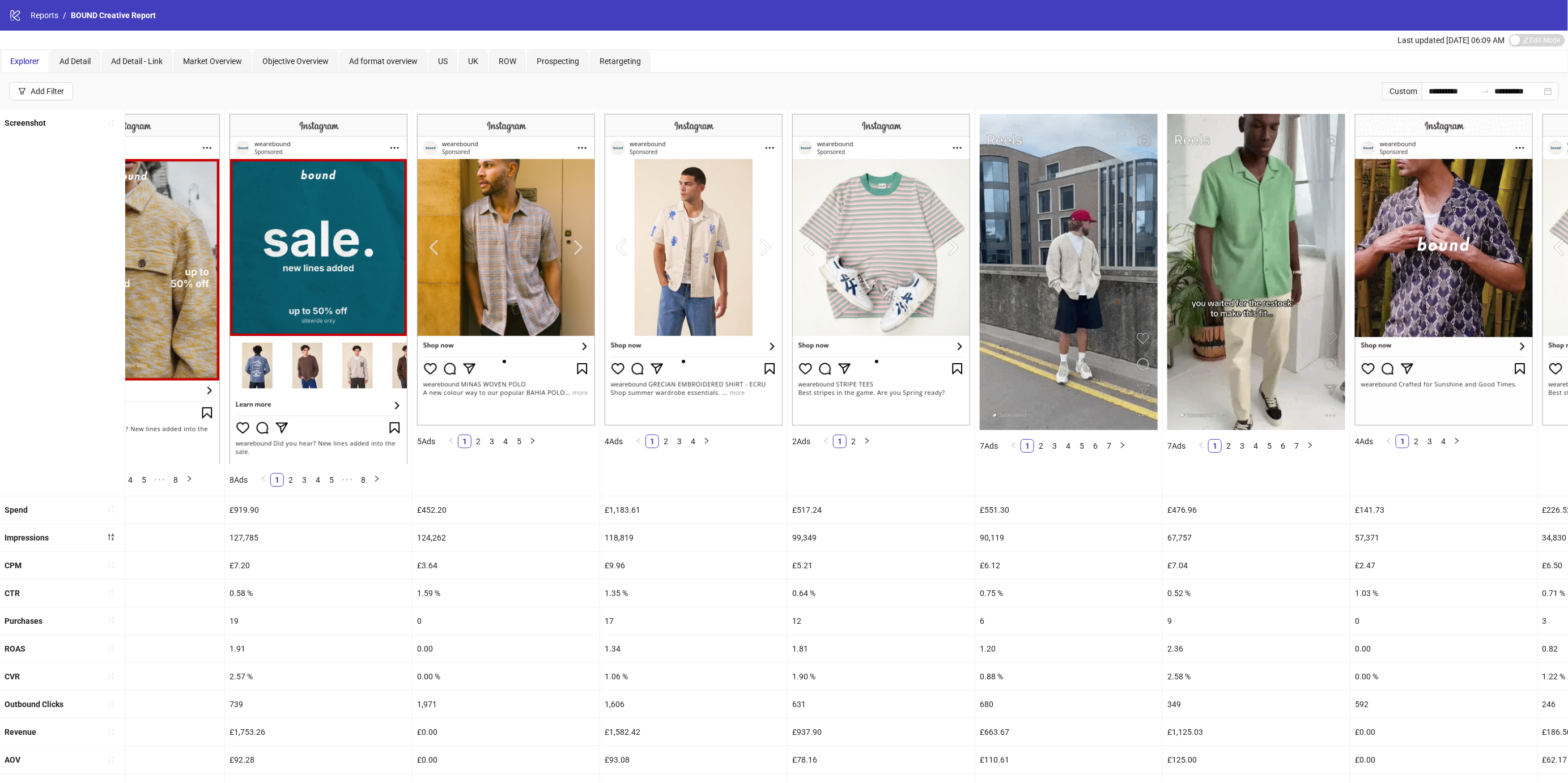
scroll to position [0, 333]
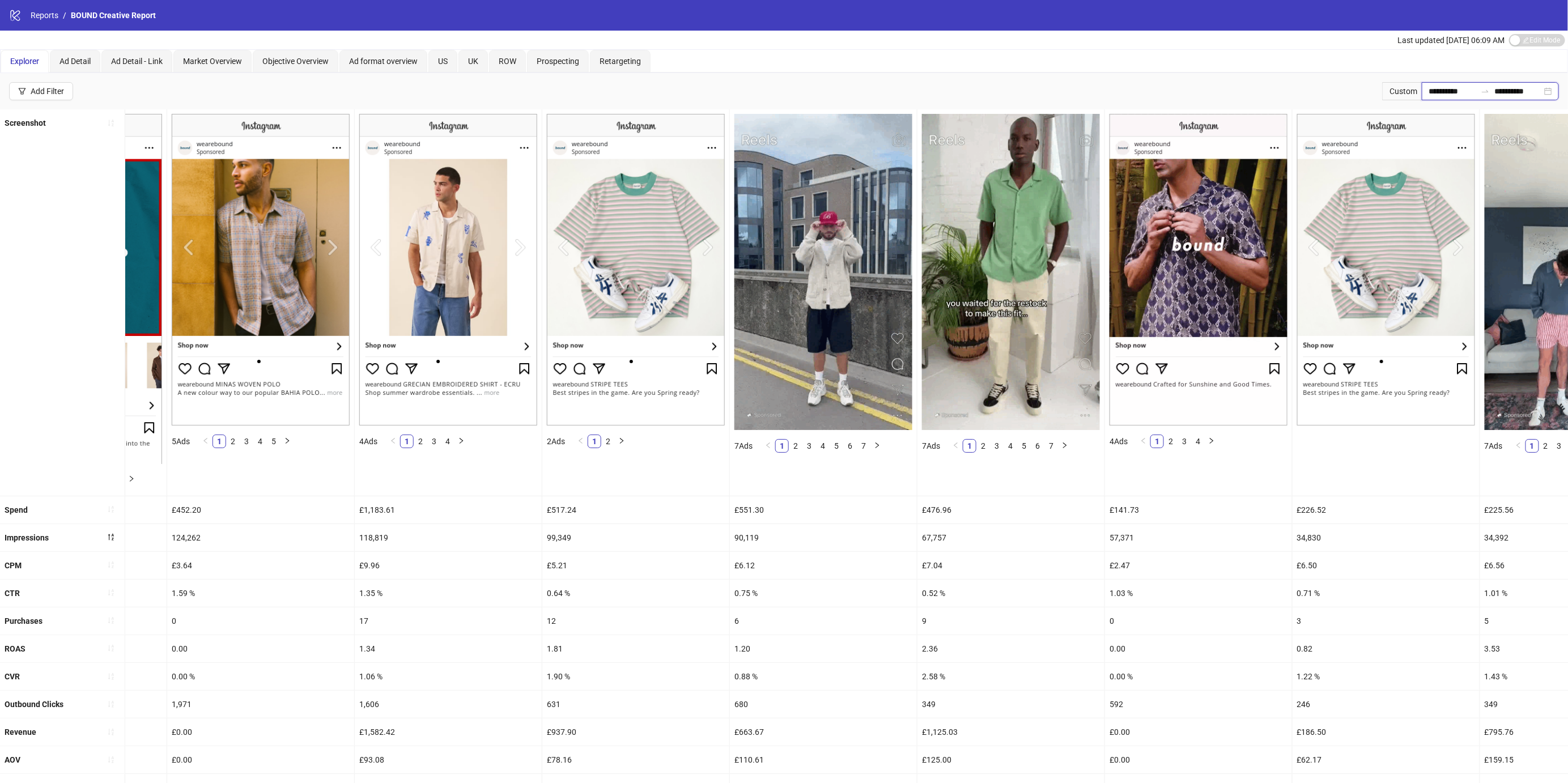
click at [1455, 90] on input "**********" at bounding box center [1452, 91] width 48 height 12
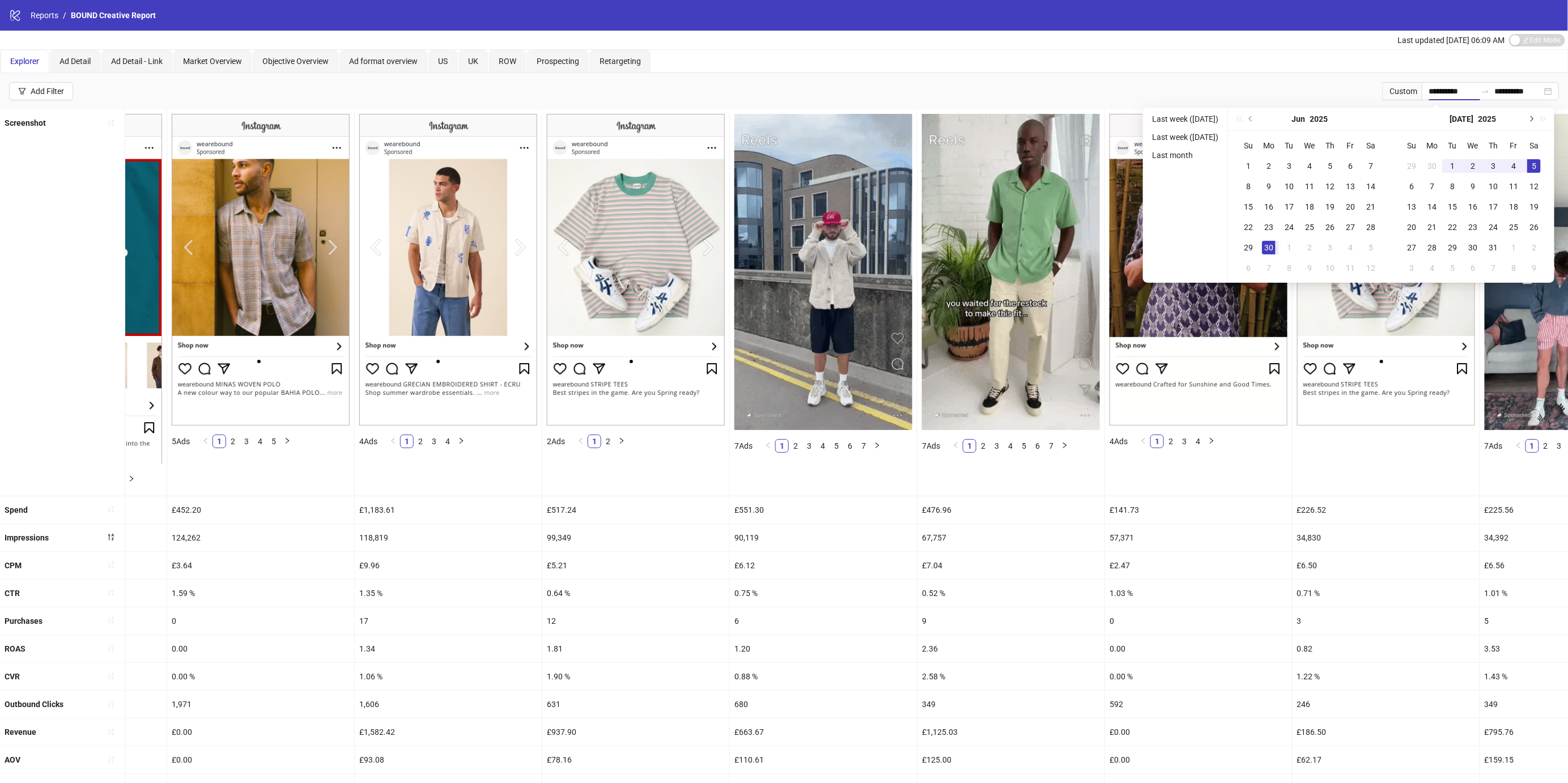
click at [1536, 119] on button "Next month (PageDown)" at bounding box center [1530, 119] width 12 height 23
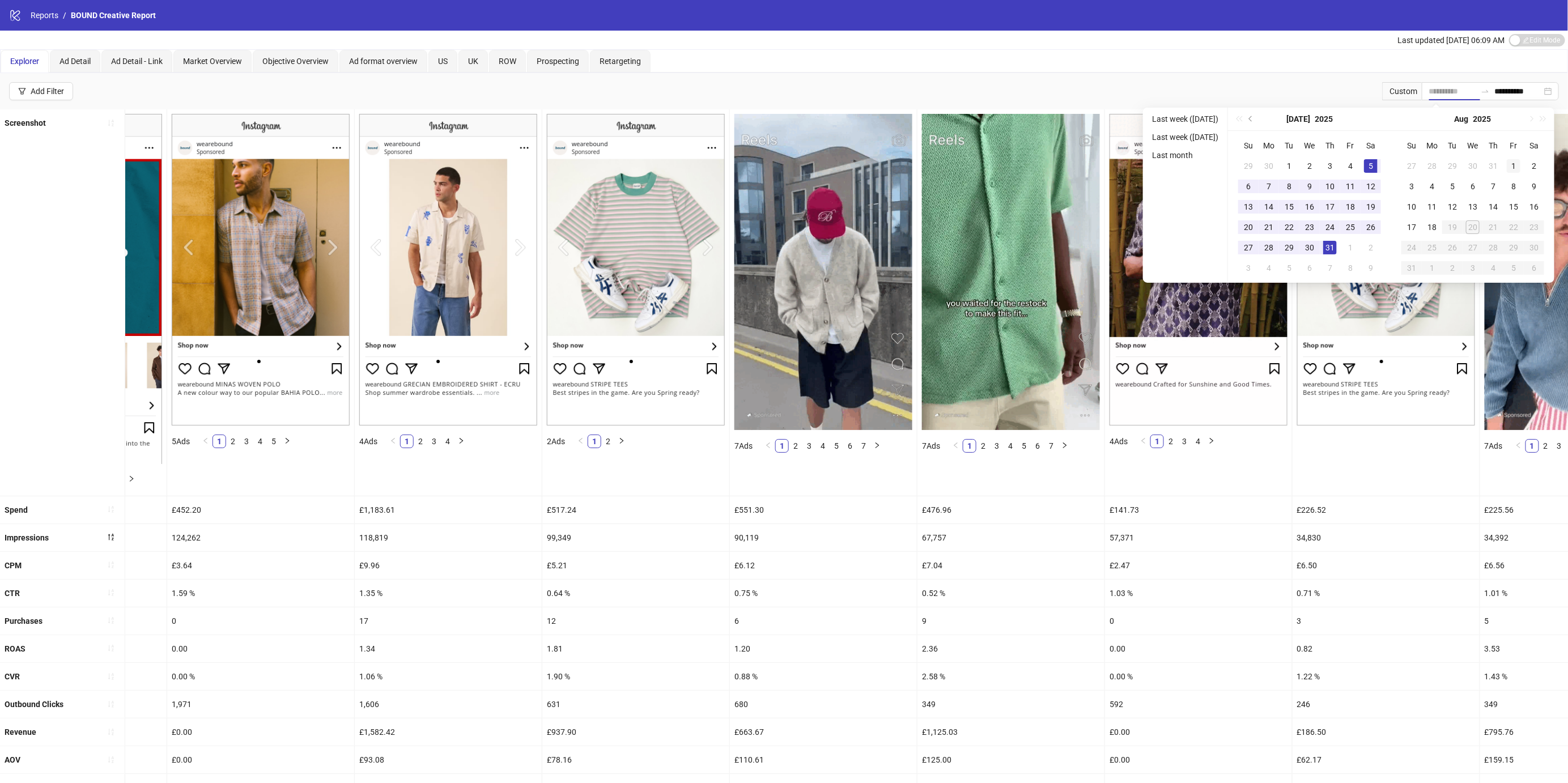
type input "**********"
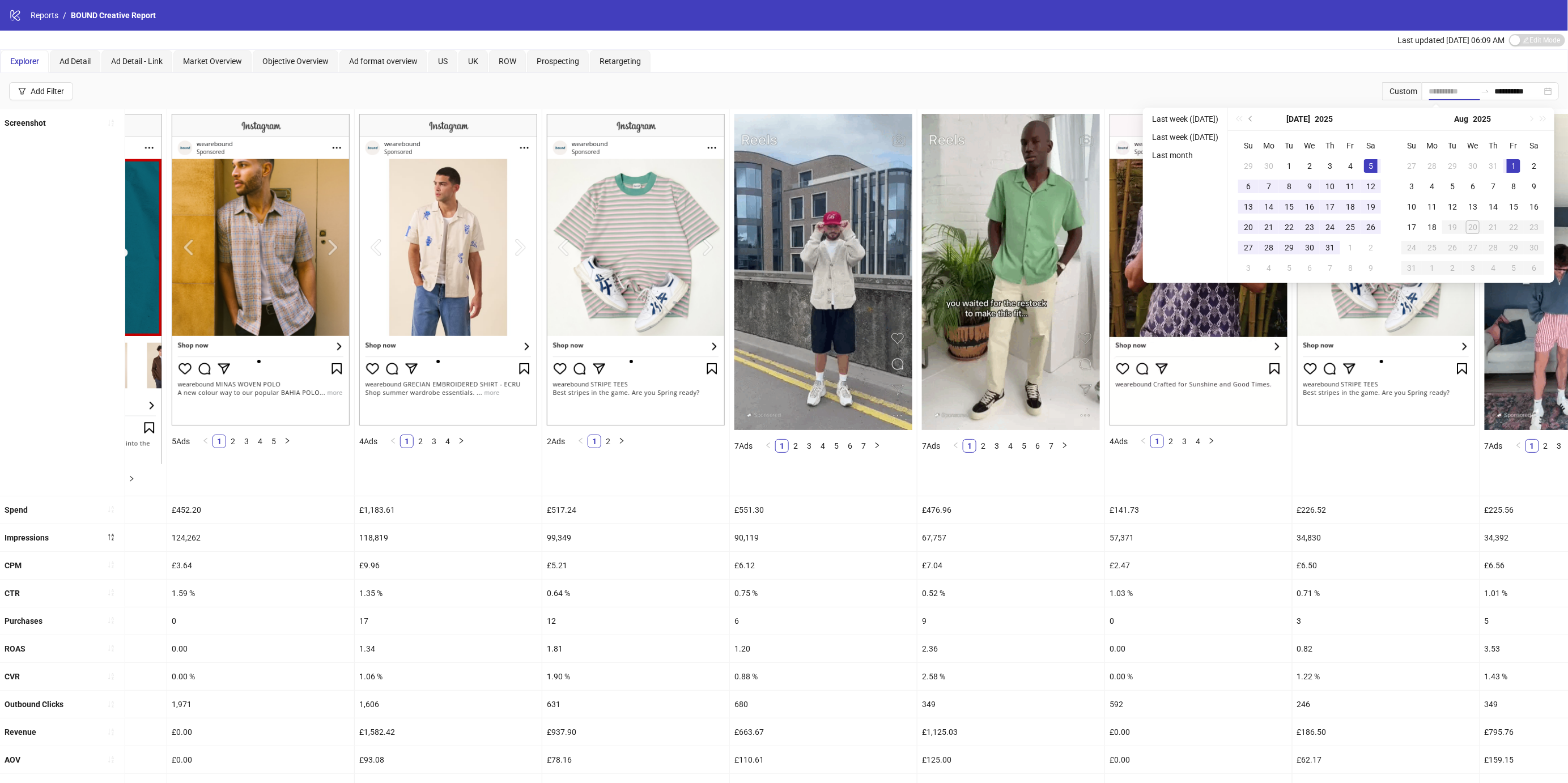
click at [1513, 164] on div "1" at bounding box center [1513, 166] width 14 height 14
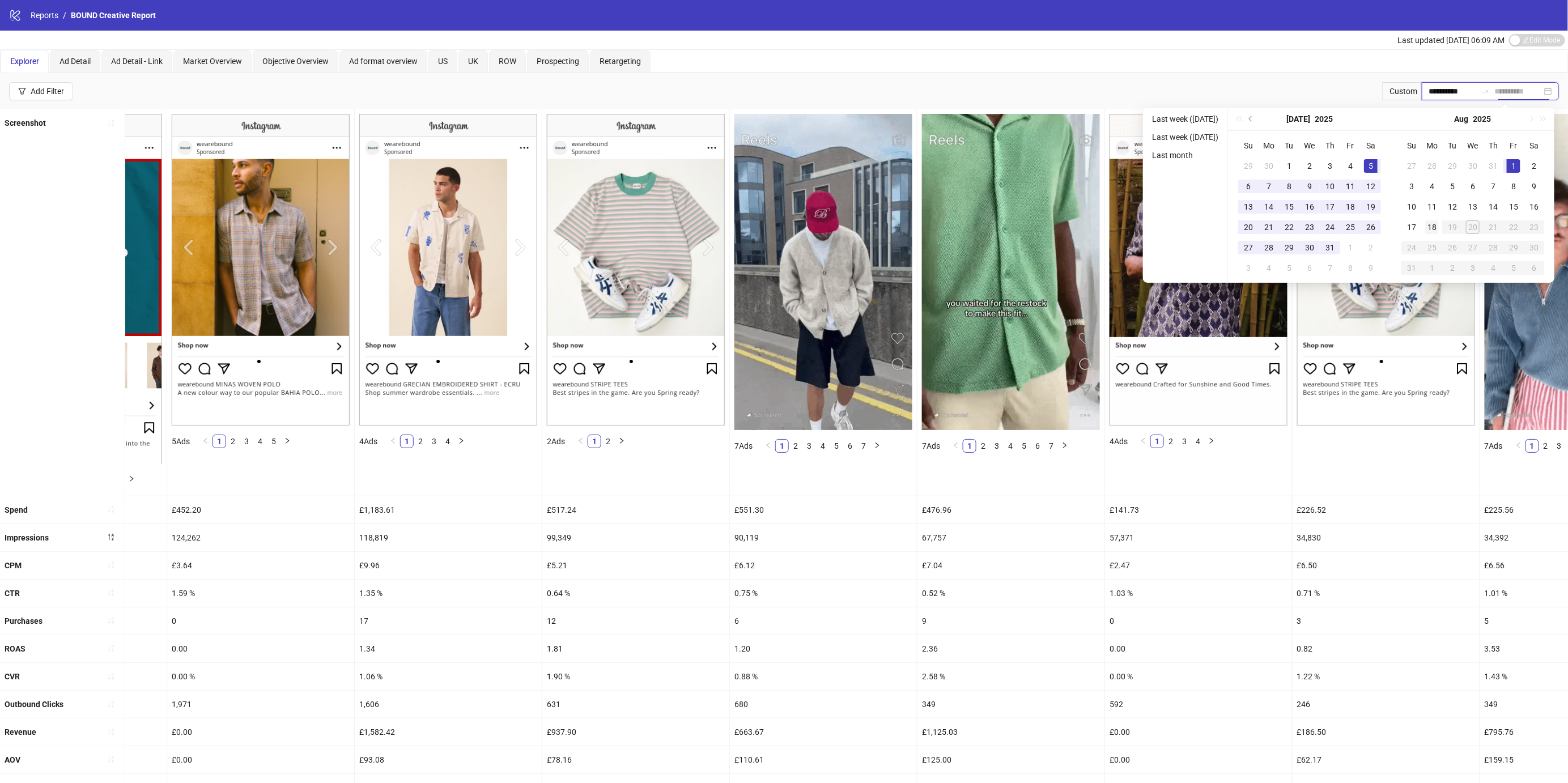
type input "**********"
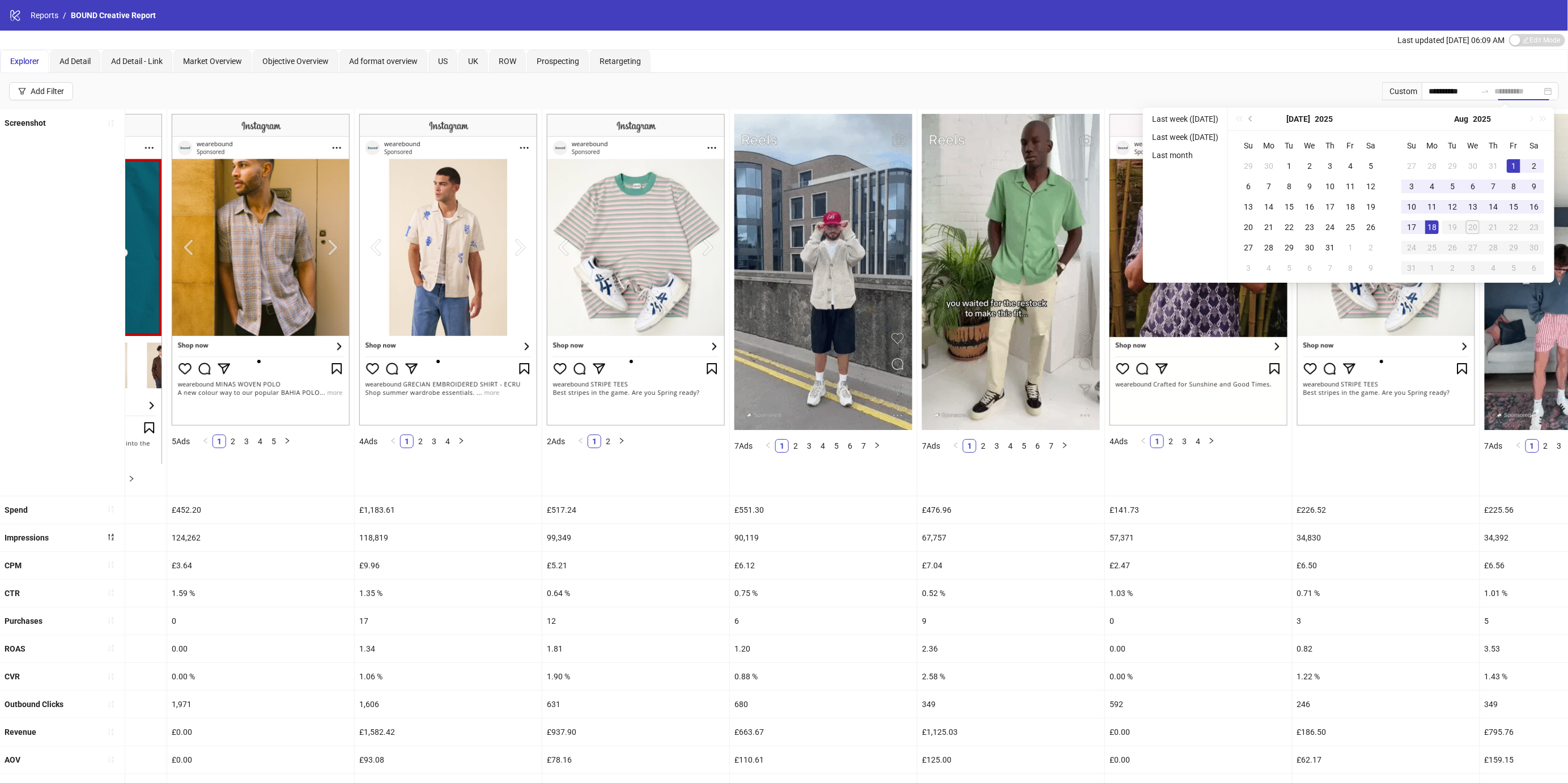
click at [1432, 224] on div "18" at bounding box center [1432, 227] width 14 height 14
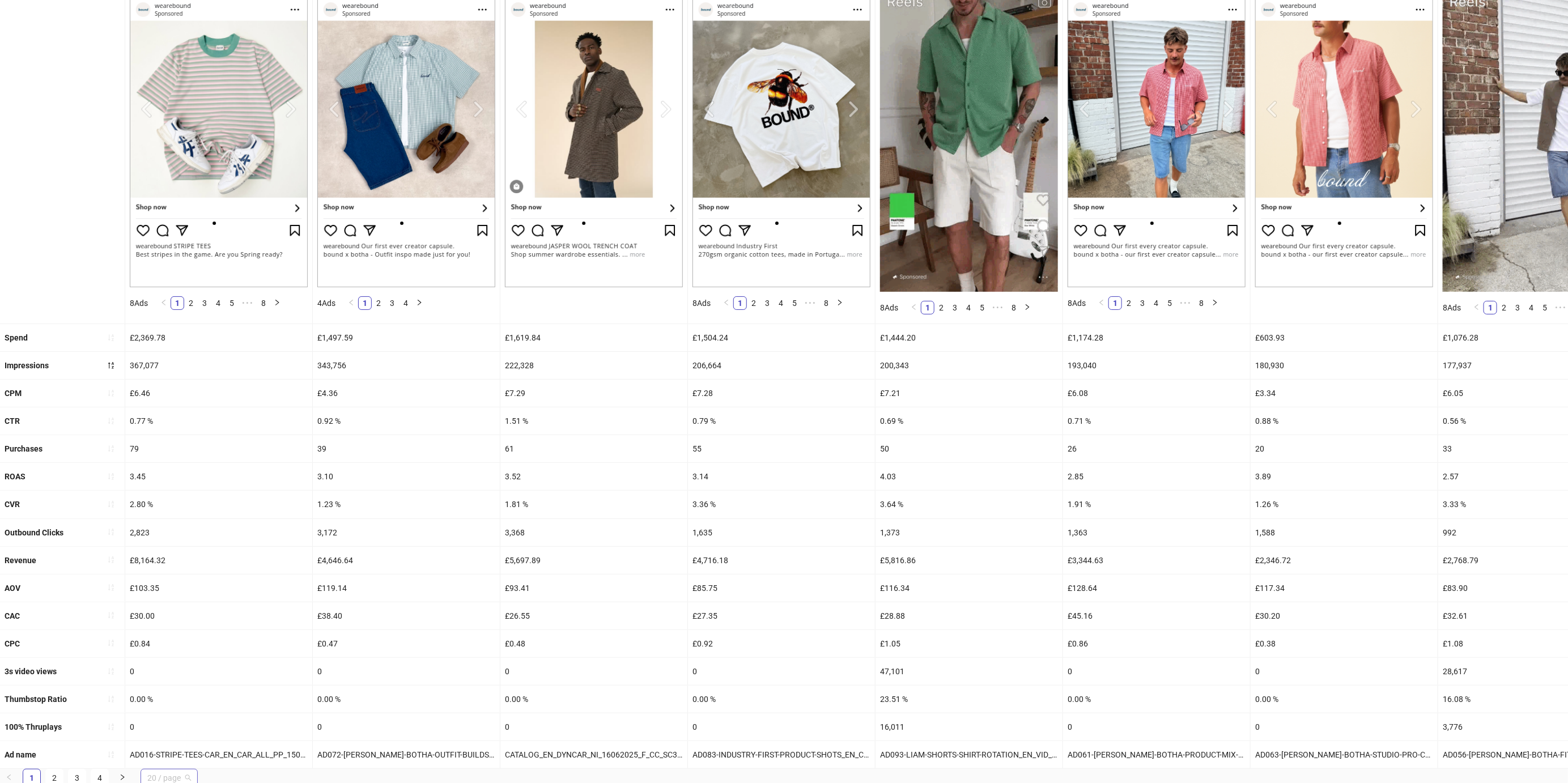
scroll to position [138, 0]
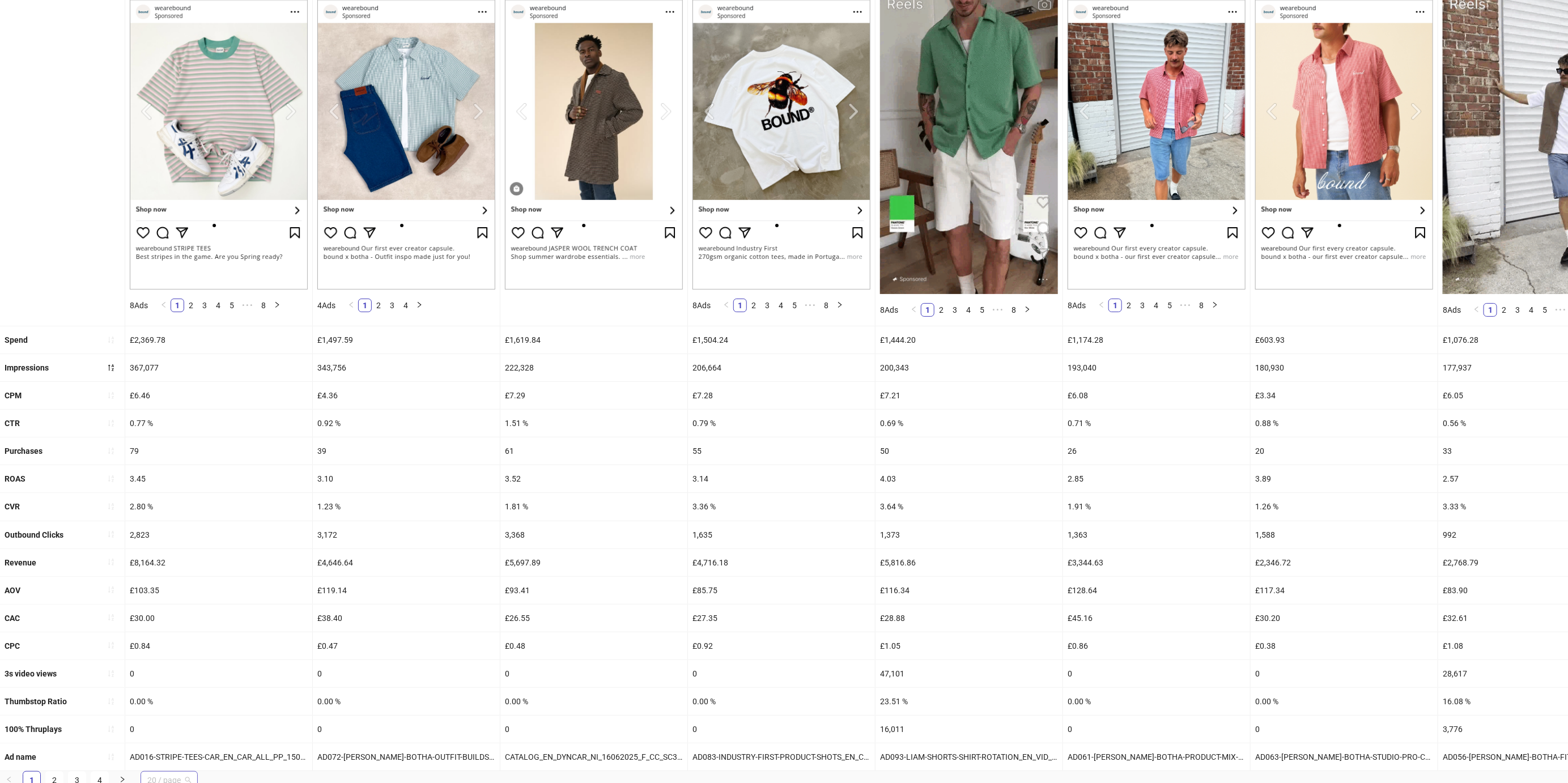
click at [172, 777] on span "20 / page" at bounding box center [168, 780] width 43 height 17
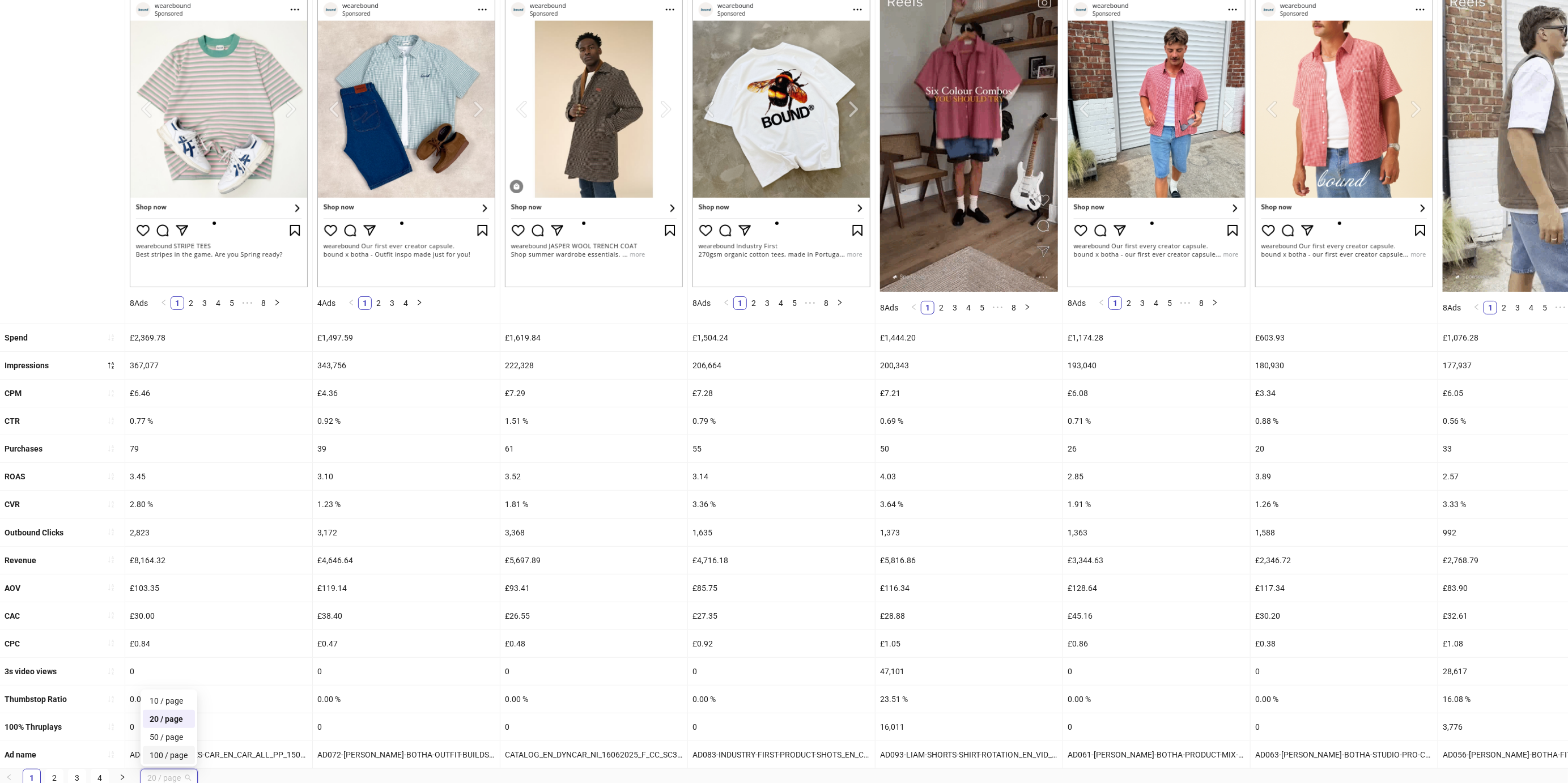
click at [181, 754] on div "100 / page" at bounding box center [169, 755] width 39 height 12
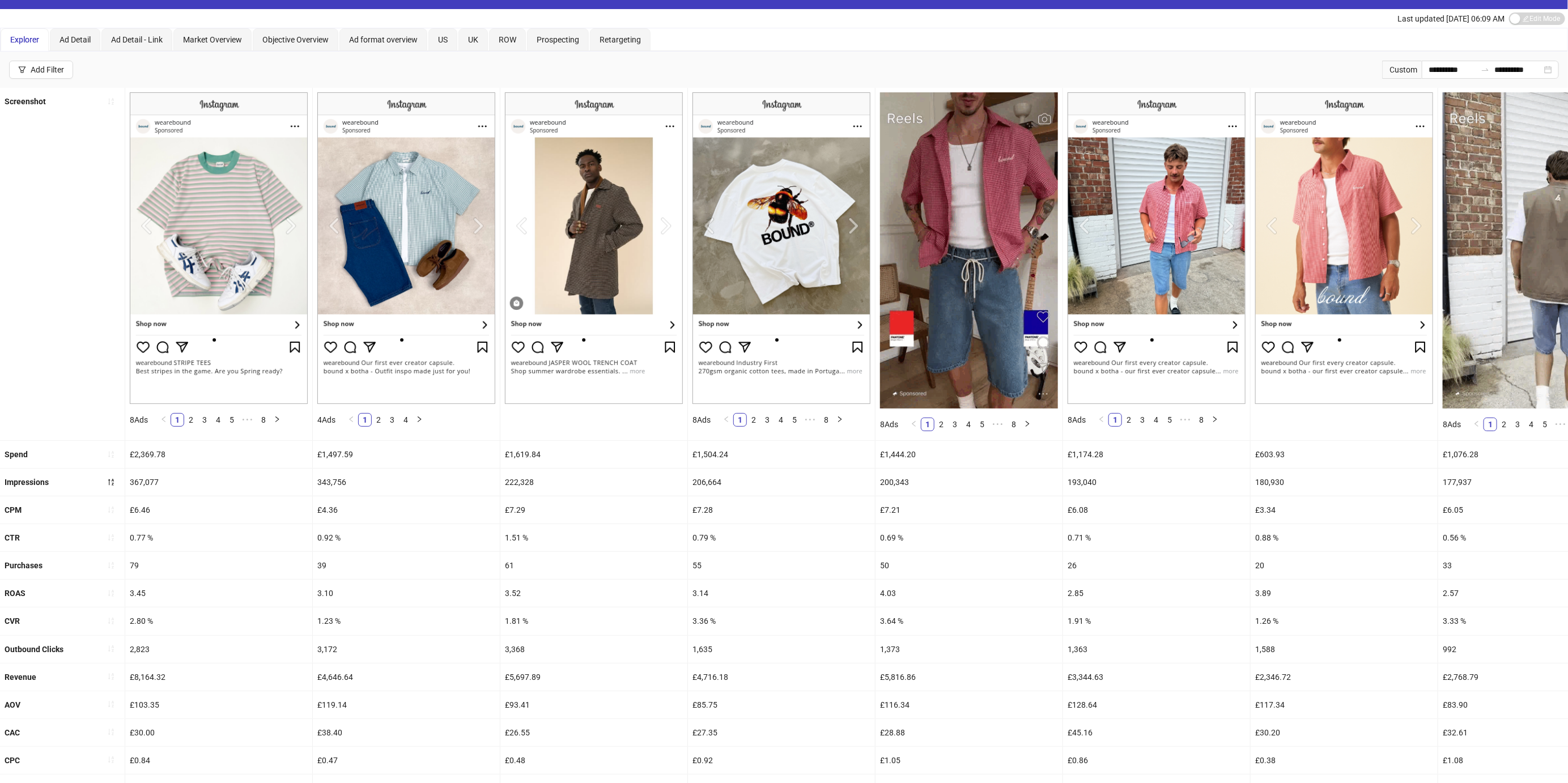
scroll to position [21, 0]
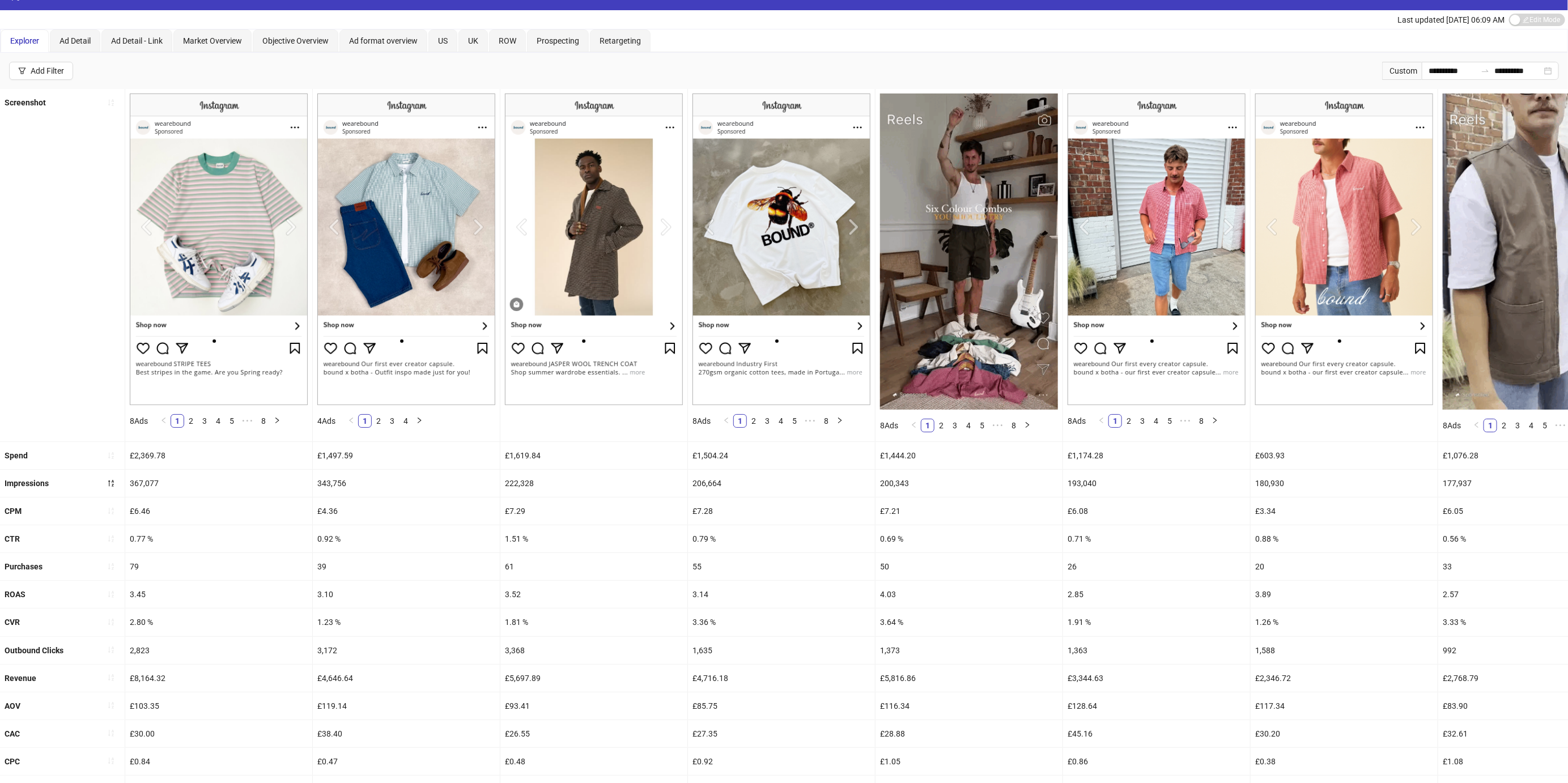
click at [665, 226] on img at bounding box center [594, 249] width 178 height 311
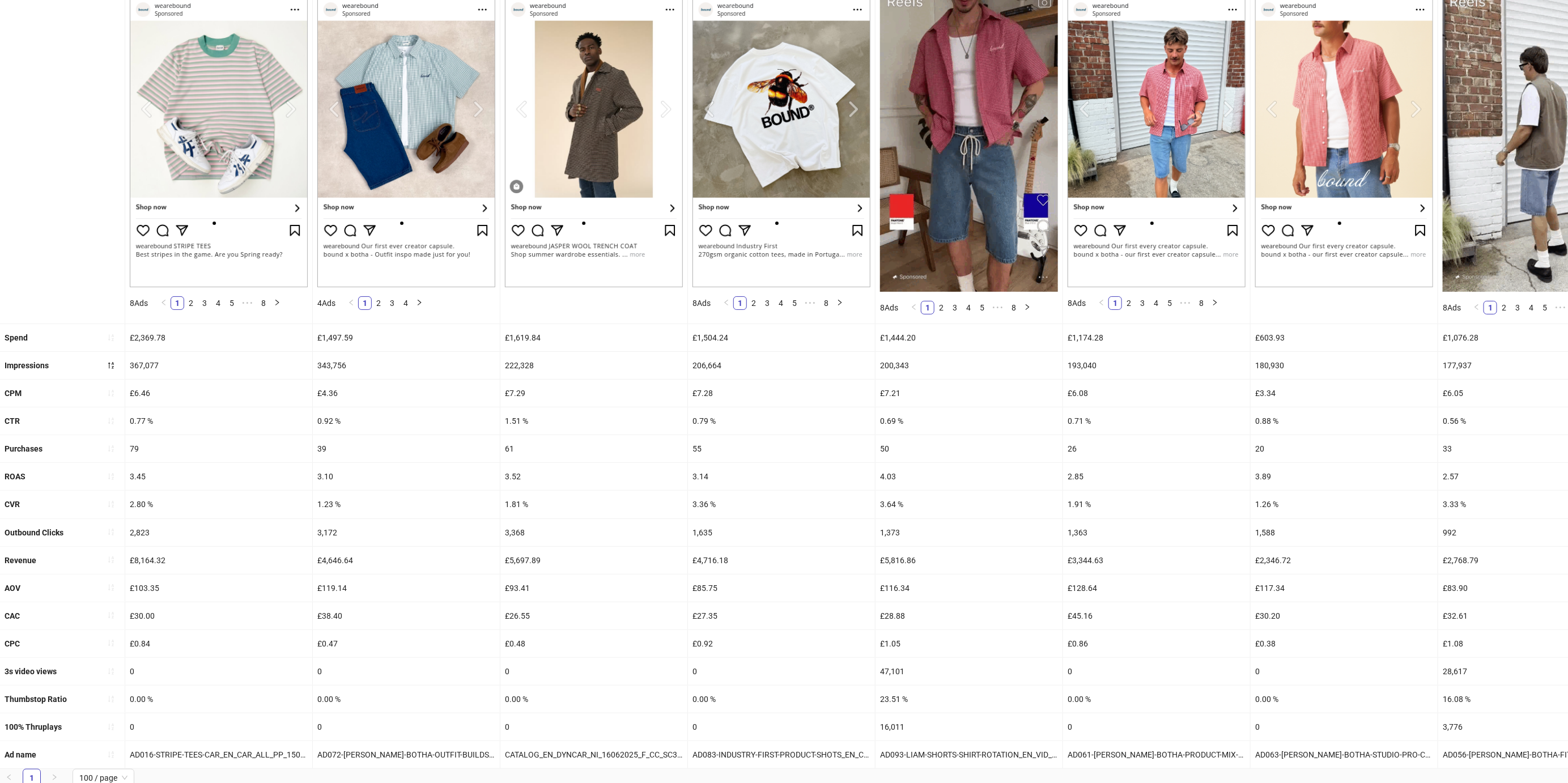
scroll to position [0, 0]
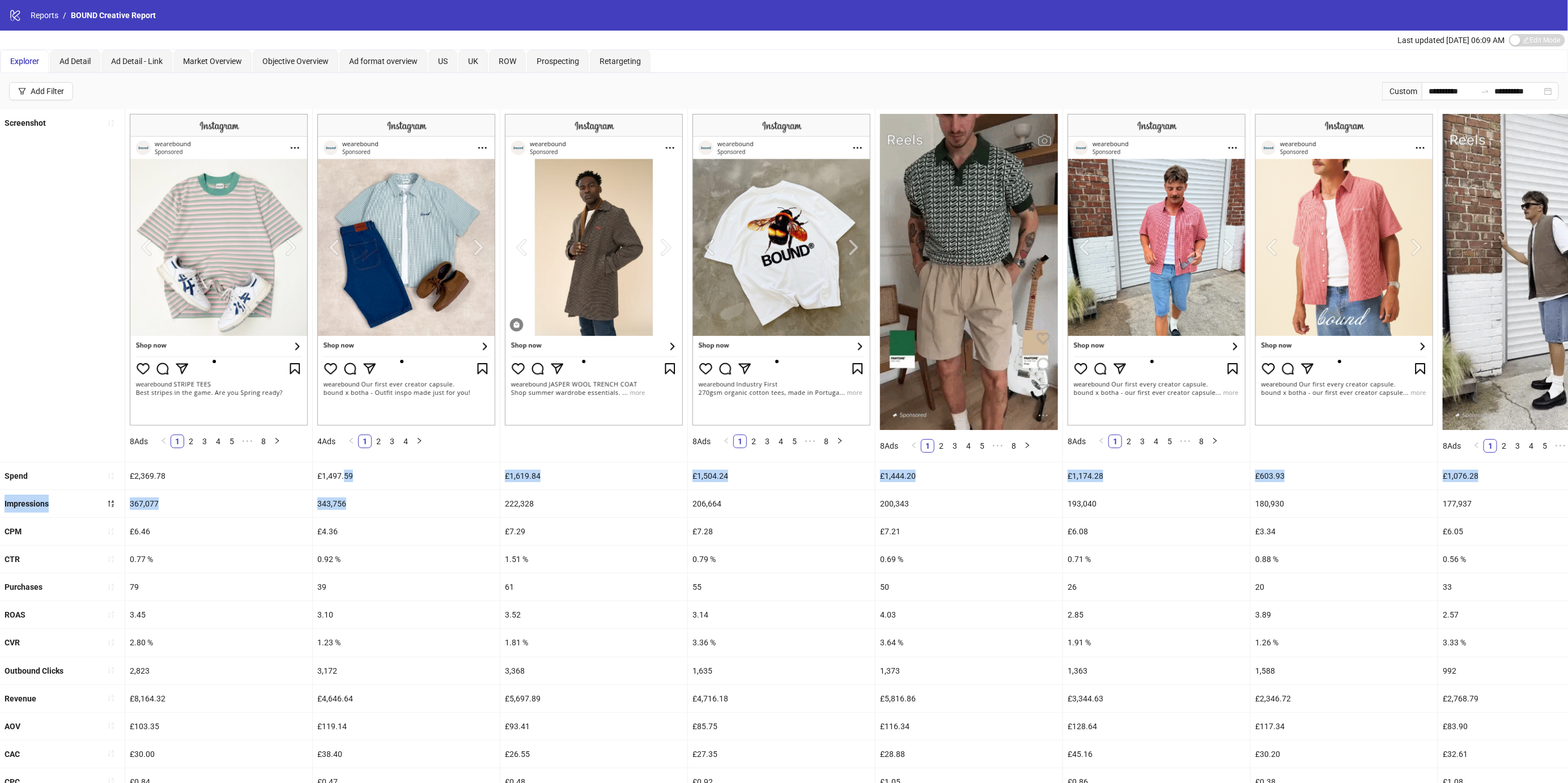
drag, startPoint x: 342, startPoint y: 477, endPoint x: 396, endPoint y: 516, distance: 66.6
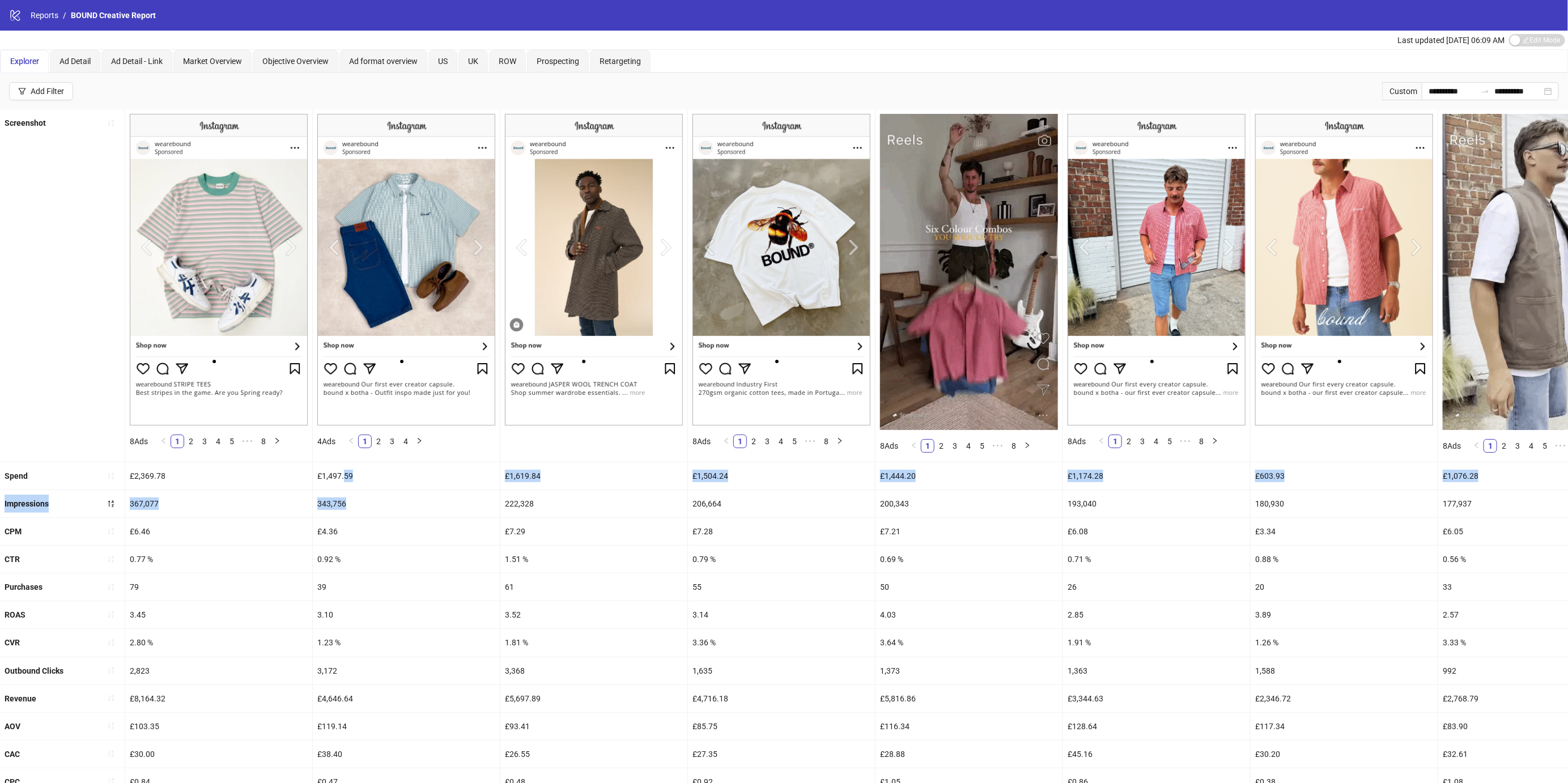
click at [396, 516] on ul "Screenshot 8 Ads 1 2 3 4 5 ••• 8 4 Ads 1 2 3 4 8 Ads 1 2 3 4 5 ••• 8 8 Ads 1 2 …" at bounding box center [784, 508] width 1568 height 798
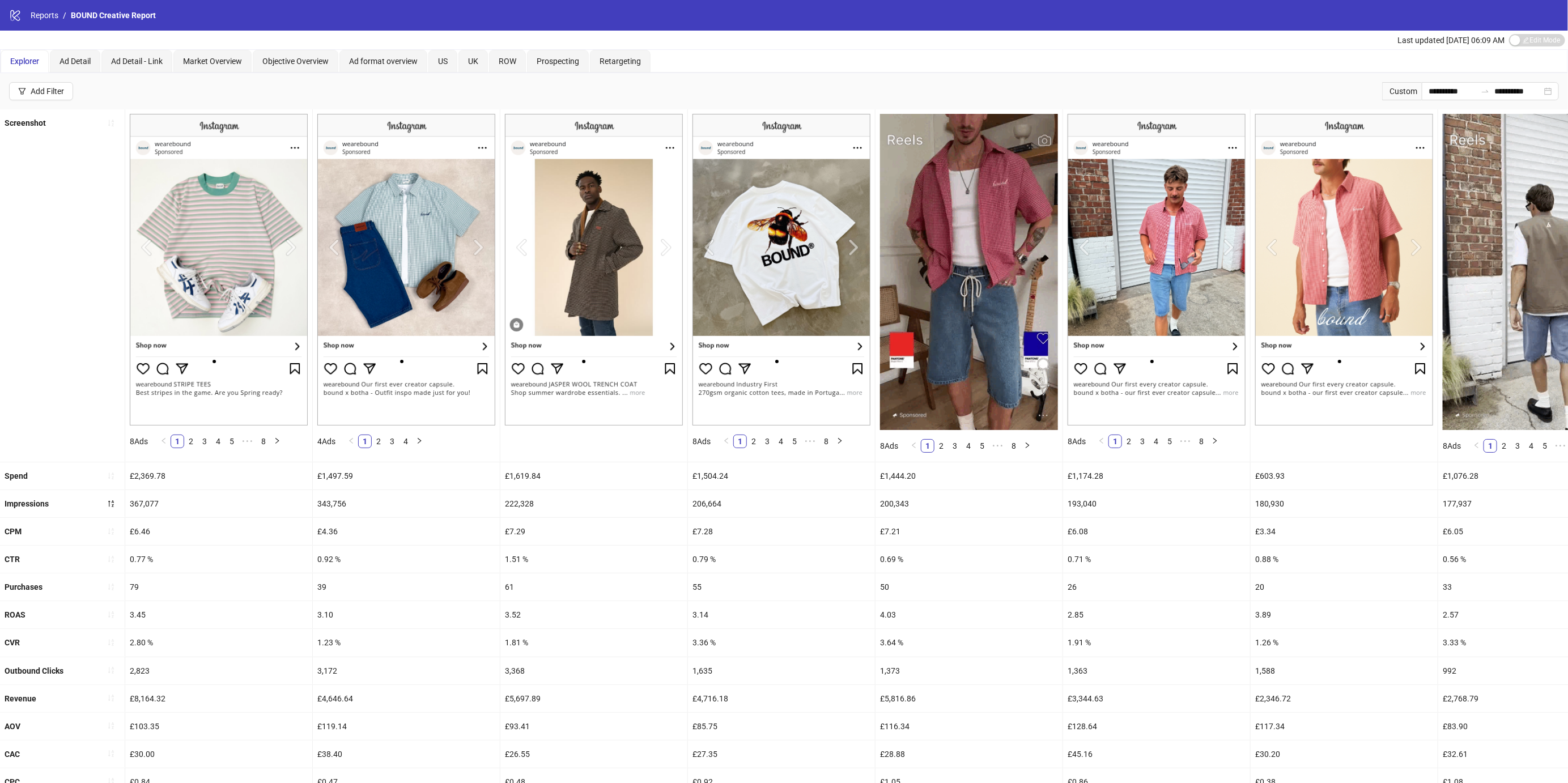
click at [481, 518] on div "£4.36" at bounding box center [406, 531] width 187 height 27
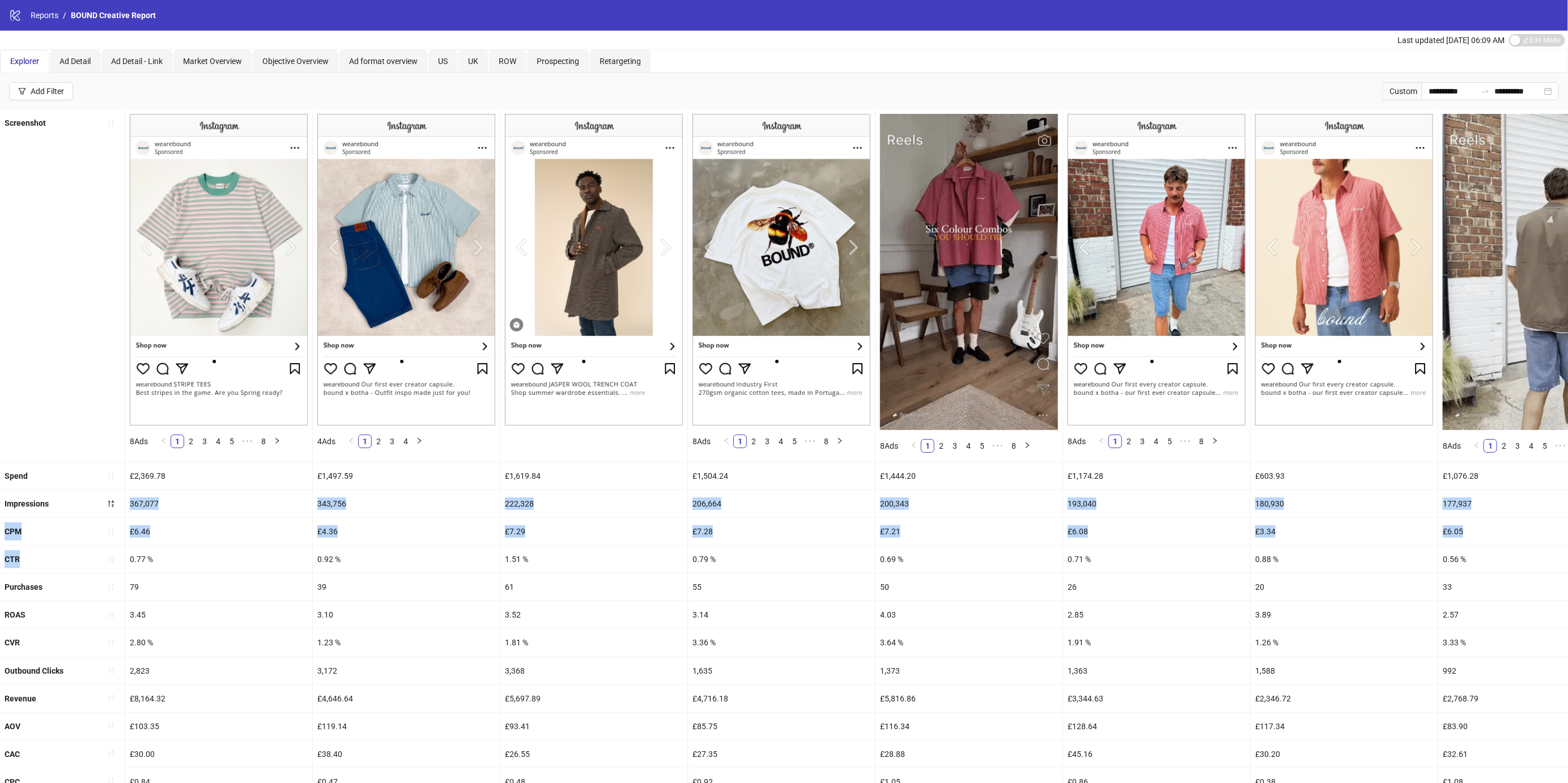
click at [300, 548] on ul "Screenshot 8 Ads 1 2 3 4 5 ••• 8 4 Ads 1 2 3 4 8 Ads 1 2 3 4 5 ••• 8 8 Ads 1 2 …" at bounding box center [784, 508] width 1568 height 798
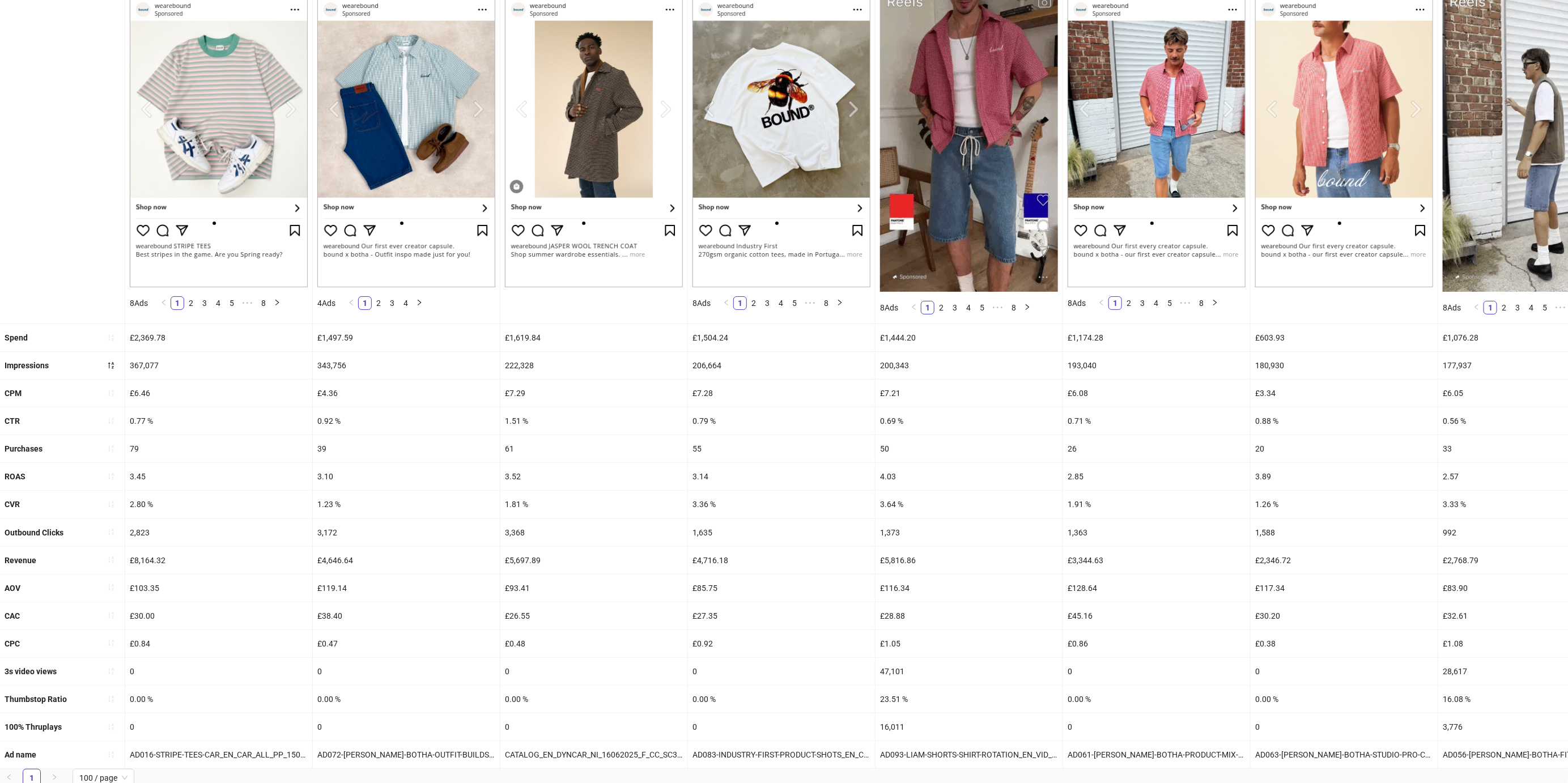
click at [275, 444] on div "79" at bounding box center [218, 448] width 187 height 27
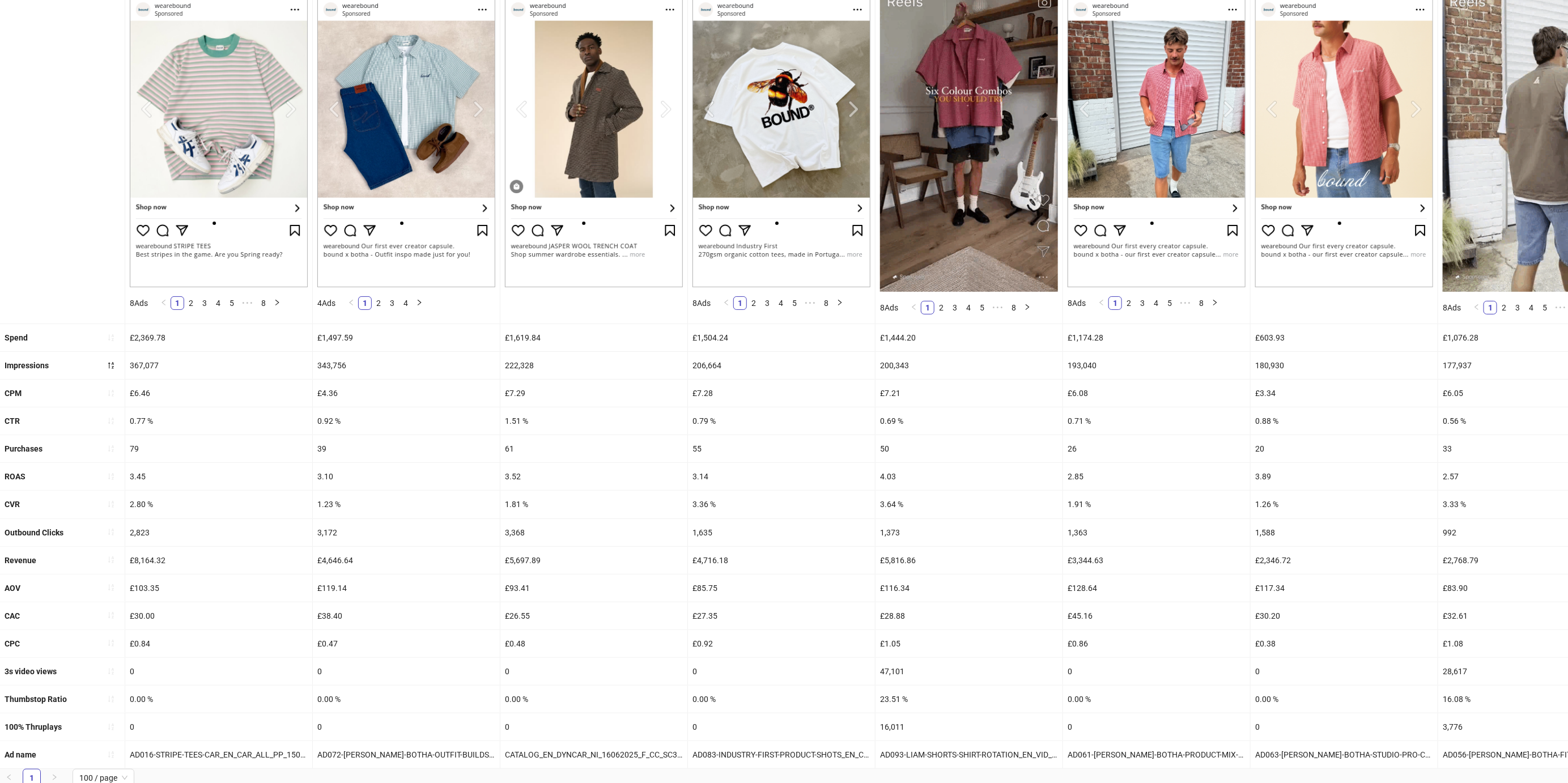
scroll to position [0, 0]
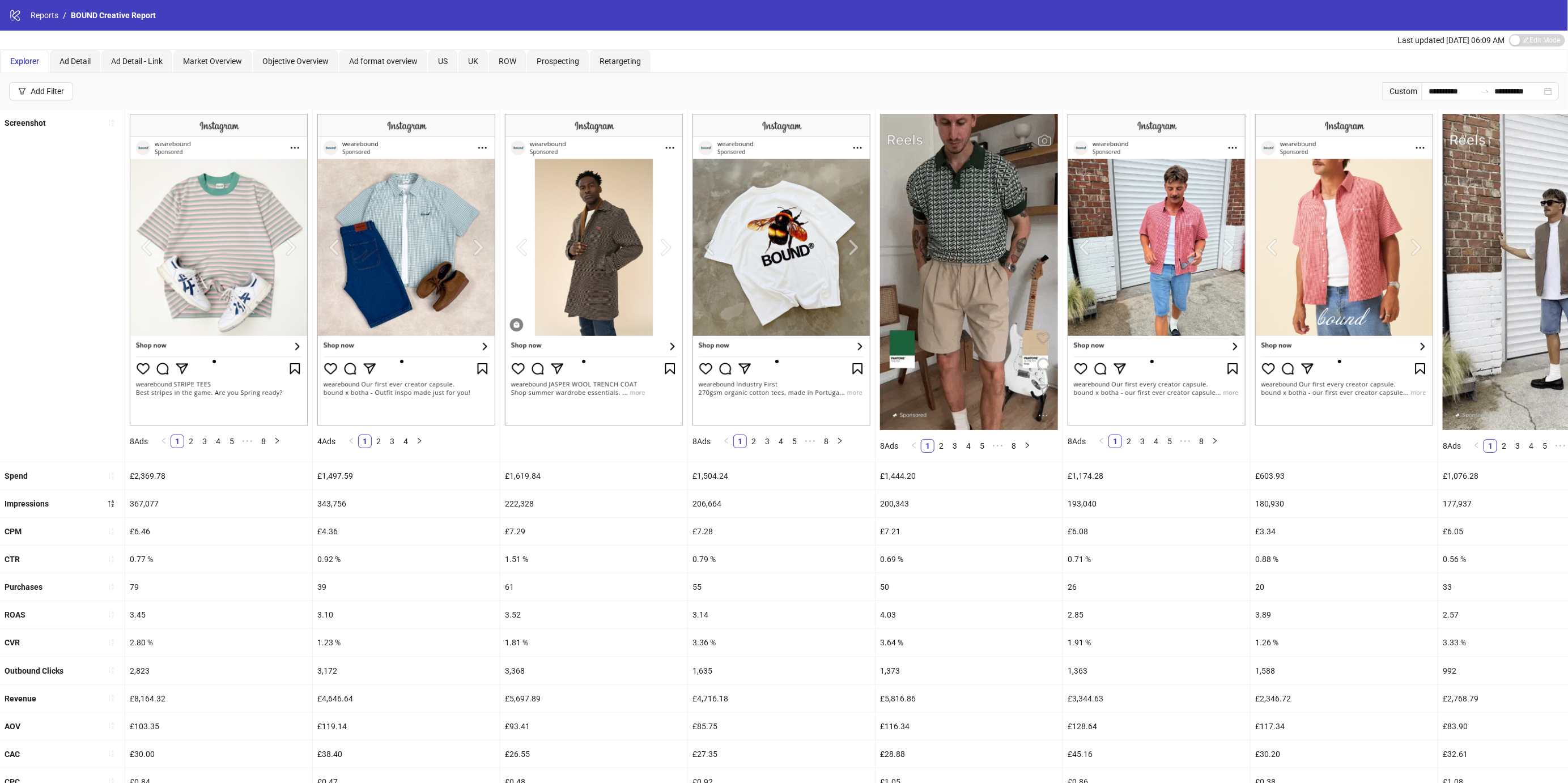
click at [659, 249] on img at bounding box center [594, 269] width 178 height 311
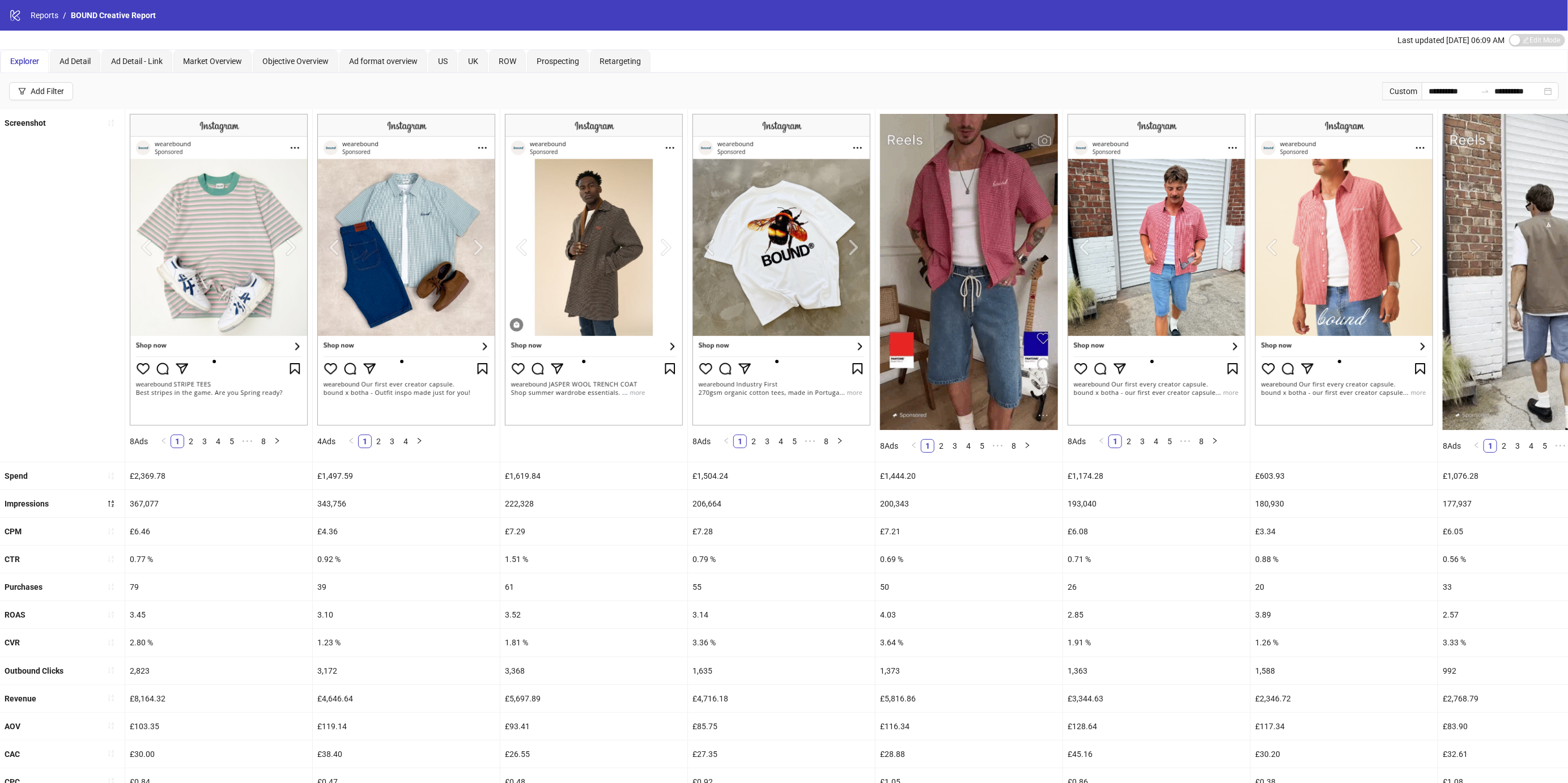
click at [664, 248] on img at bounding box center [594, 269] width 178 height 311
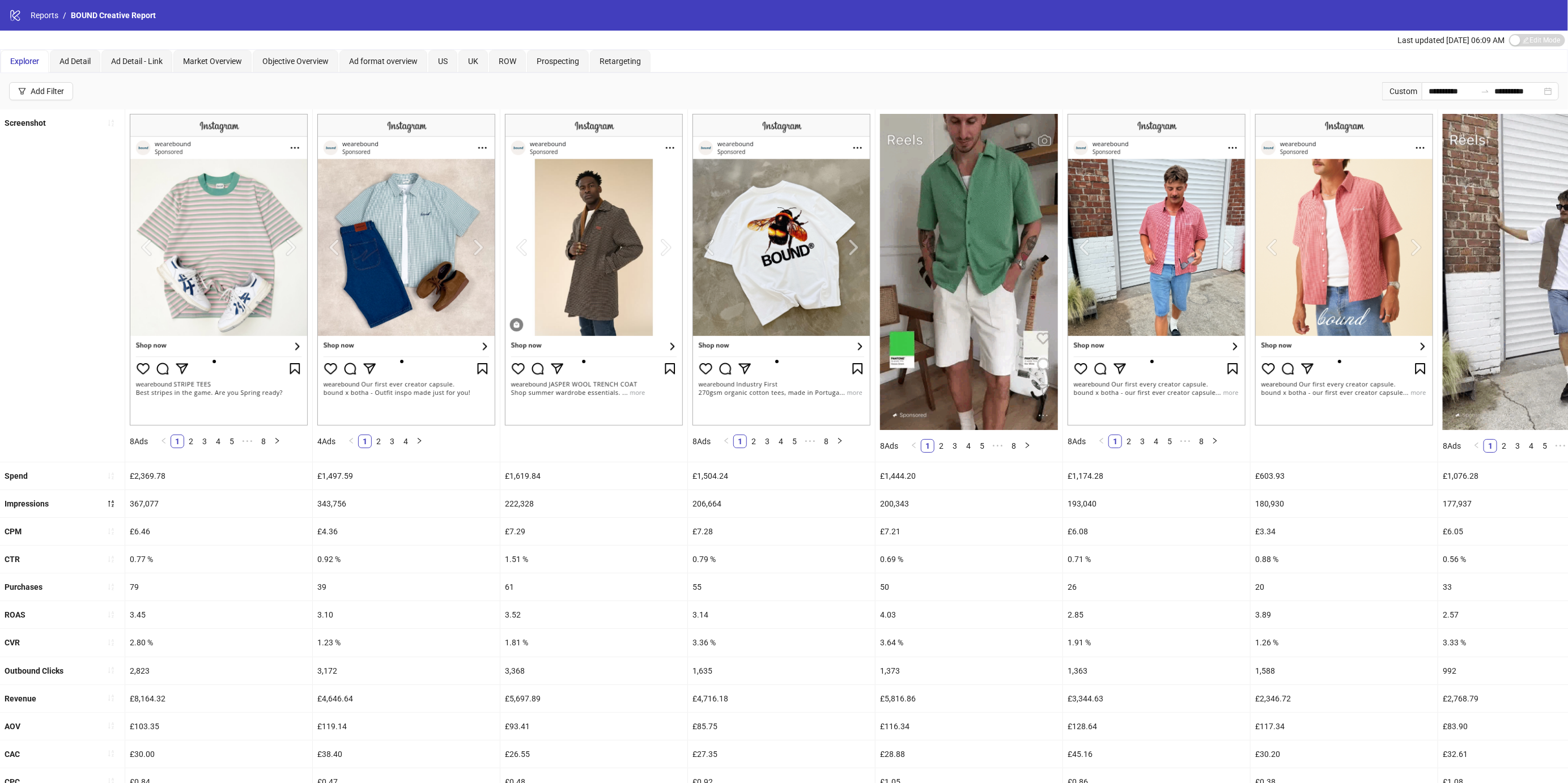
click at [850, 247] on img at bounding box center [782, 269] width 178 height 311
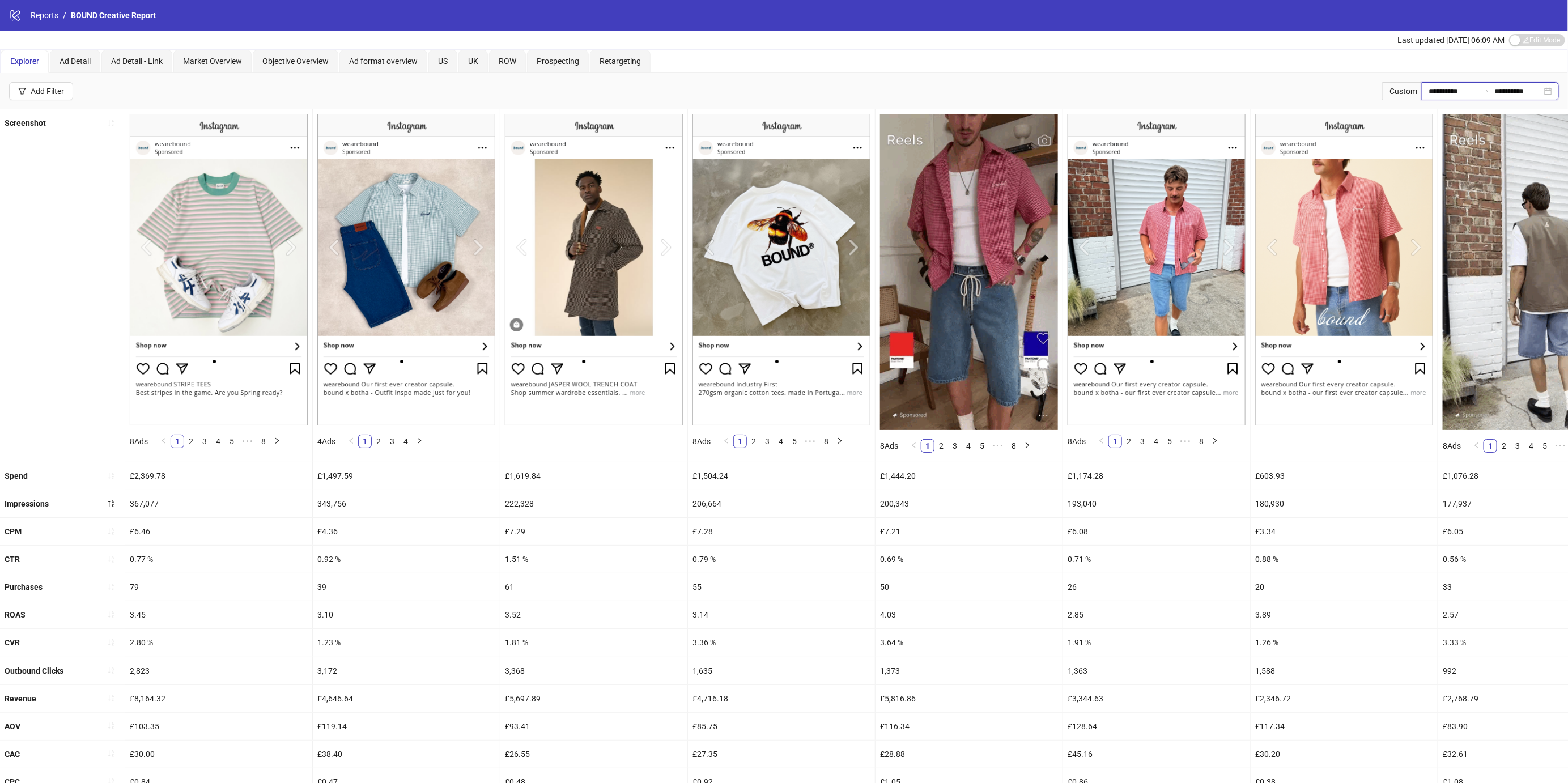
click at [1449, 93] on input "**********" at bounding box center [1452, 91] width 48 height 12
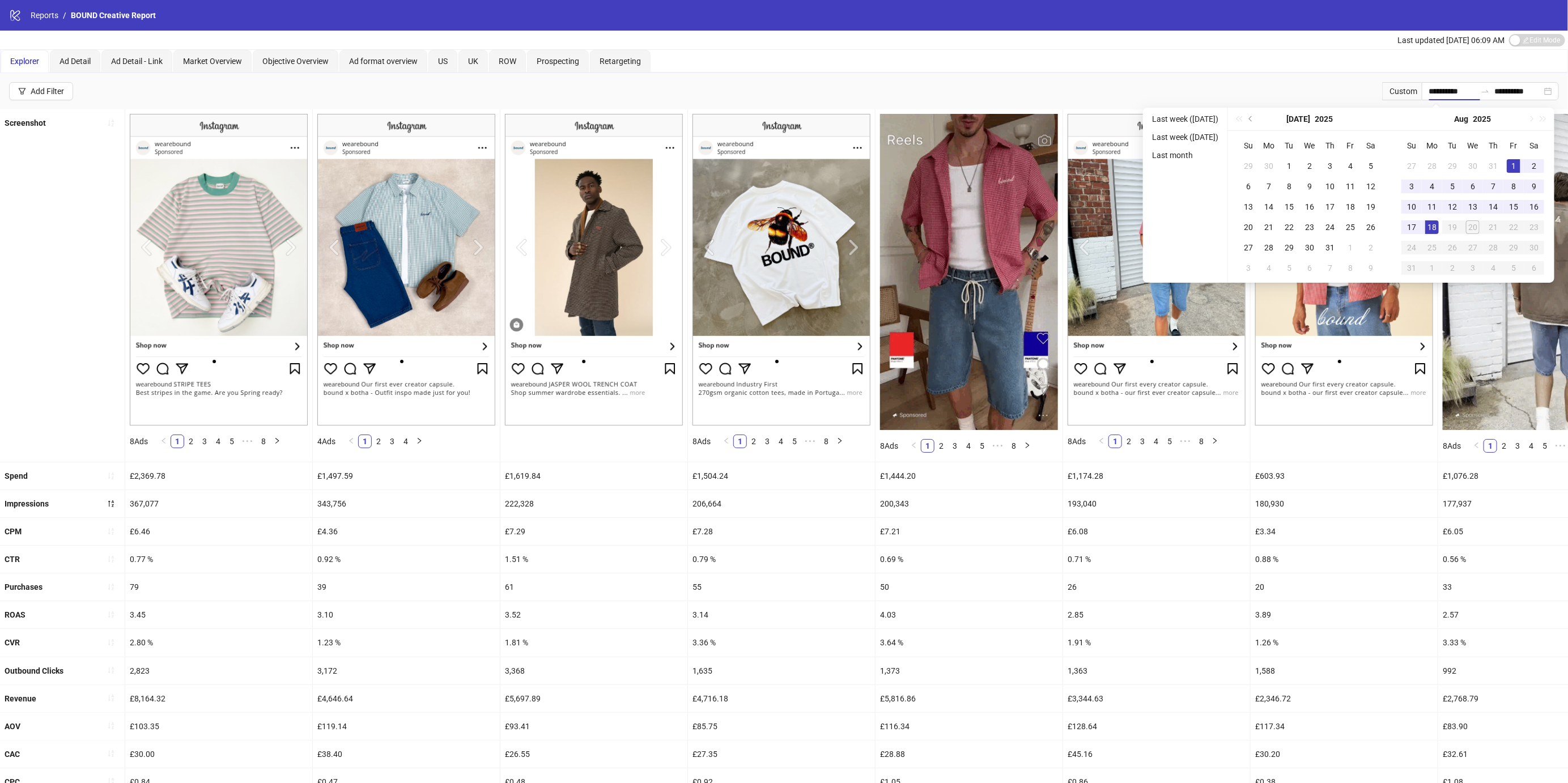
click at [912, 483] on div "£1,444.20" at bounding box center [969, 476] width 187 height 27
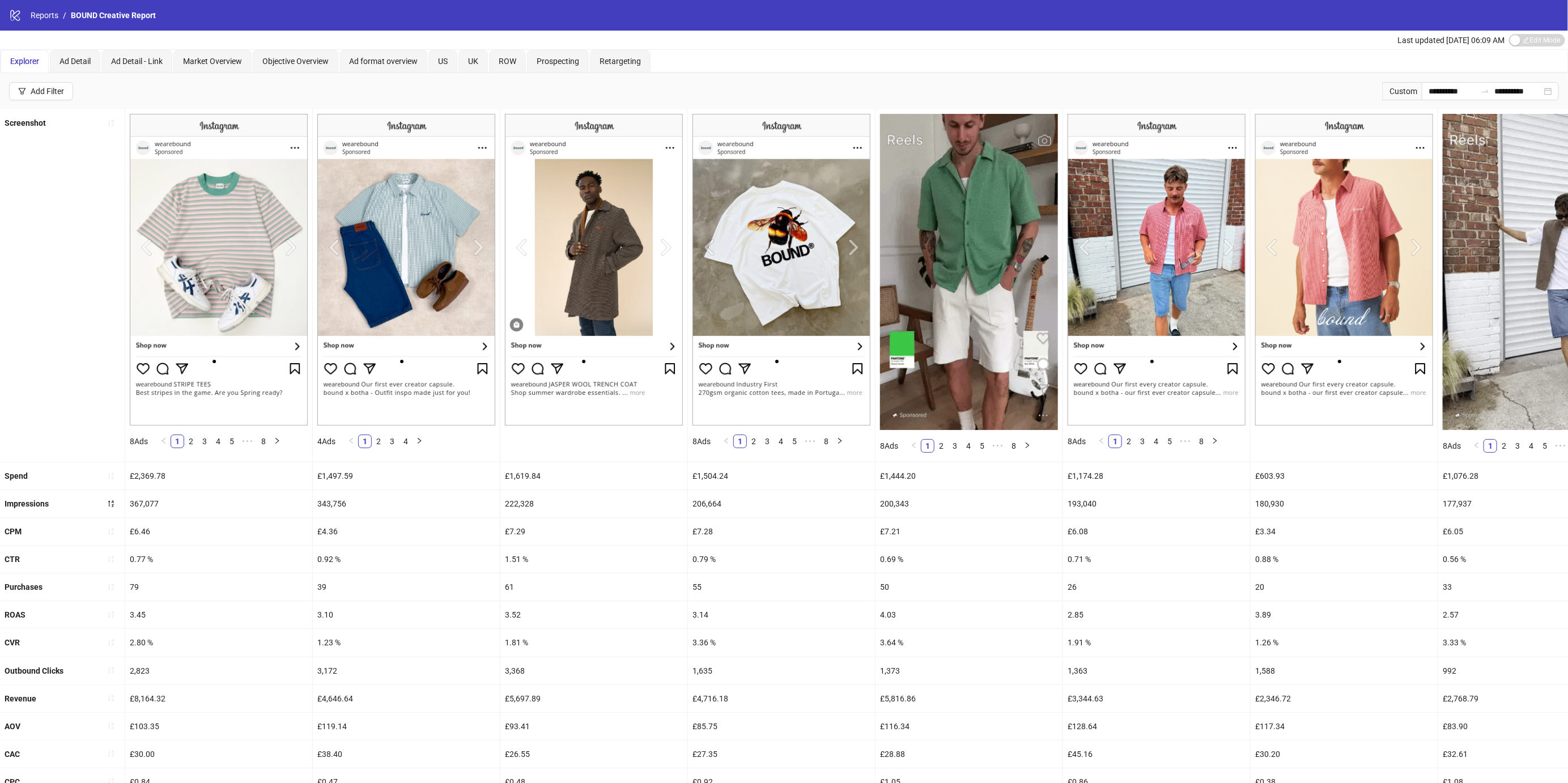
scroll to position [138, 0]
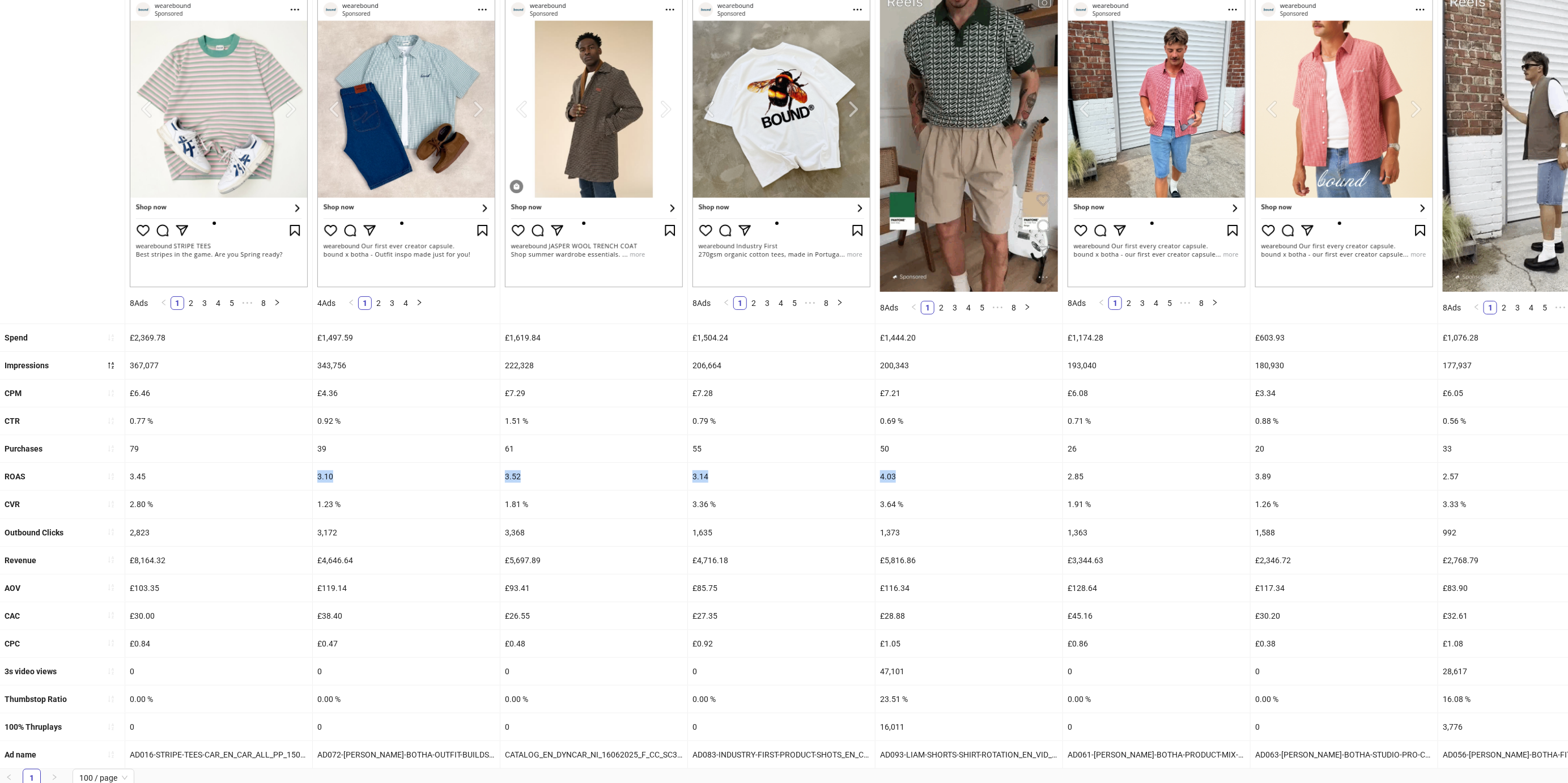
drag, startPoint x: 849, startPoint y: 477, endPoint x: 156, endPoint y: 474, distance: 693.0
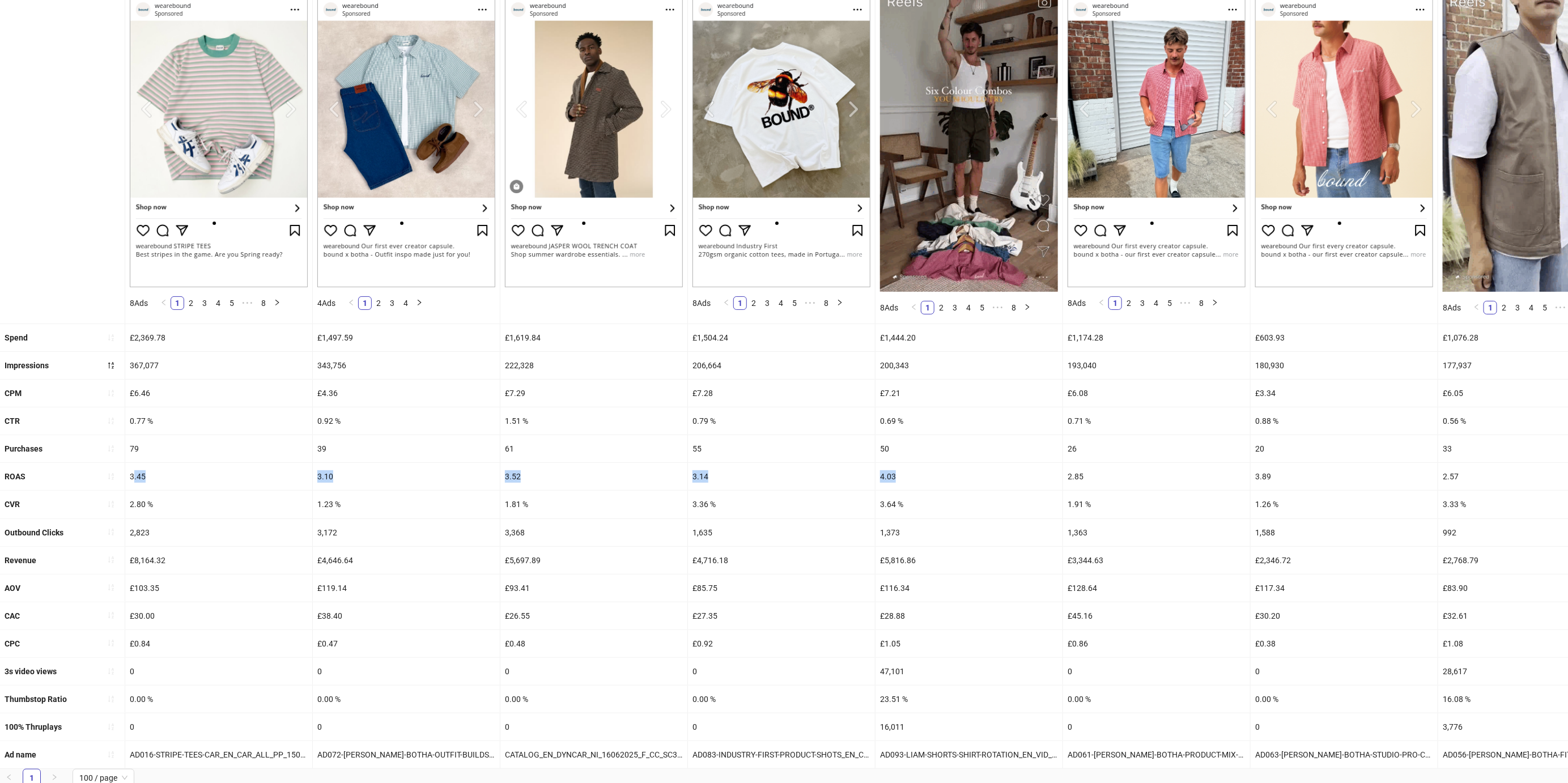
drag, startPoint x: 134, startPoint y: 472, endPoint x: 896, endPoint y: 475, distance: 762.0
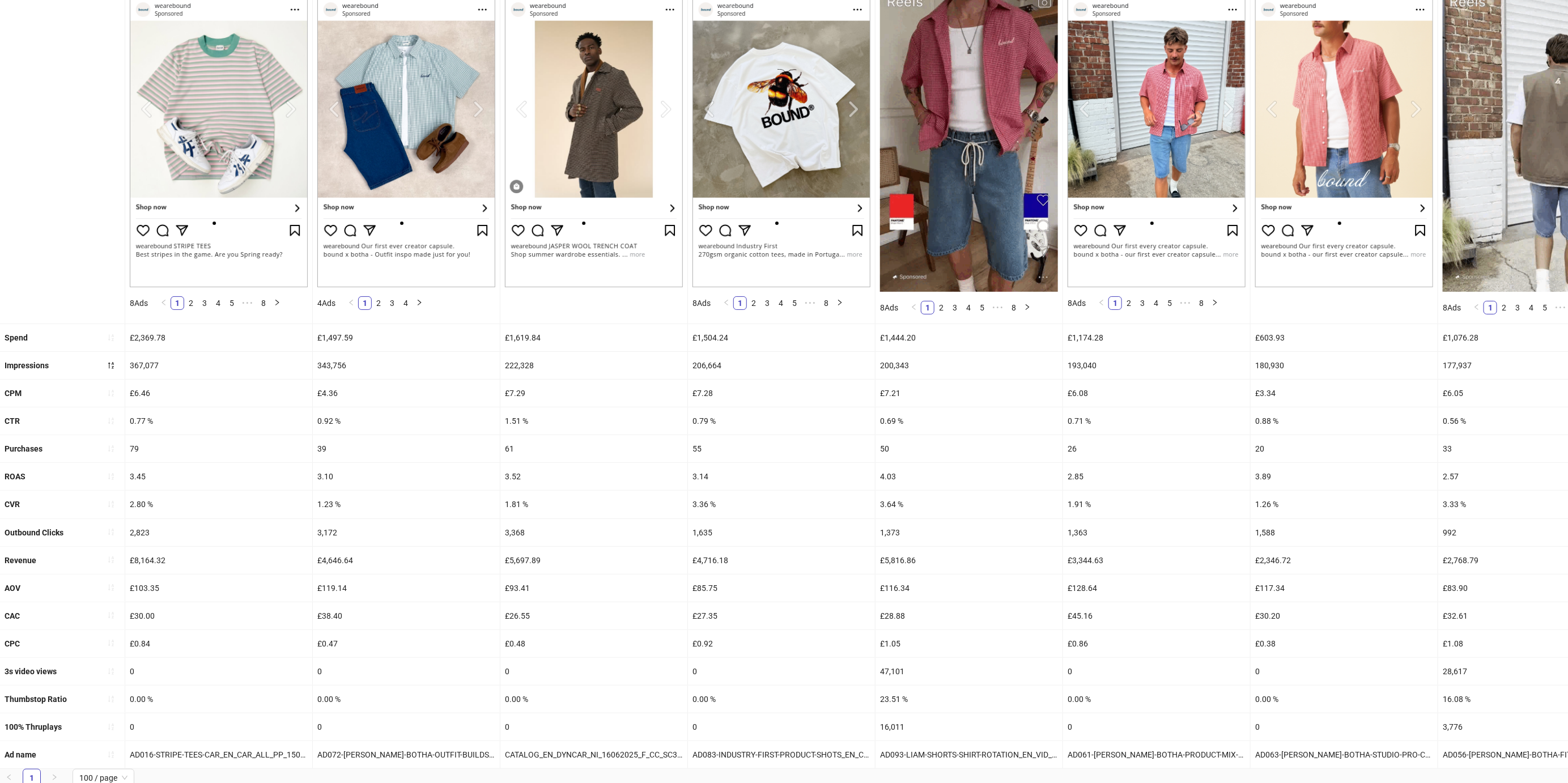
click at [896, 475] on div "4.03" at bounding box center [969, 476] width 187 height 27
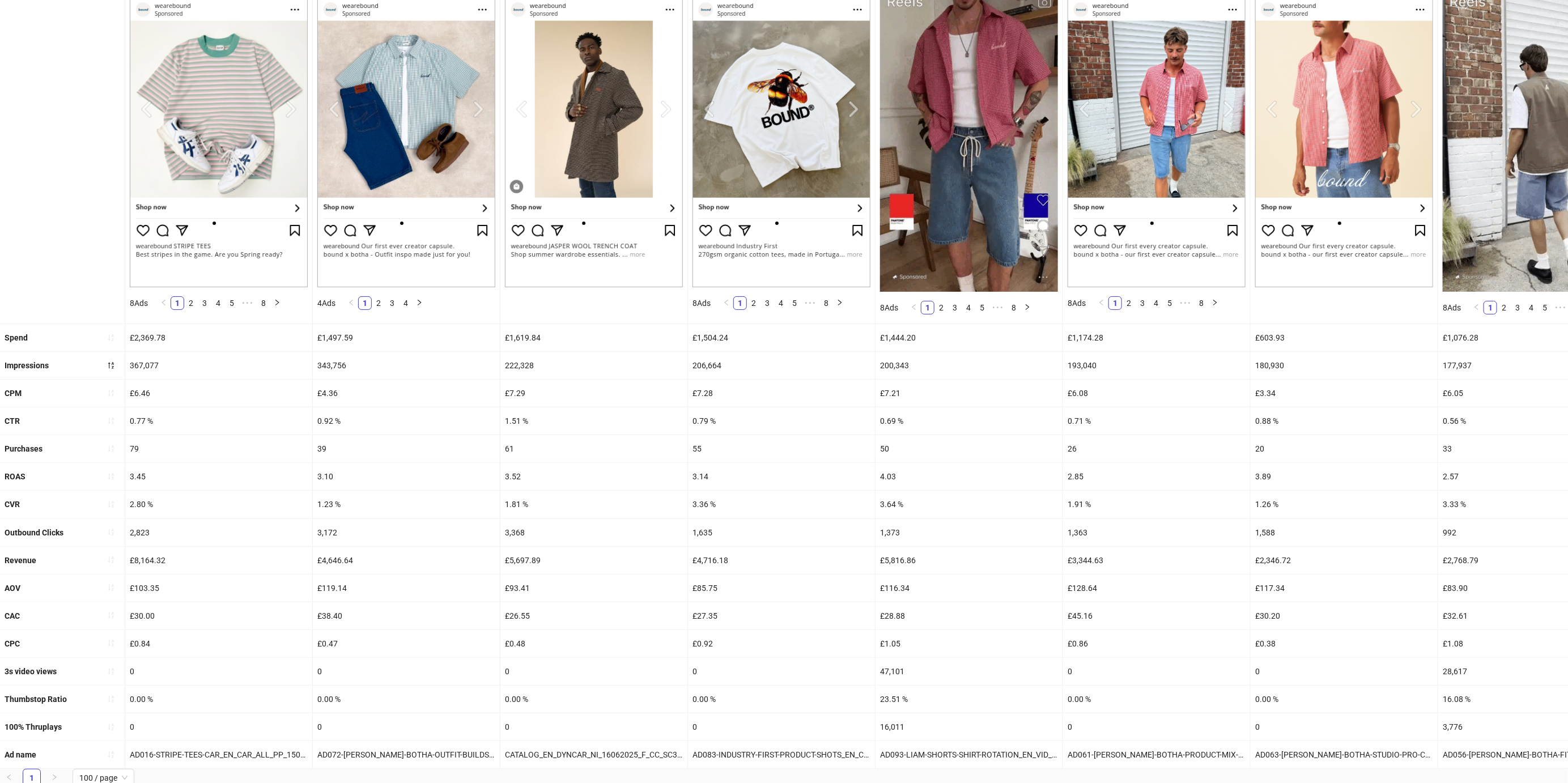
scroll to position [0, 0]
